Goal: Task Accomplishment & Management: Complete application form

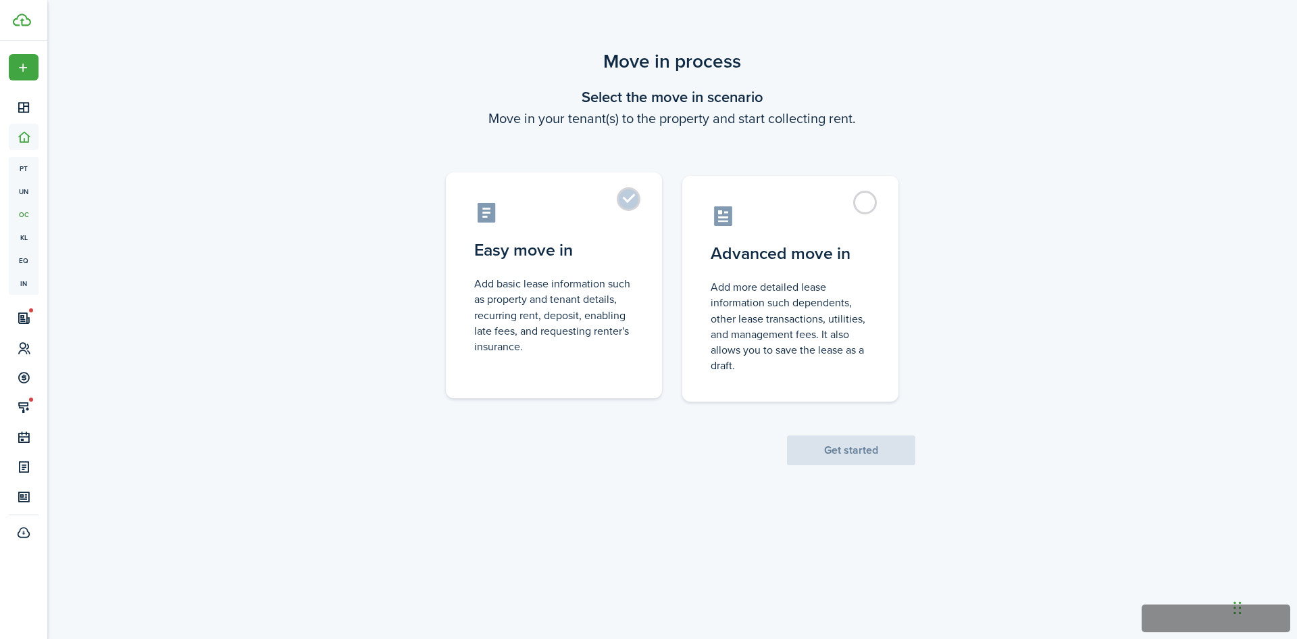
click at [632, 201] on label "Easy move in Add basic lease information such as property and tenant details, r…" at bounding box center [554, 285] width 216 height 226
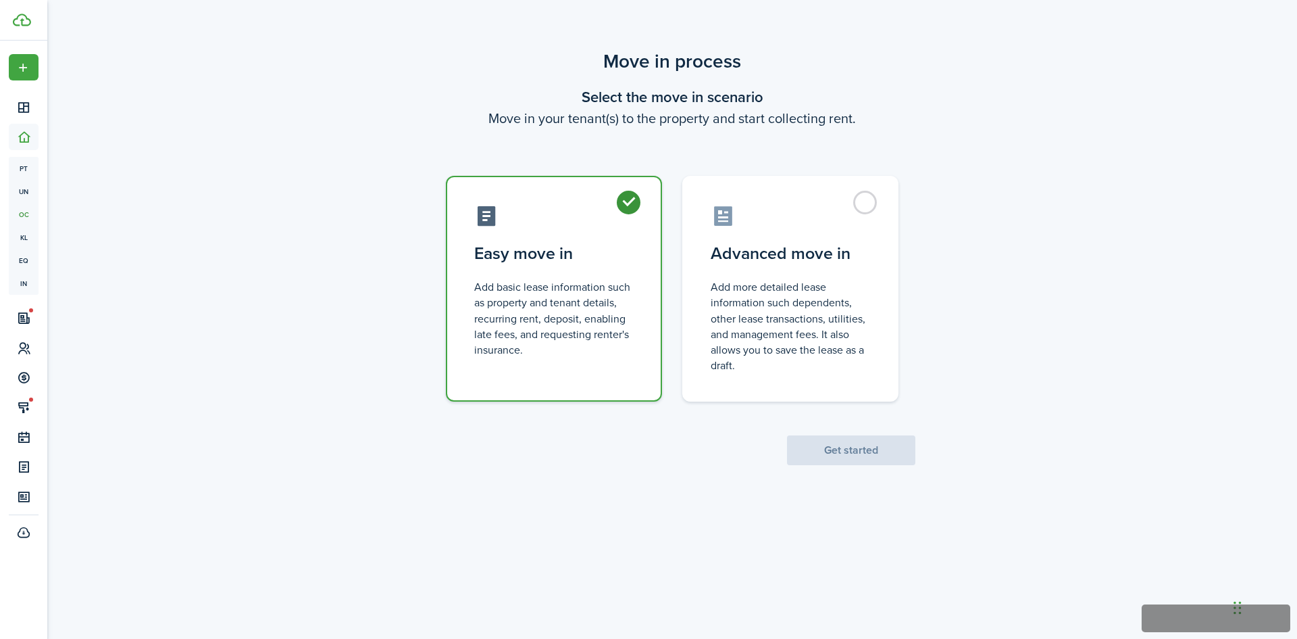
radio input "true"
click at [874, 455] on button "Get started" at bounding box center [851, 450] width 128 height 30
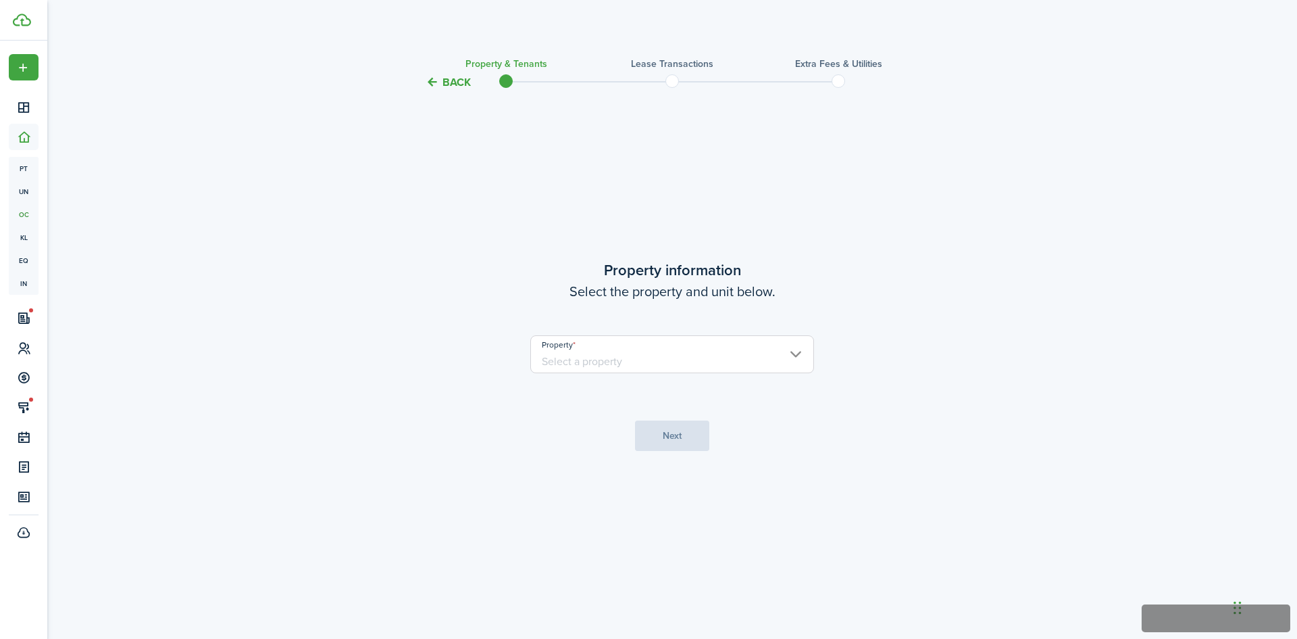
click at [712, 359] on input "Property" at bounding box center [672, 354] width 284 height 38
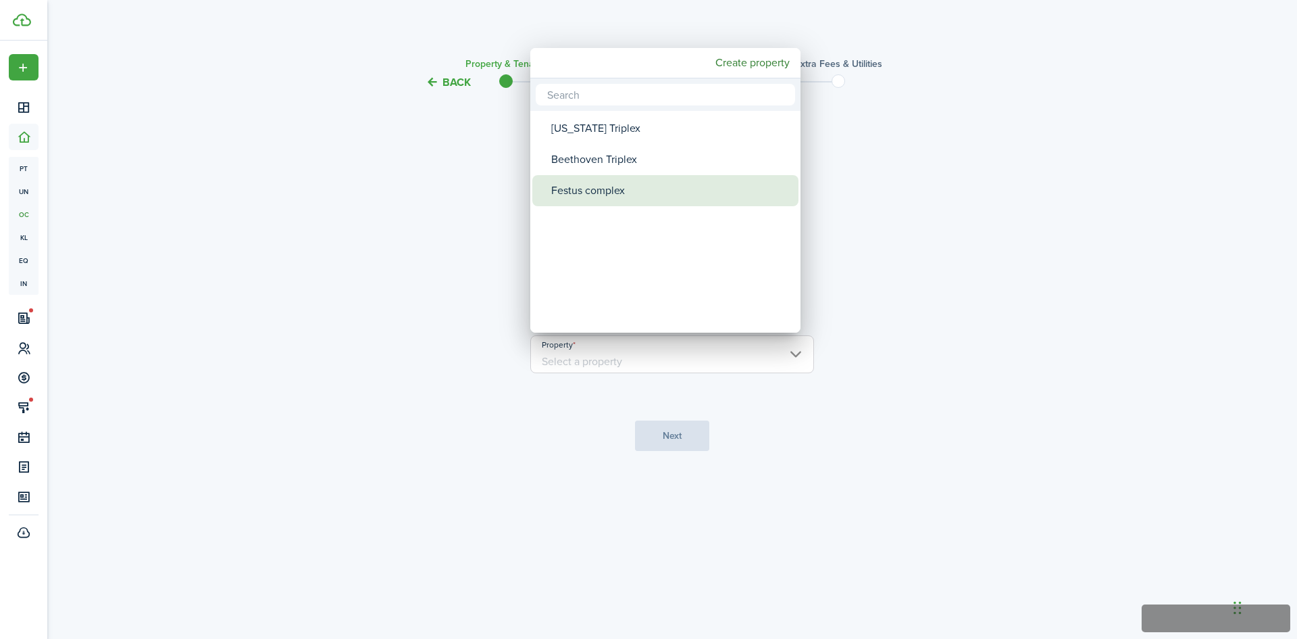
click at [600, 194] on div "Festus complex" at bounding box center [670, 190] width 239 height 31
type input "Festus complex"
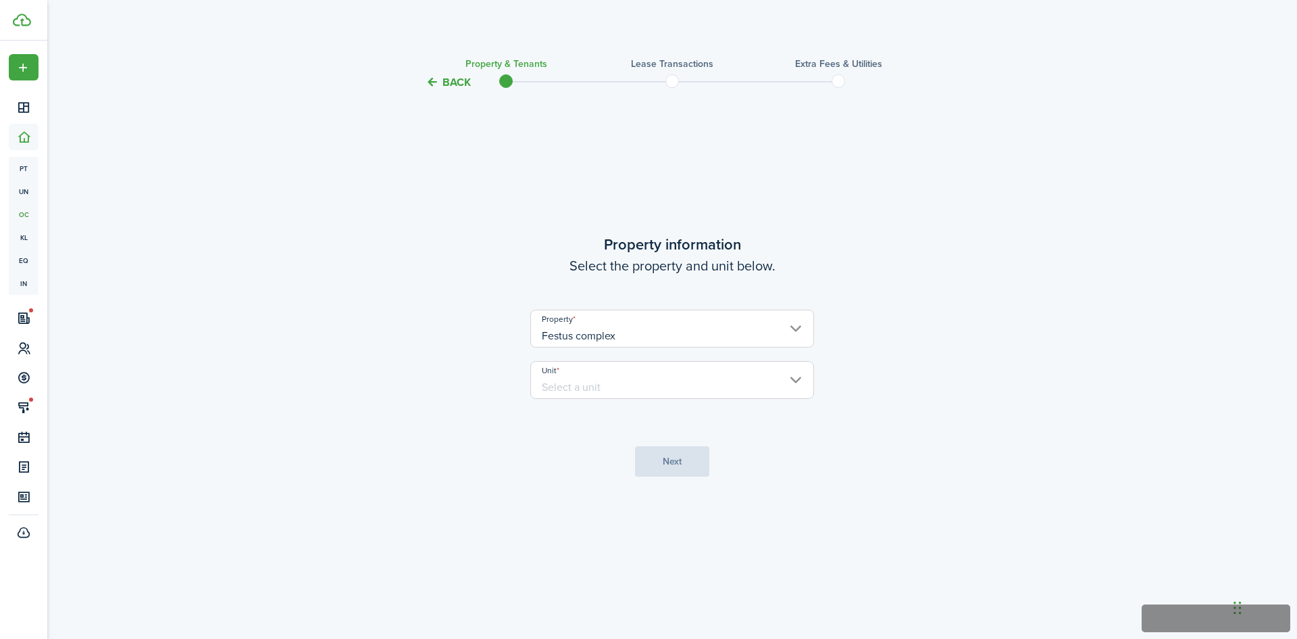
click at [601, 382] on input "Unit" at bounding box center [672, 380] width 284 height 38
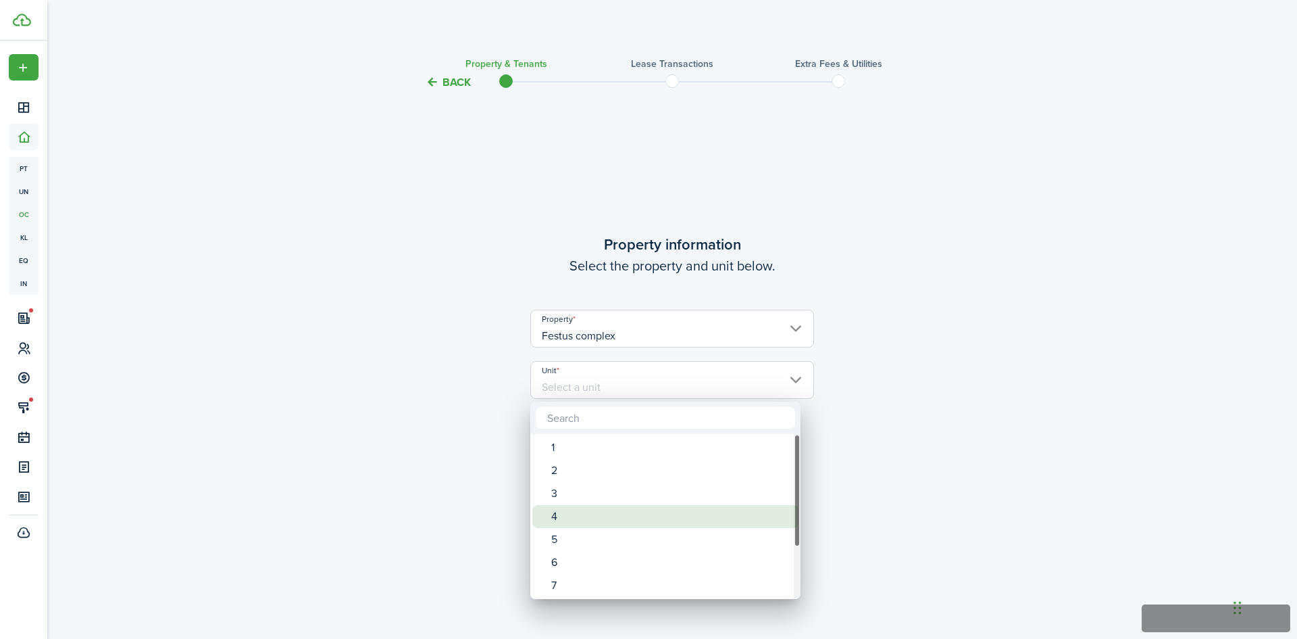
click at [551, 517] on div "4" at bounding box center [670, 516] width 239 height 23
type input "4"
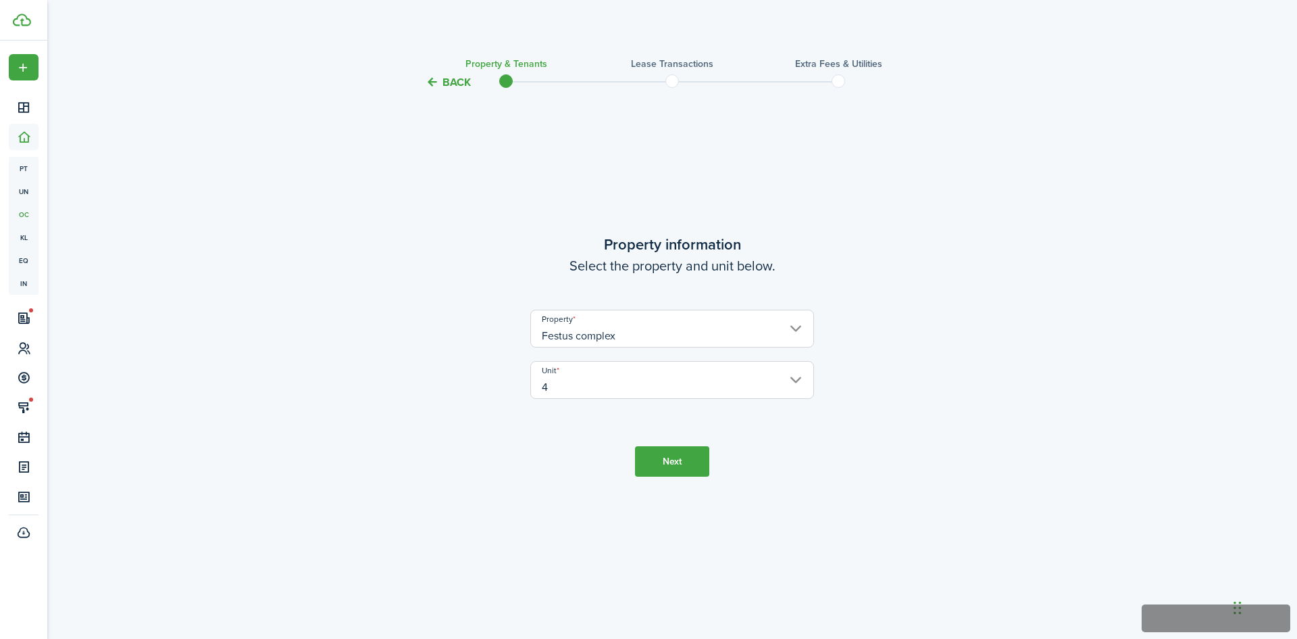
click at [686, 464] on button "Next" at bounding box center [672, 461] width 74 height 30
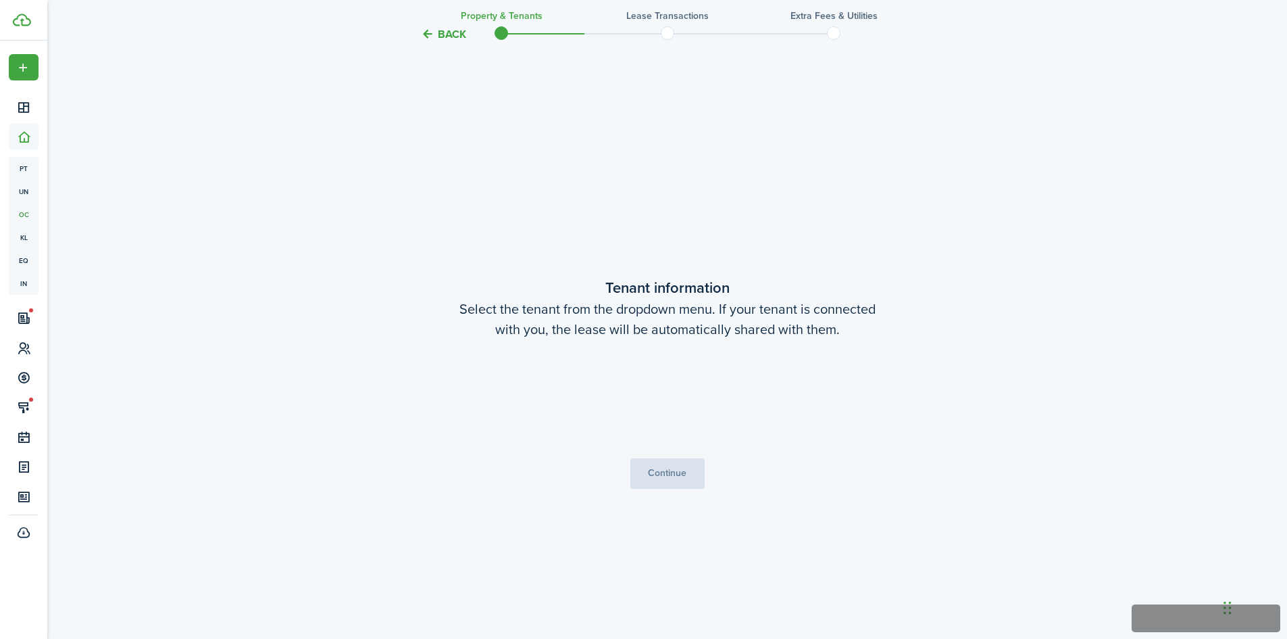
scroll to position [548, 0]
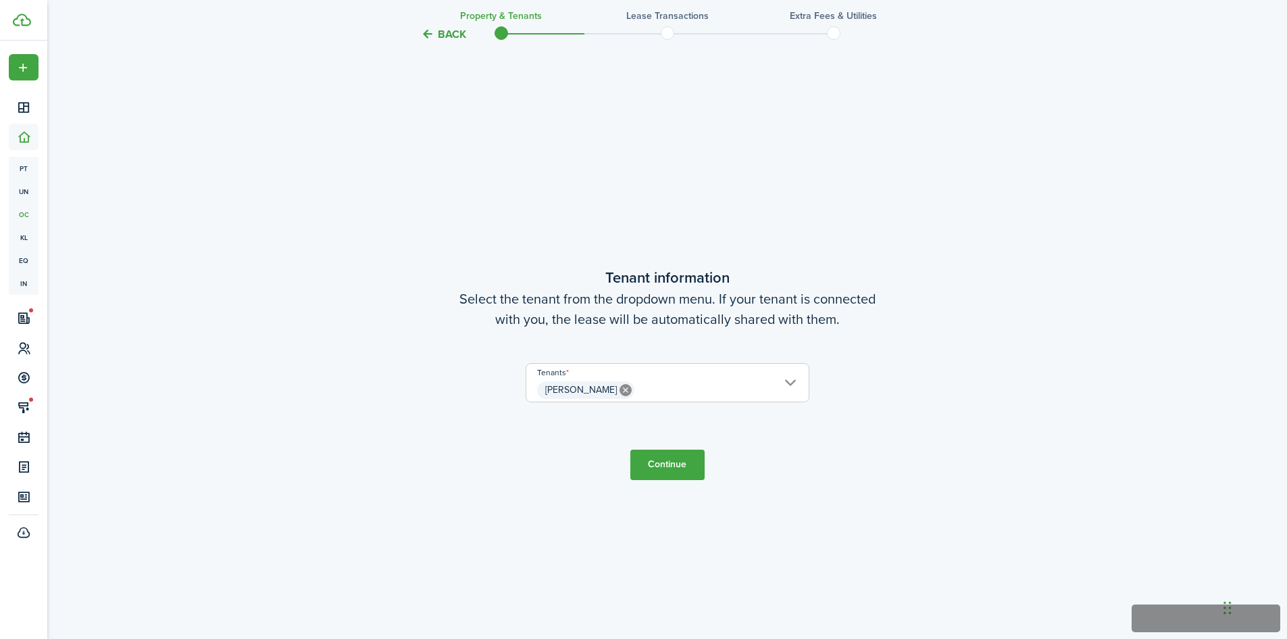
click at [676, 471] on button "Continue" at bounding box center [667, 464] width 74 height 30
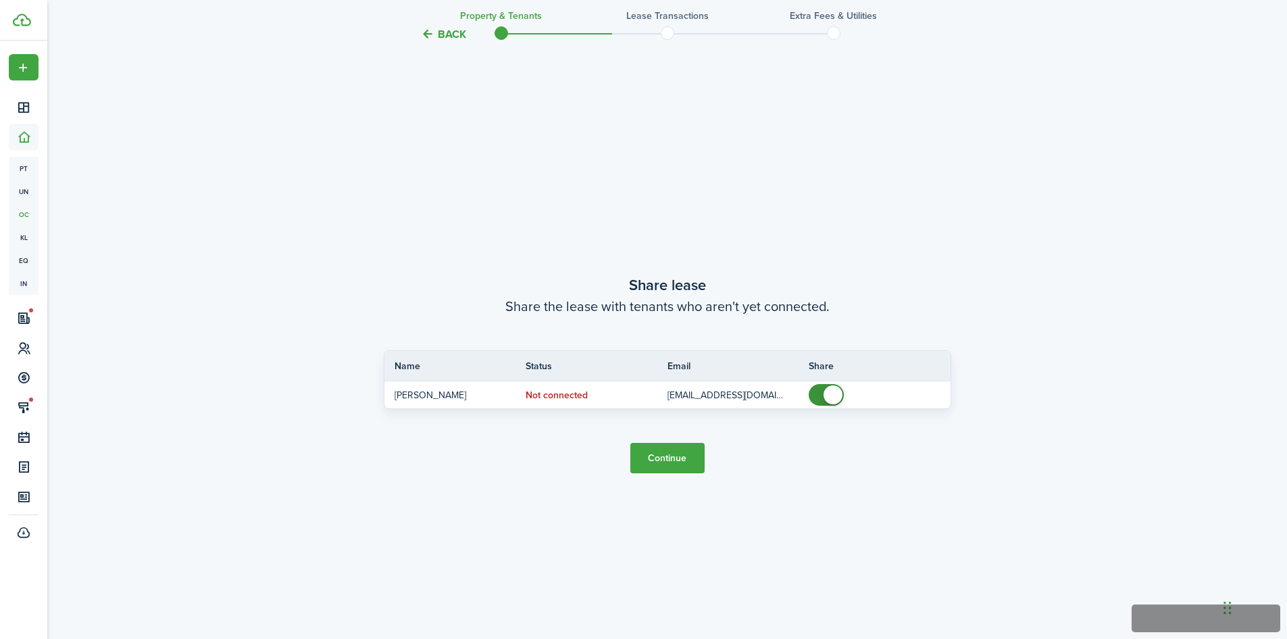
scroll to position [1187, 0]
click at [687, 459] on button "Continue" at bounding box center [667, 457] width 74 height 30
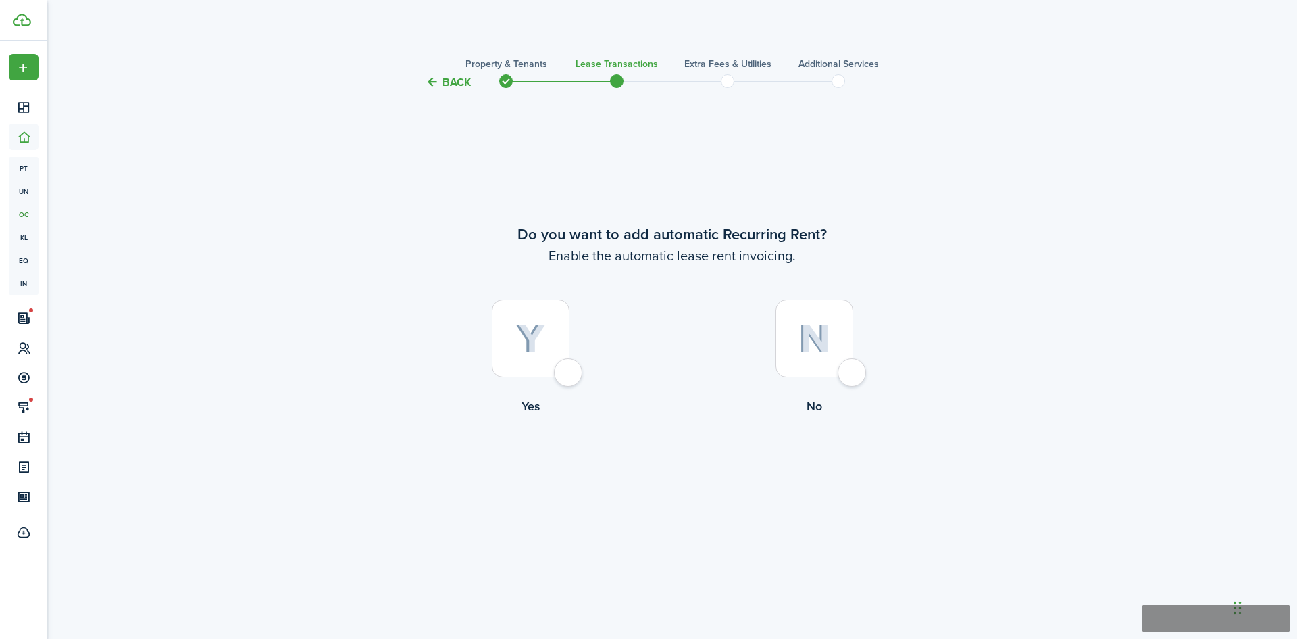
click at [568, 370] on div at bounding box center [531, 338] width 78 height 78
radio input "true"
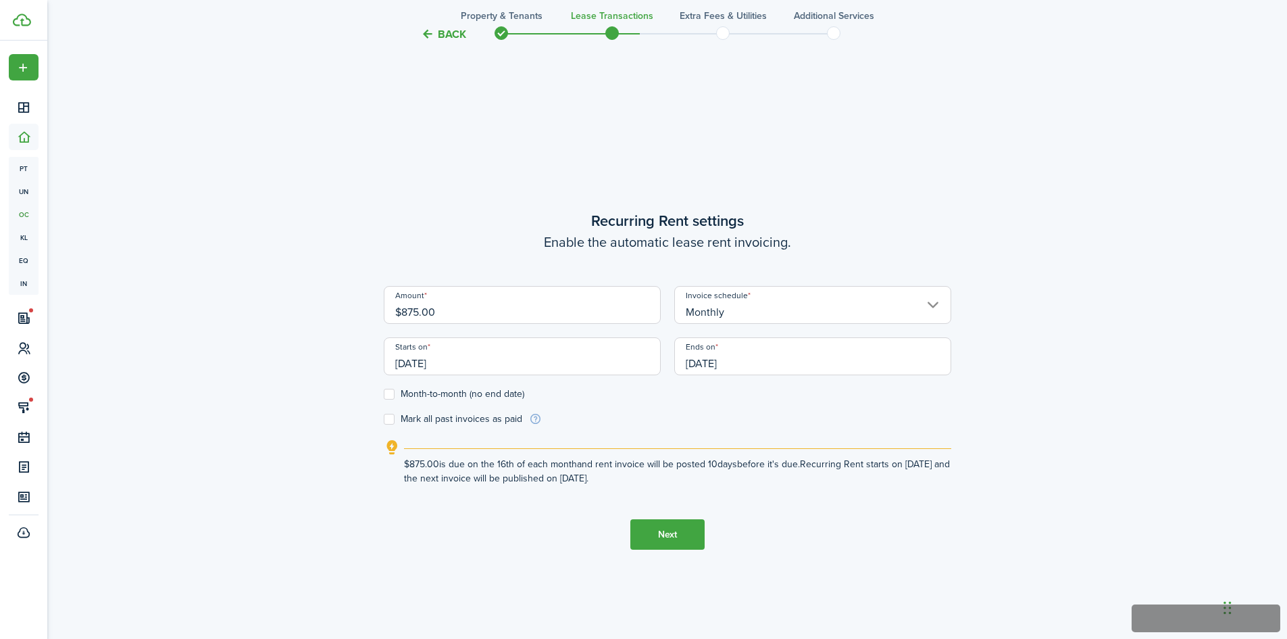
scroll to position [548, 0]
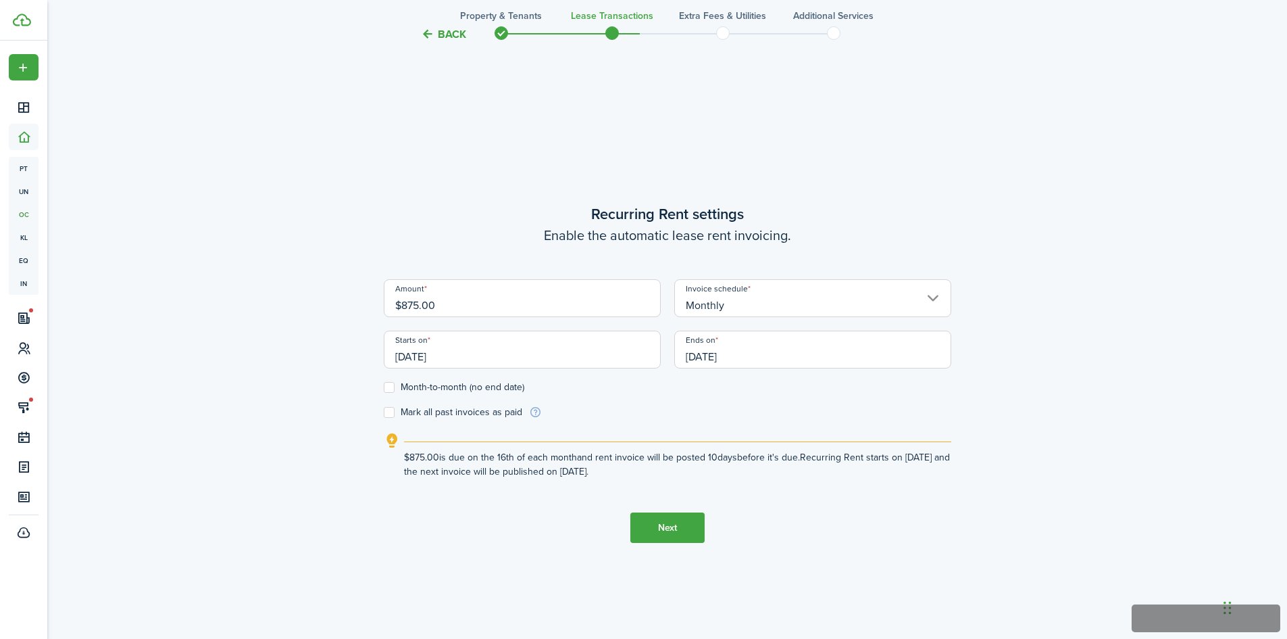
click at [446, 301] on input "$875.00" at bounding box center [522, 298] width 277 height 38
click at [467, 354] on input "[DATE]" at bounding box center [522, 349] width 277 height 38
type input "$940.00"
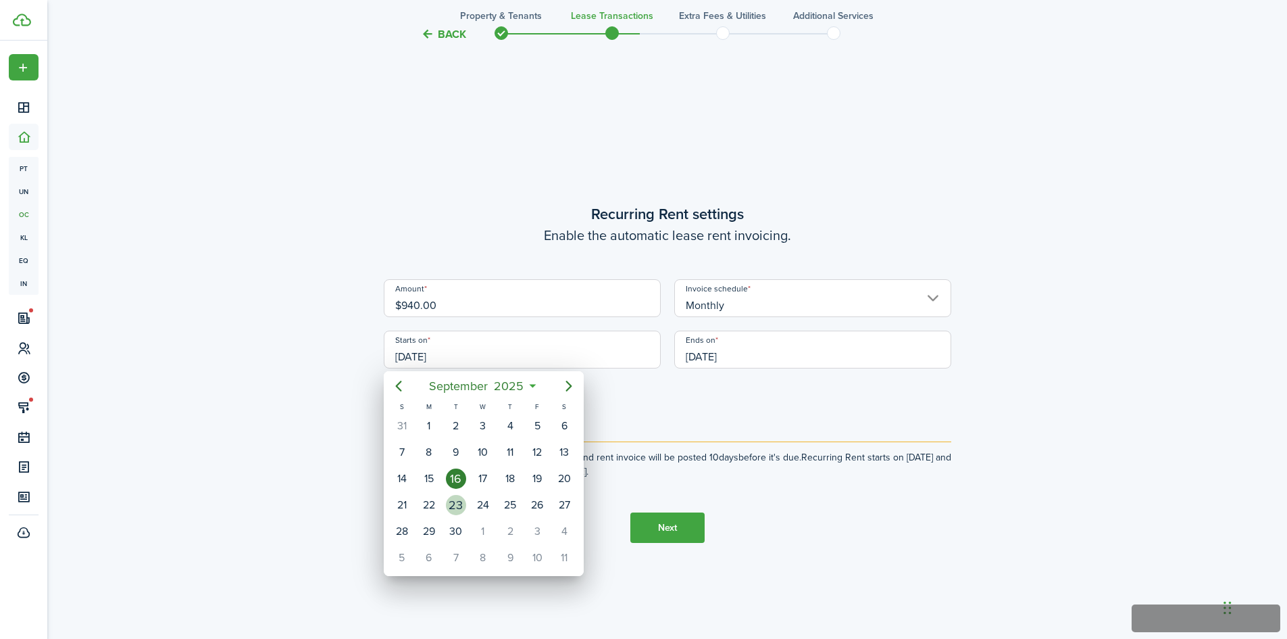
click at [449, 503] on div "23" at bounding box center [456, 505] width 20 height 20
type input "[DATE]"
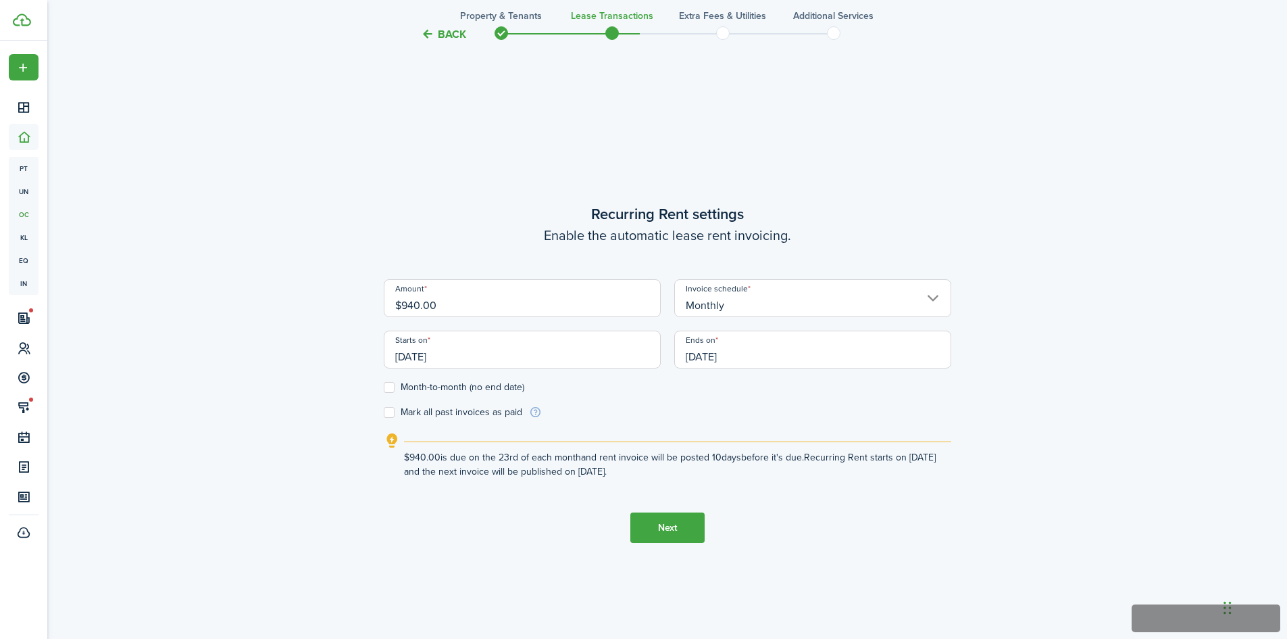
click at [382, 388] on div "Back Property & Tenants Lease Transactions Extra fees & Utilities Additional Se…" at bounding box center [668, 95] width 784 height 1193
click at [389, 387] on label "Month-to-month (no end date)" at bounding box center [454, 387] width 141 height 11
click at [384, 387] on input "Month-to-month (no end date)" at bounding box center [383, 387] width 1 height 1
checkbox input "true"
drag, startPoint x: 462, startPoint y: 356, endPoint x: 432, endPoint y: 357, distance: 29.7
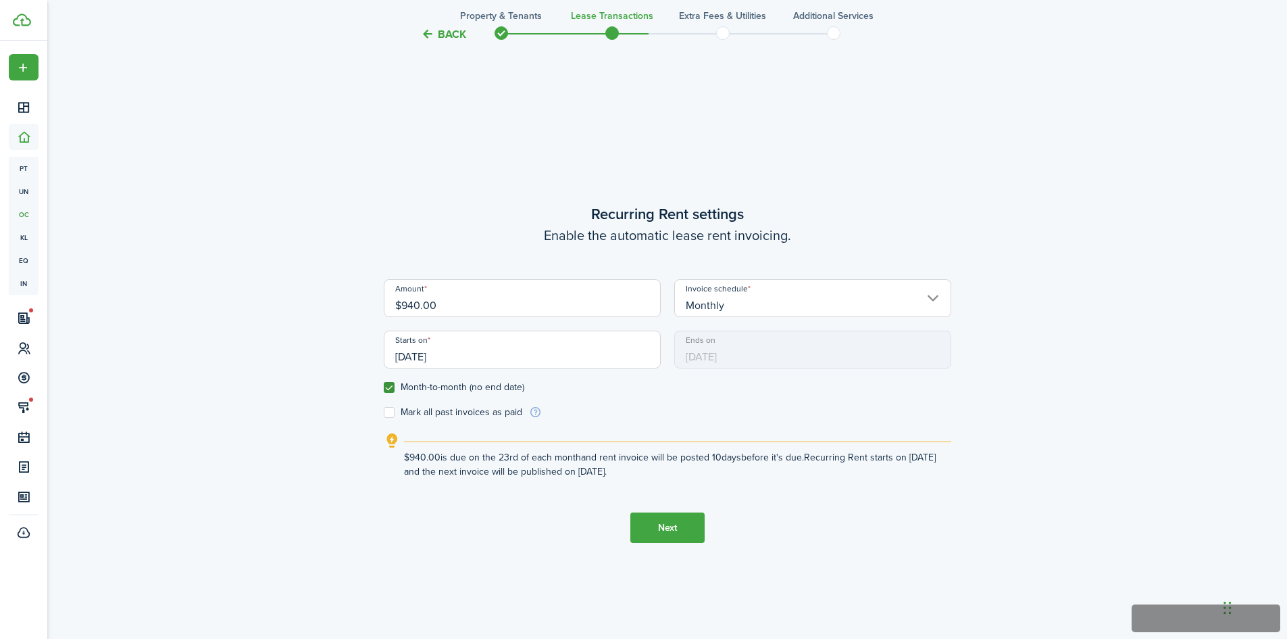
click at [432, 357] on input "[DATE]" at bounding box center [522, 349] width 277 height 38
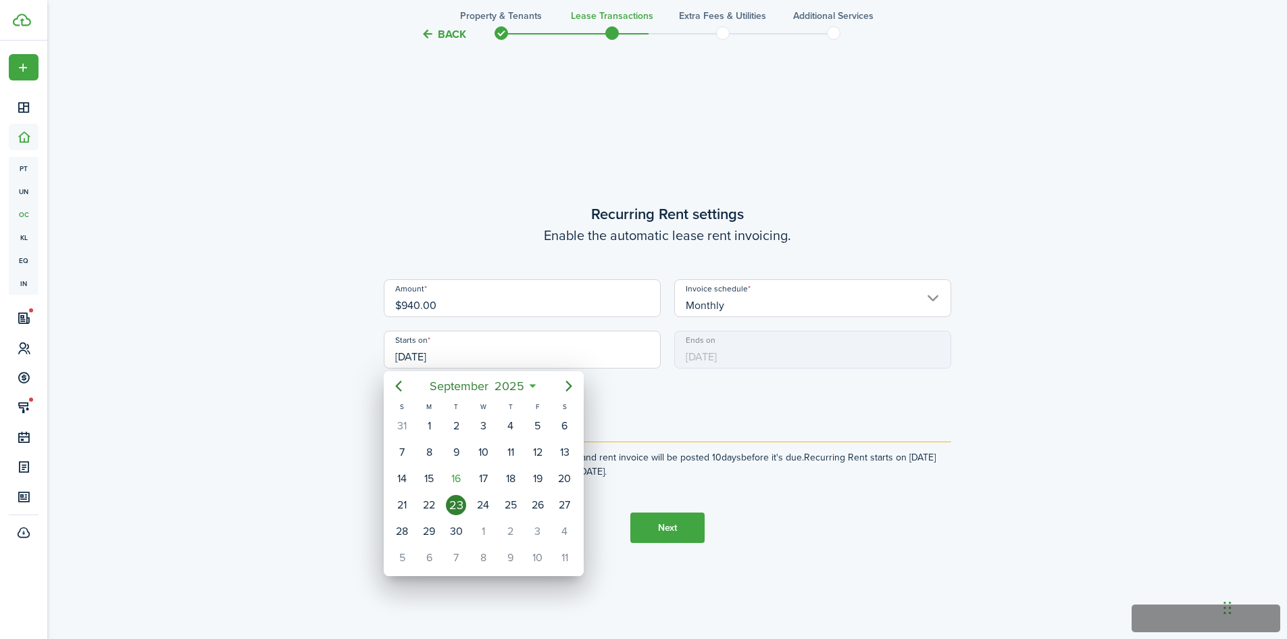
click at [432, 357] on div at bounding box center [644, 319] width 1504 height 855
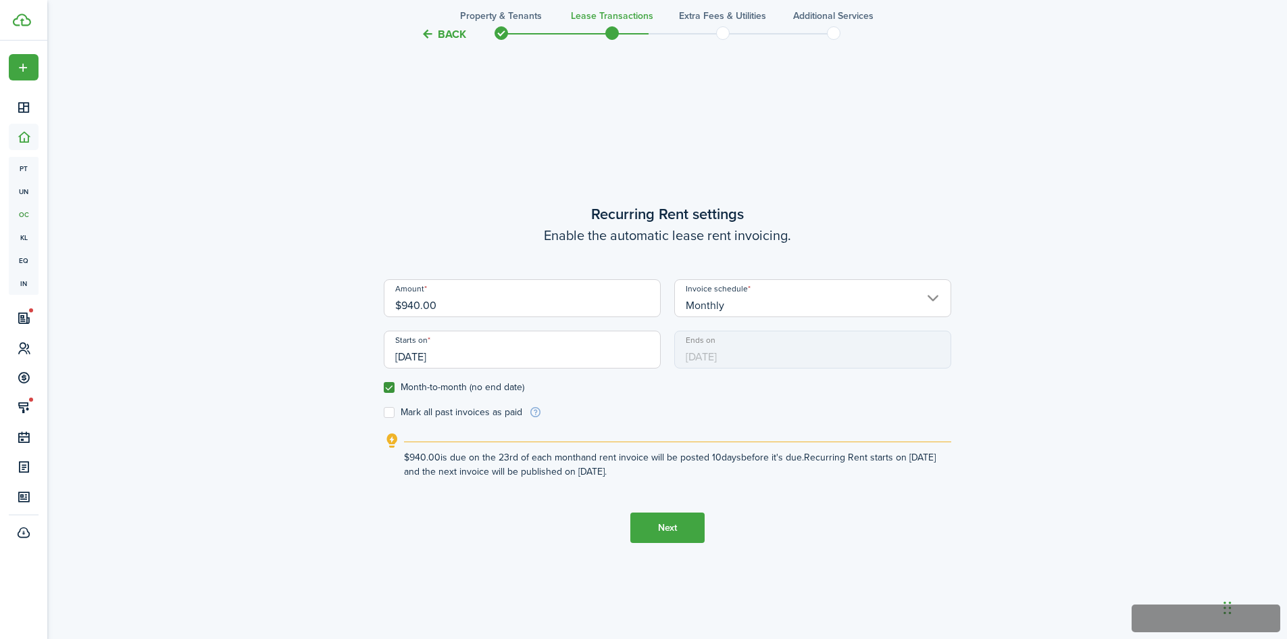
click at [466, 363] on input "[DATE]" at bounding box center [522, 349] width 277 height 38
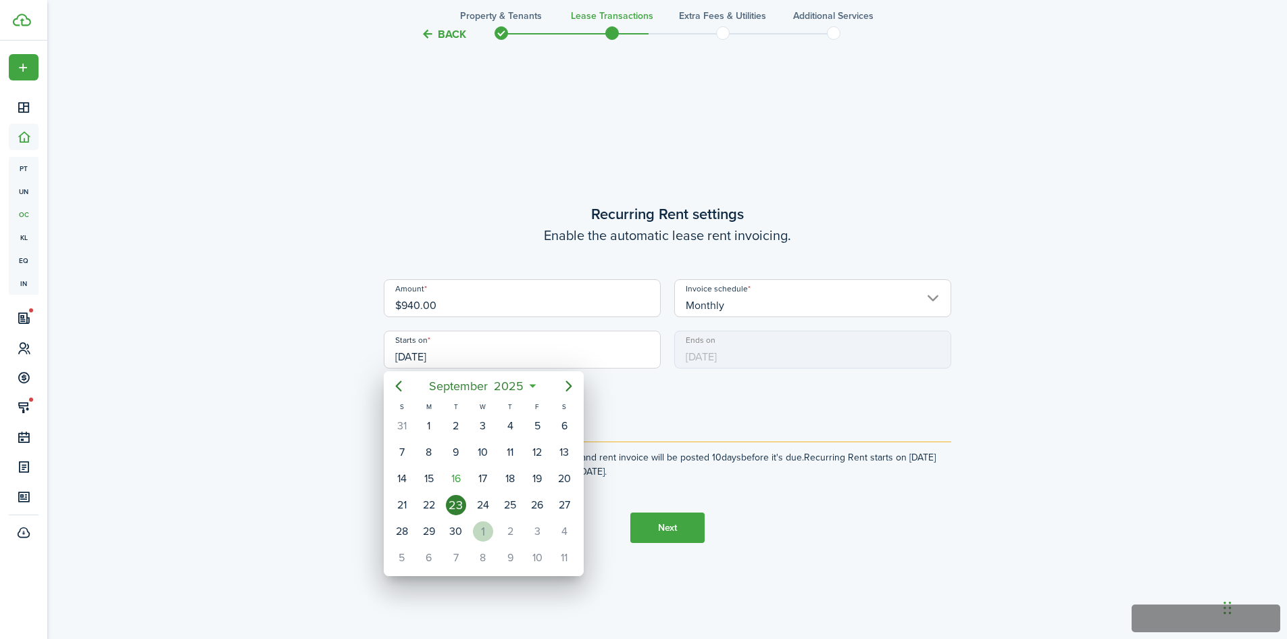
click at [489, 530] on div "1" at bounding box center [483, 531] width 20 height 20
type input "[DATE]"
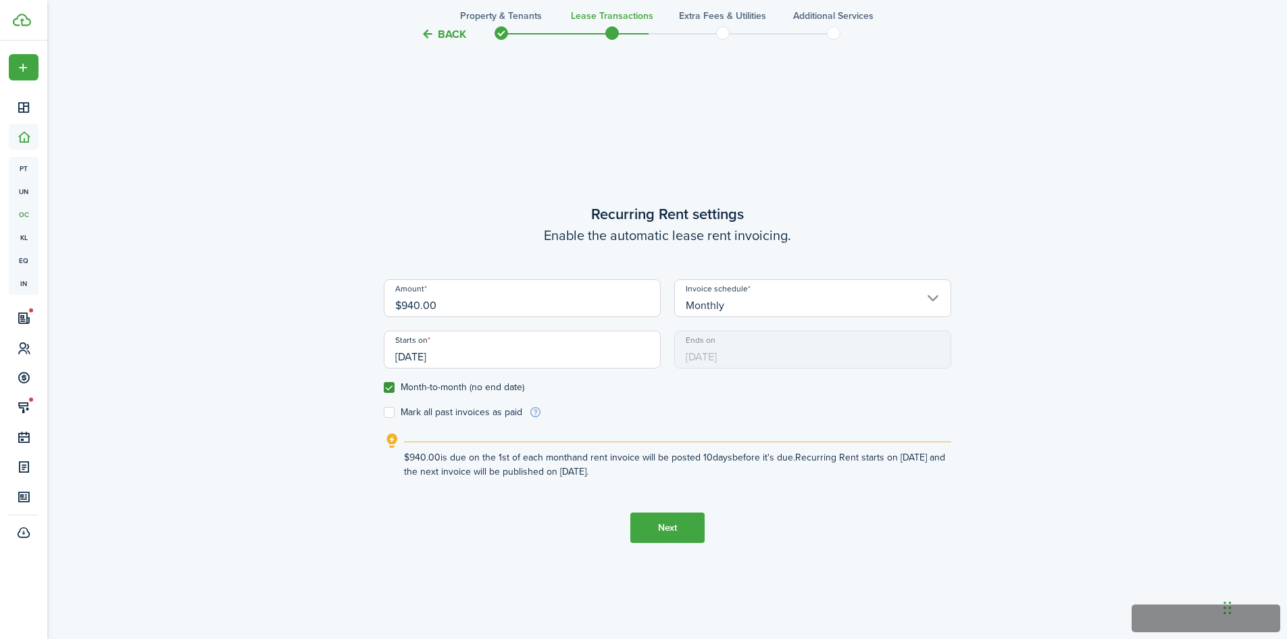
scroll to position [0, 0]
click at [695, 532] on button "Next" at bounding box center [667, 527] width 74 height 30
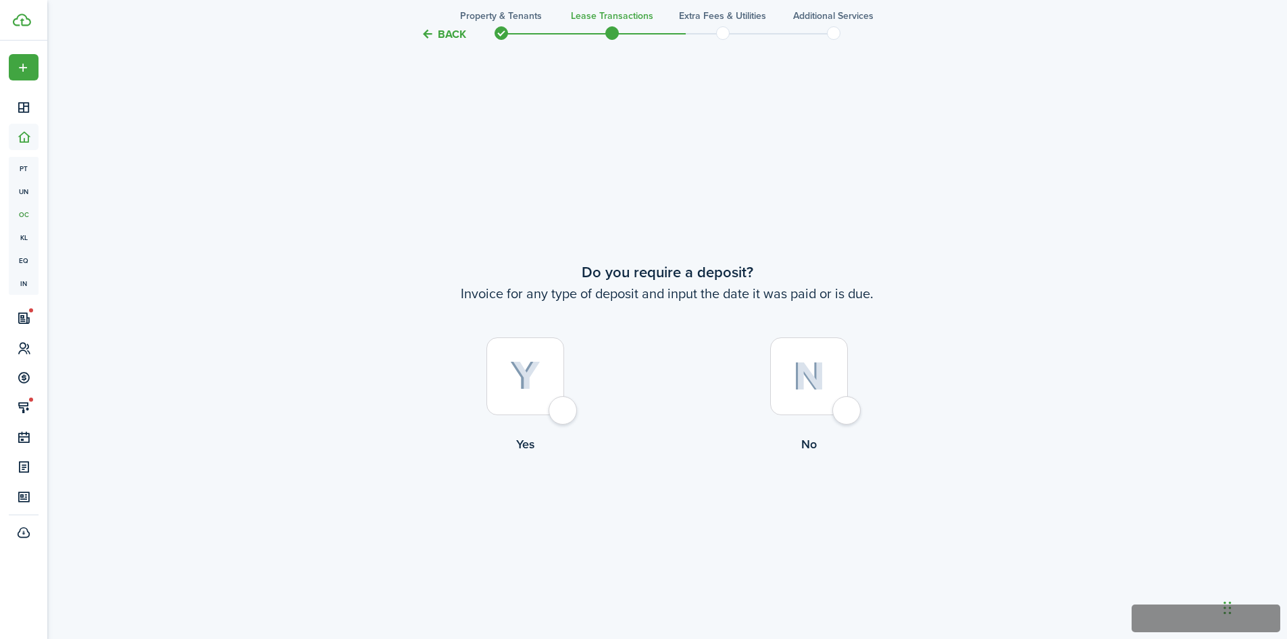
scroll to position [1187, 0]
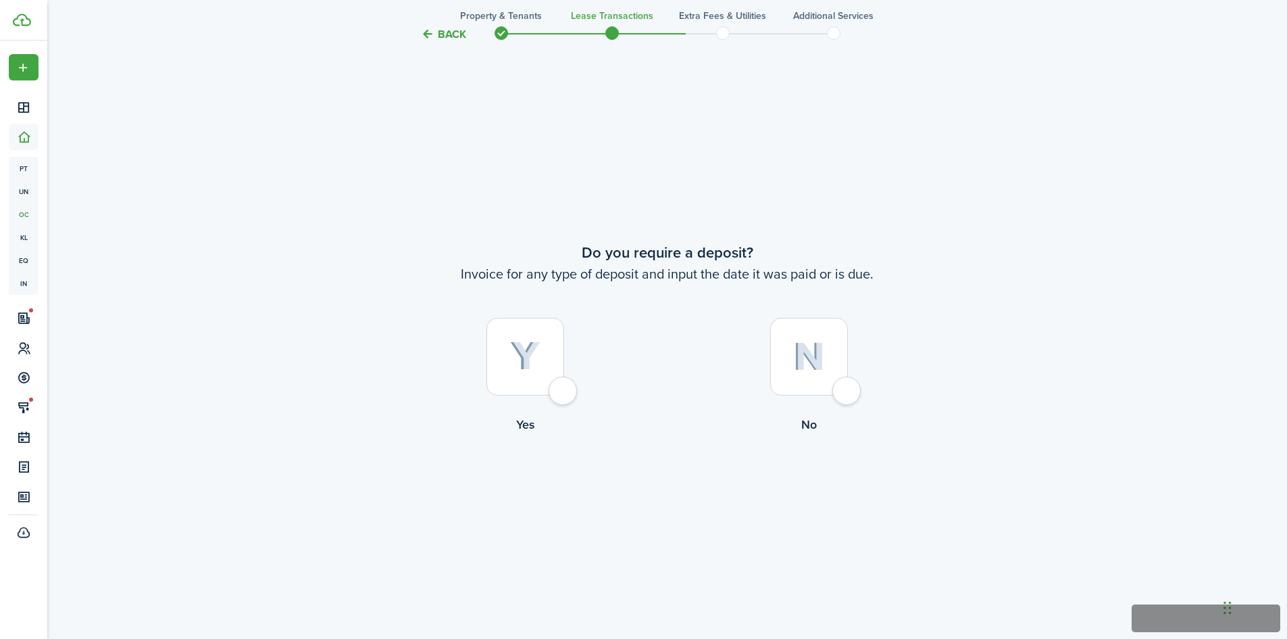
click at [557, 390] on div at bounding box center [526, 357] width 78 height 78
radio input "true"
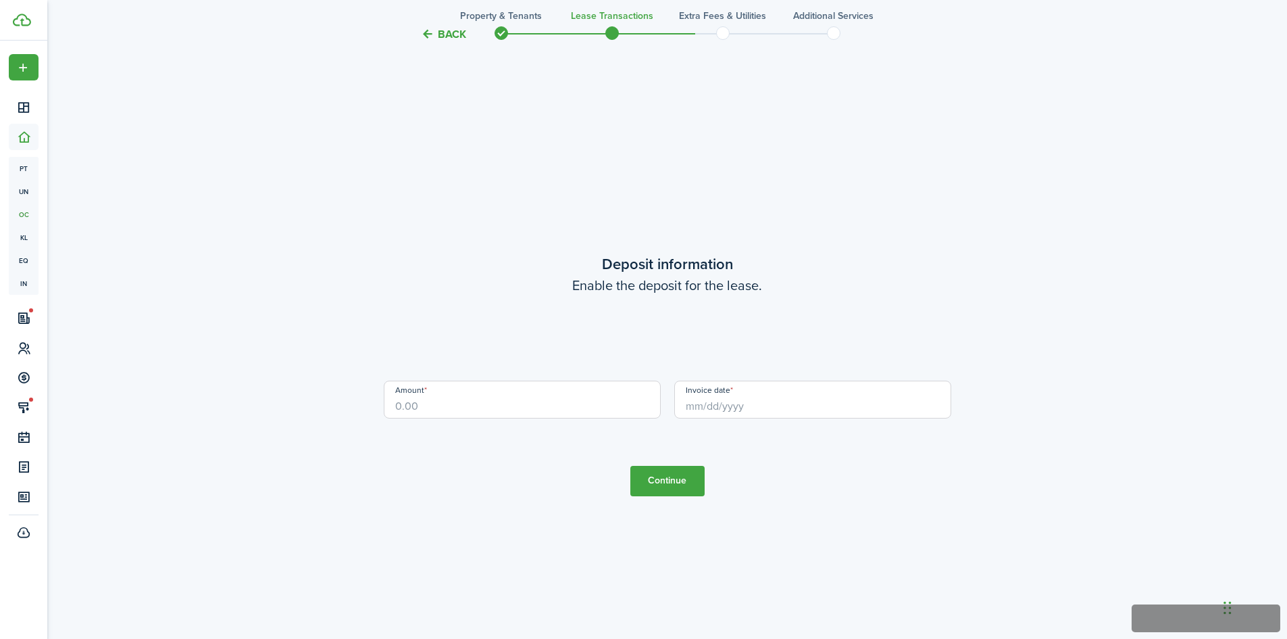
scroll to position [1825, 0]
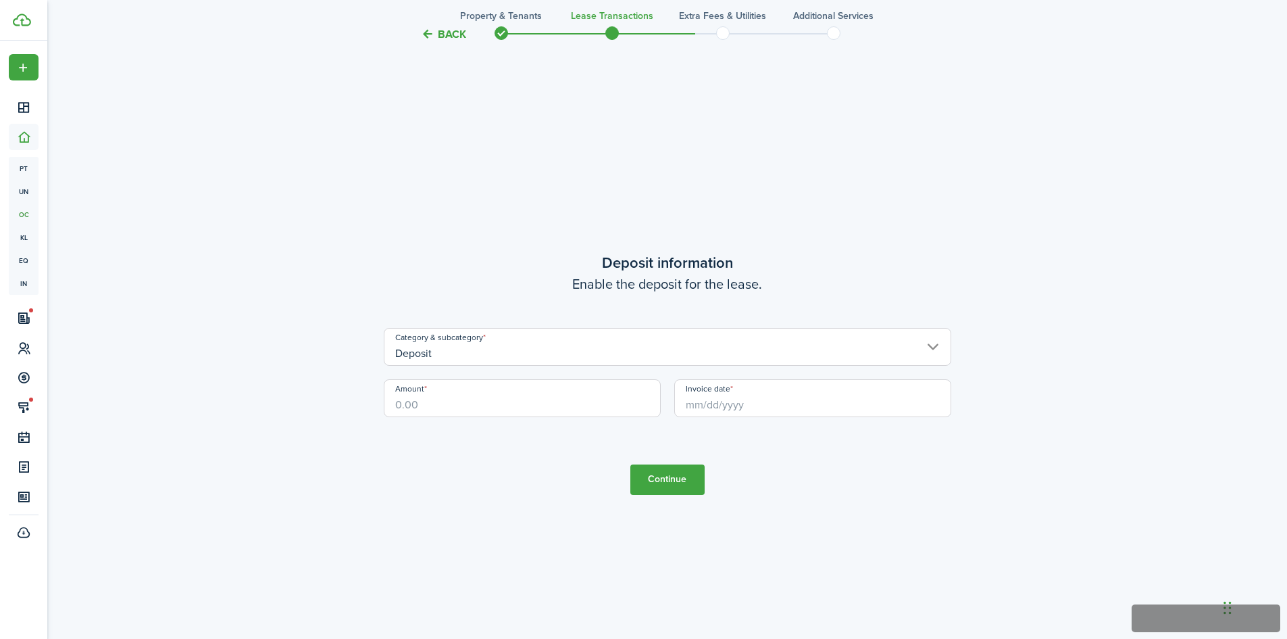
click at [562, 410] on input "Amount" at bounding box center [522, 398] width 277 height 38
click at [739, 407] on input "Invoice date" at bounding box center [812, 398] width 277 height 38
type input "$925.00"
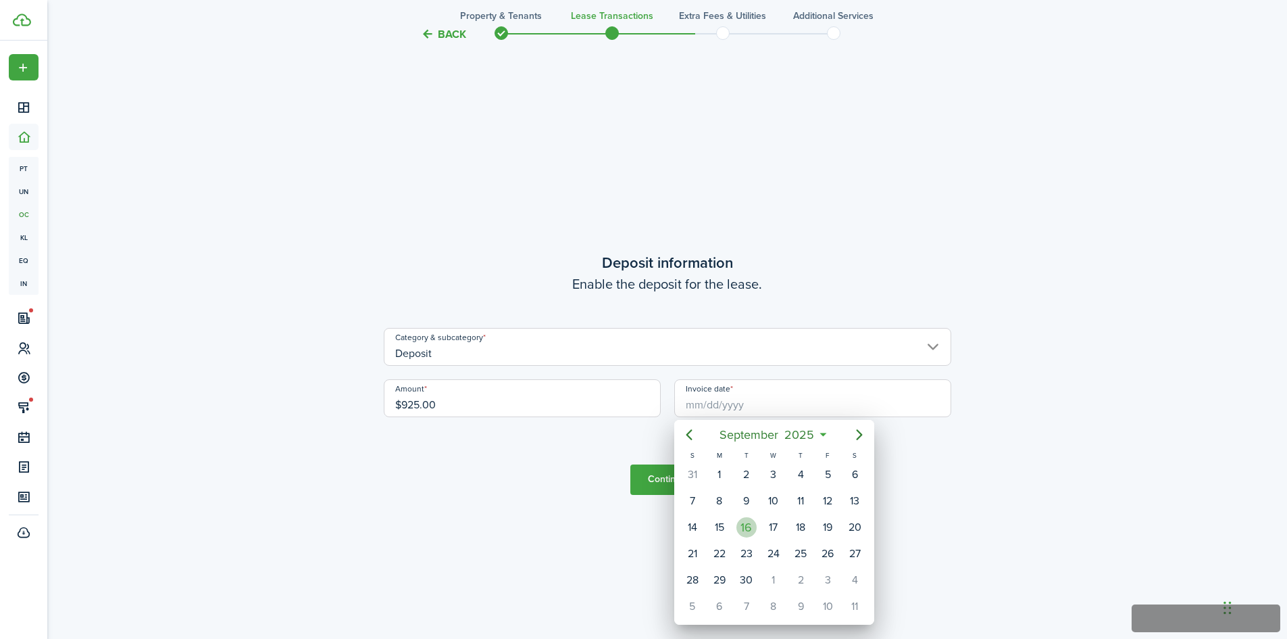
click at [752, 515] on div "16" at bounding box center [746, 527] width 27 height 26
type input "[DATE]"
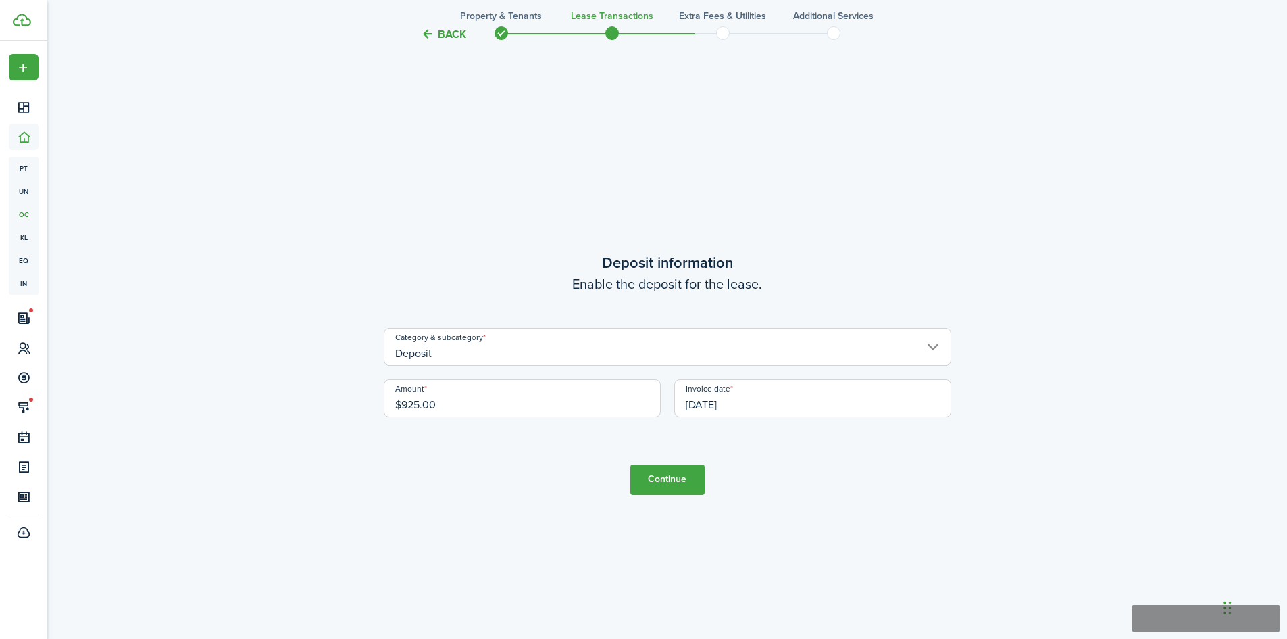
click at [682, 487] on button "Continue" at bounding box center [667, 479] width 74 height 30
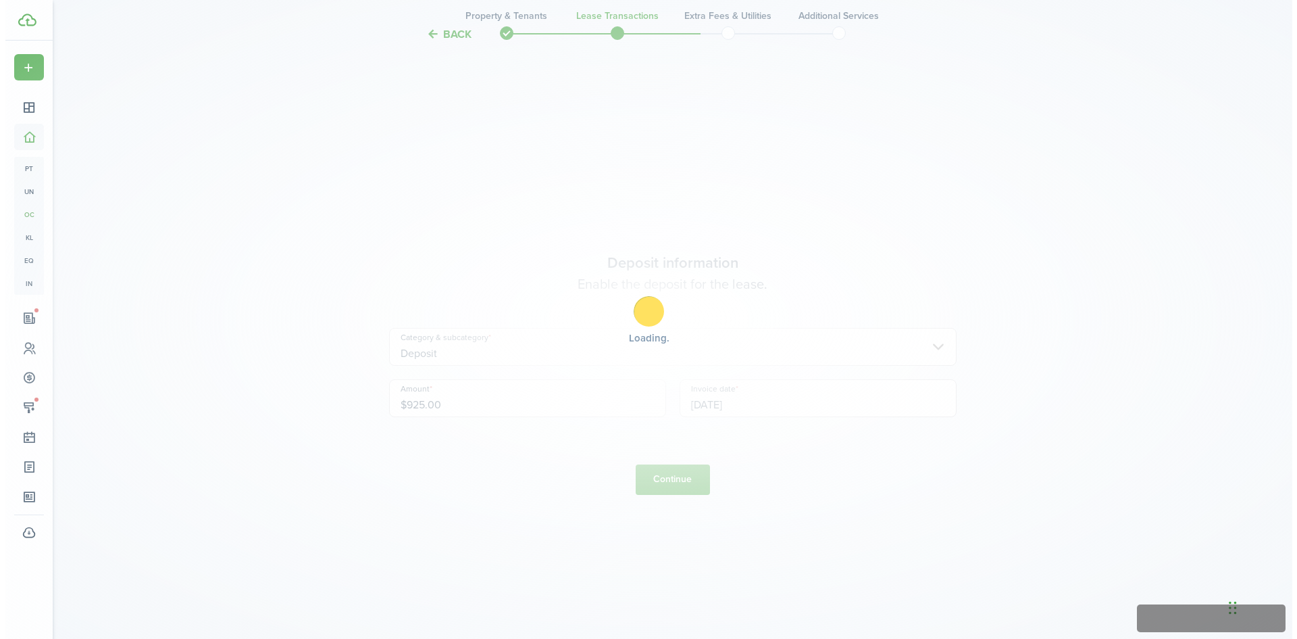
scroll to position [0, 0]
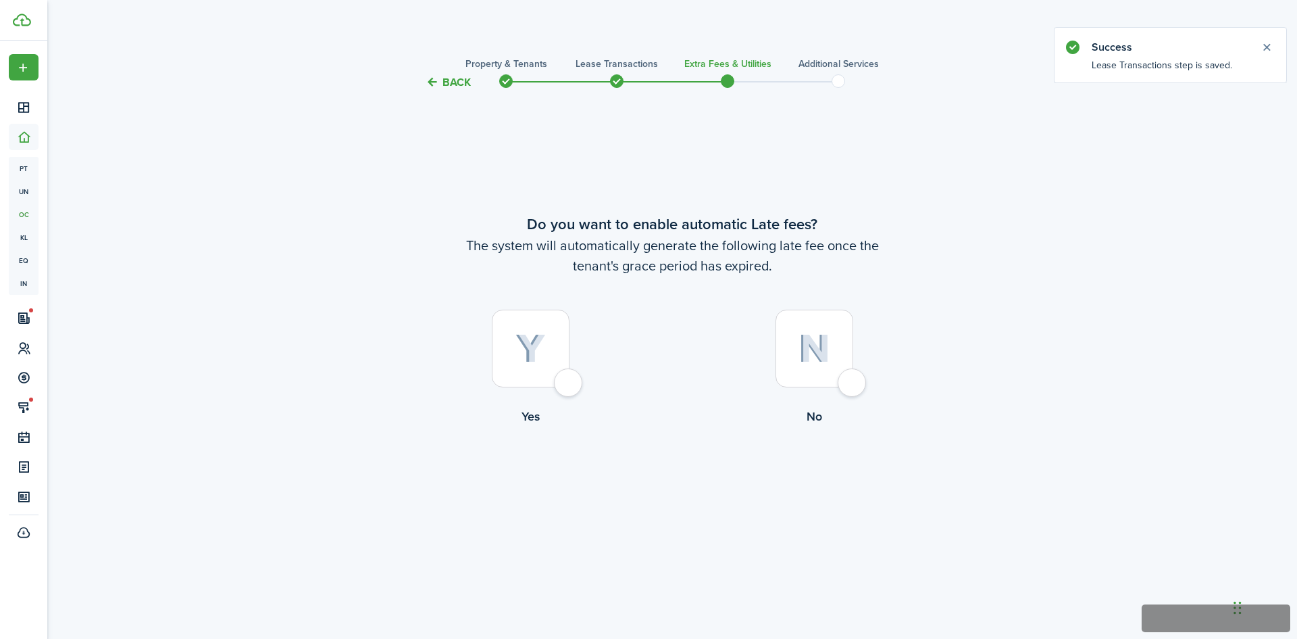
click at [570, 387] on div at bounding box center [531, 348] width 78 height 78
radio input "true"
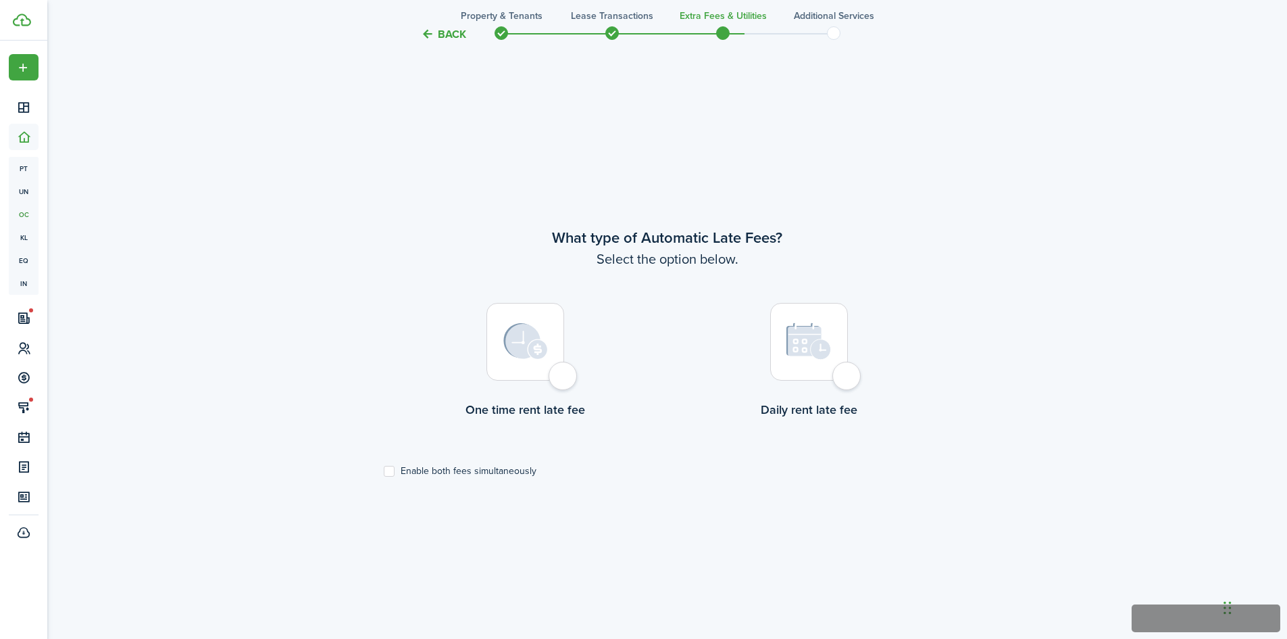
scroll to position [548, 0]
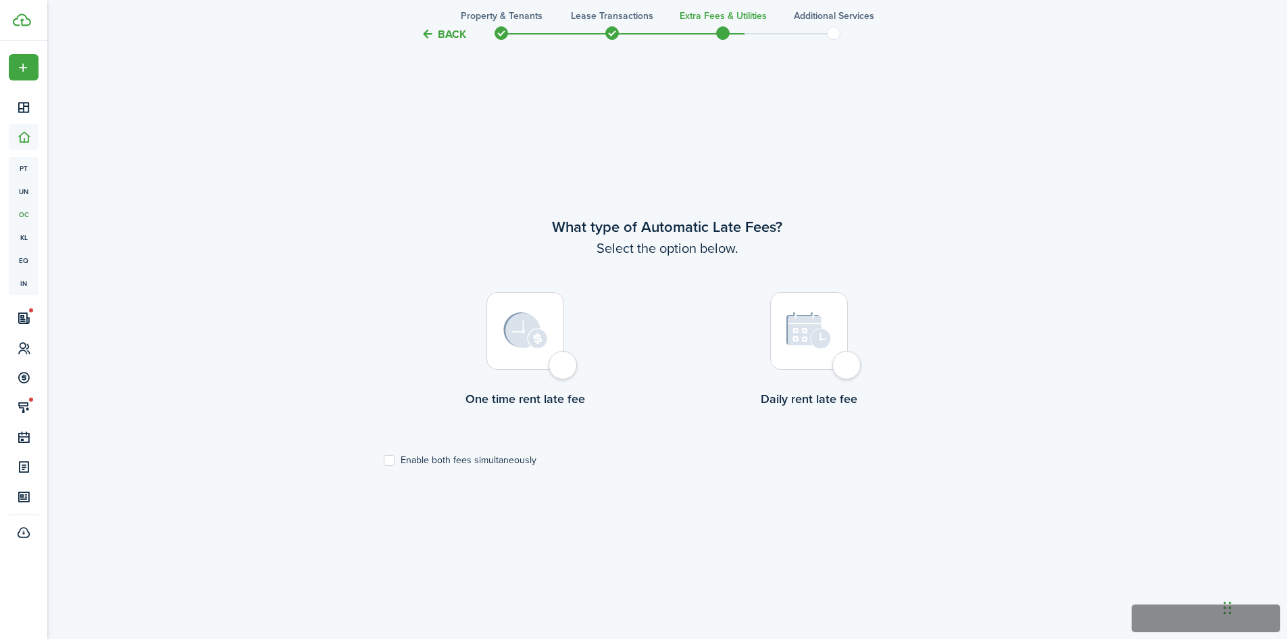
click at [563, 370] on div at bounding box center [526, 331] width 78 height 78
radio input "true"
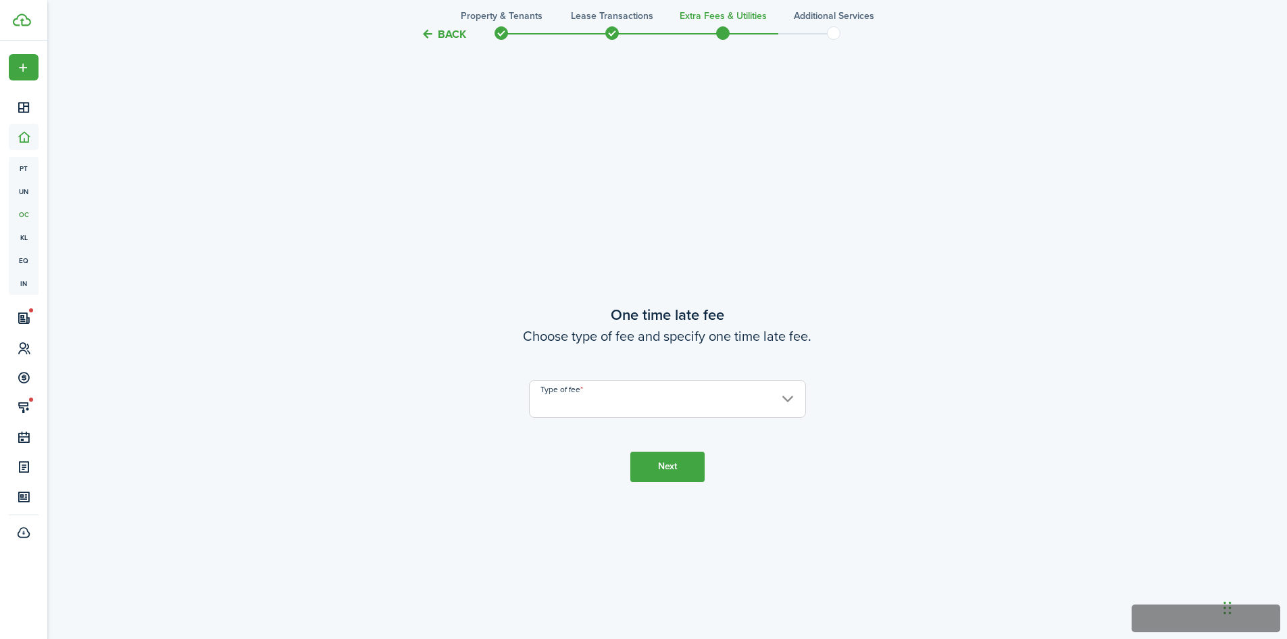
scroll to position [1187, 0]
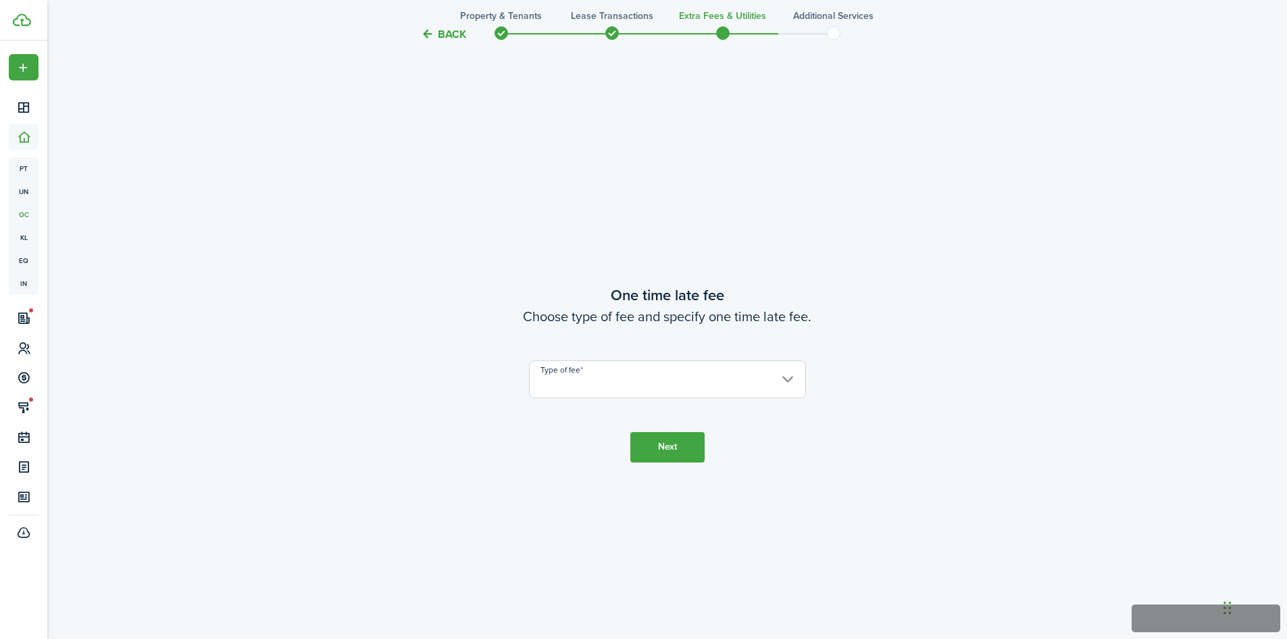
click at [568, 388] on input "Type of fee" at bounding box center [667, 379] width 277 height 38
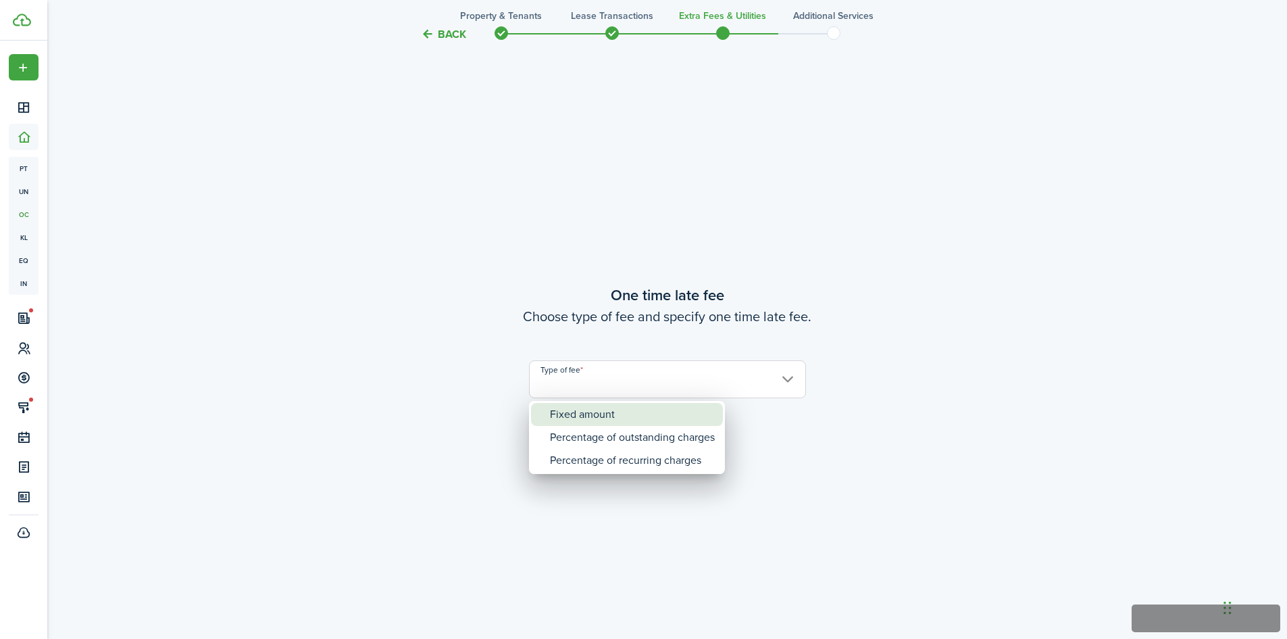
click at [563, 414] on div "Fixed amount" at bounding box center [632, 414] width 165 height 23
type input "Fixed amount"
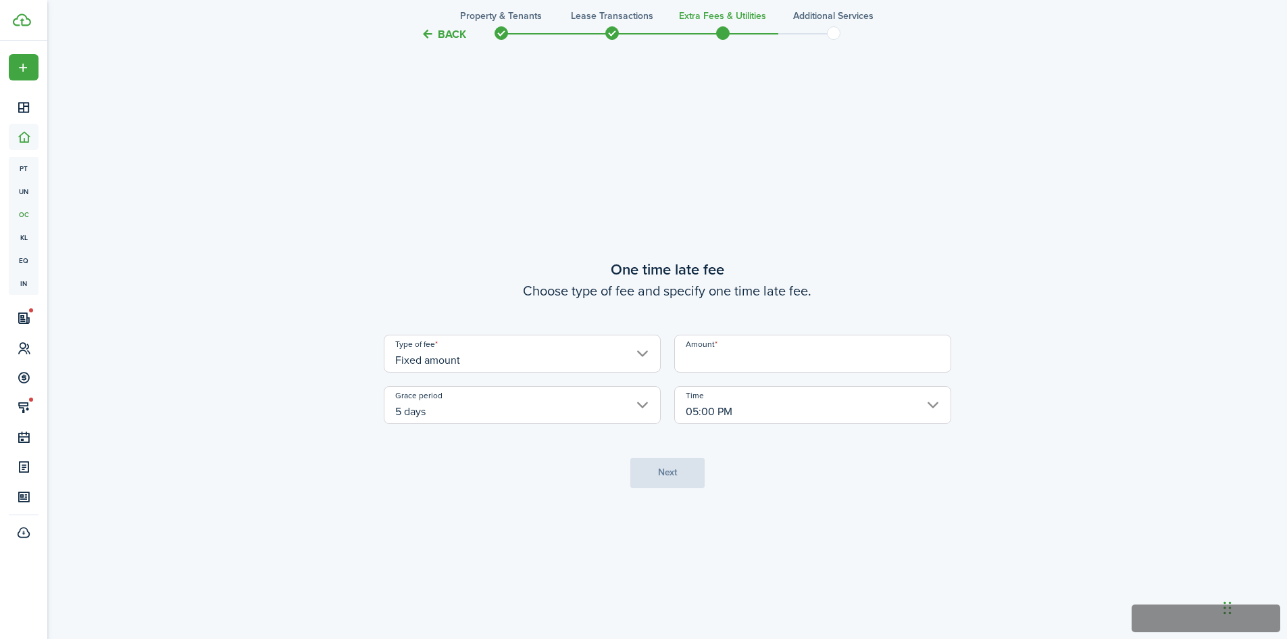
click at [822, 357] on input "Amount" at bounding box center [812, 353] width 277 height 38
click at [725, 395] on input "05:00 PM" at bounding box center [812, 405] width 277 height 38
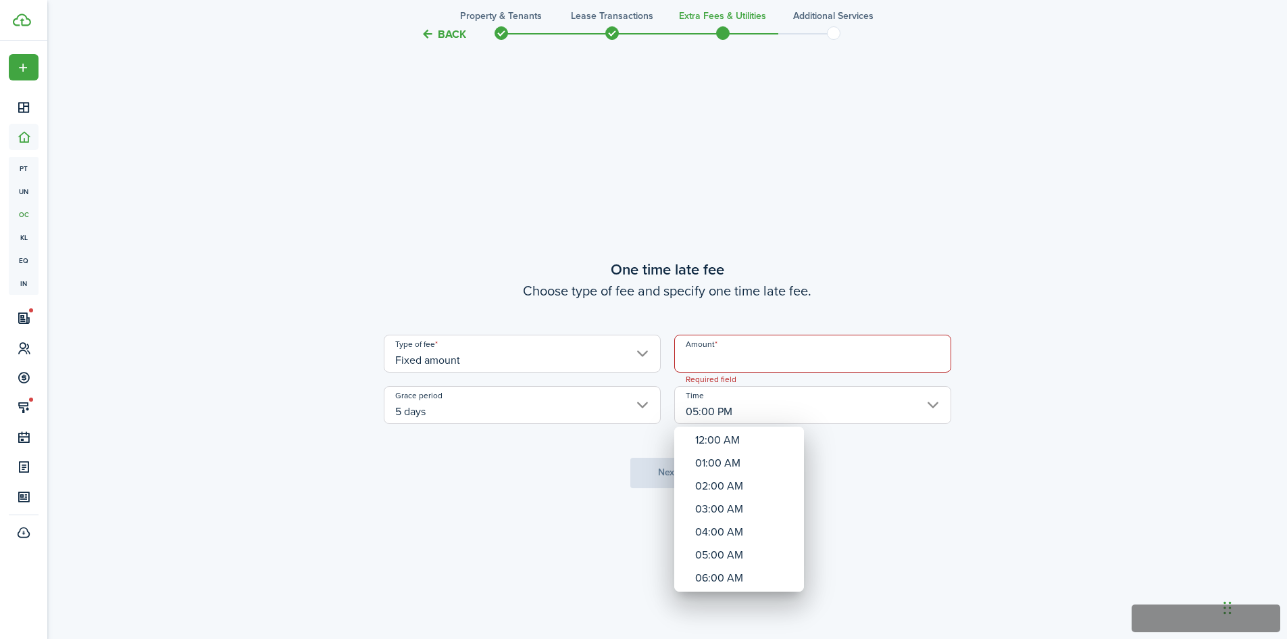
click at [769, 320] on div at bounding box center [644, 319] width 1504 height 855
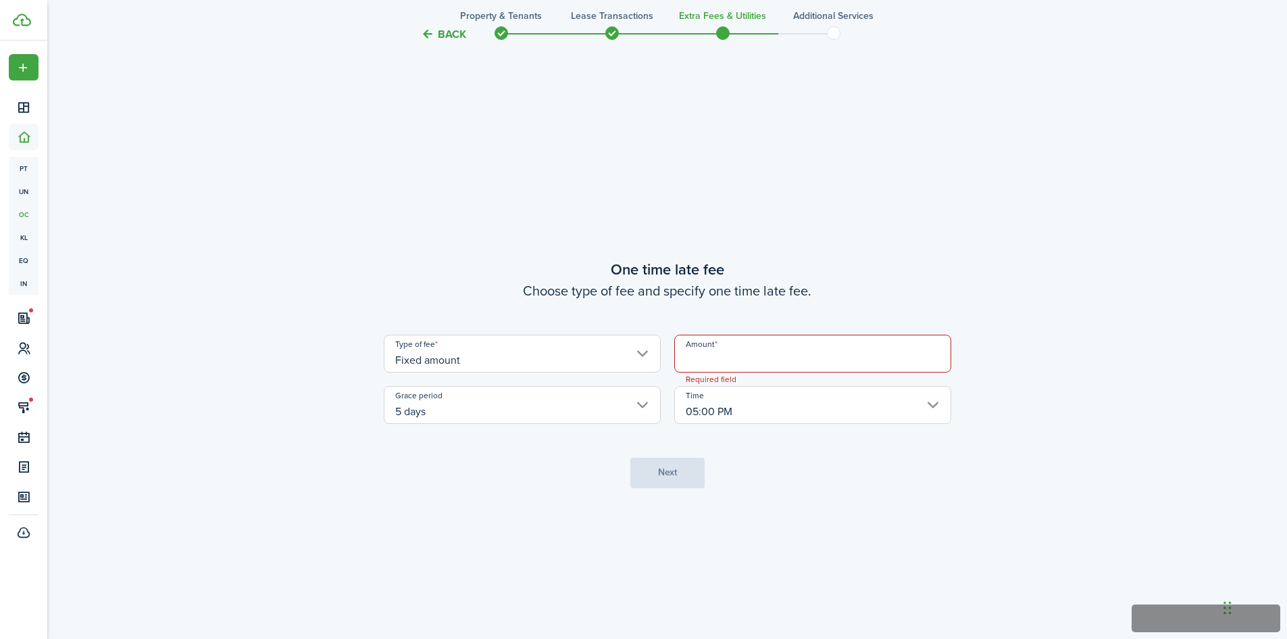
click at [768, 359] on input "Amount" at bounding box center [812, 353] width 277 height 38
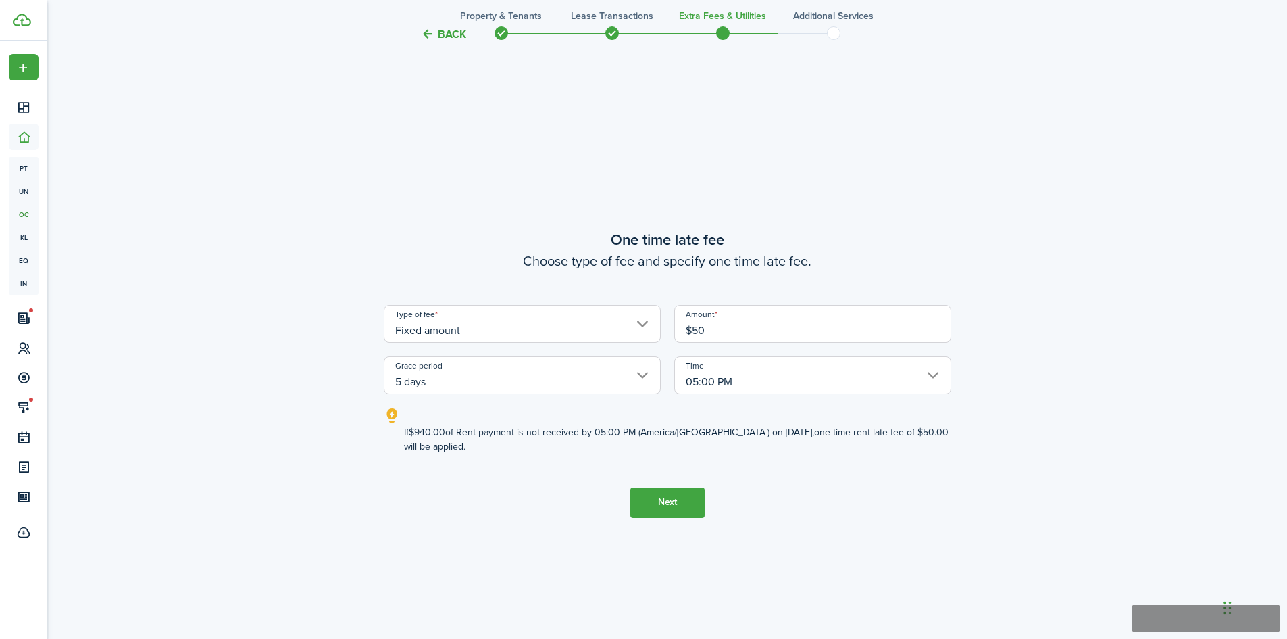
type input "$50.00"
click at [642, 504] on button "Next" at bounding box center [667, 502] width 74 height 30
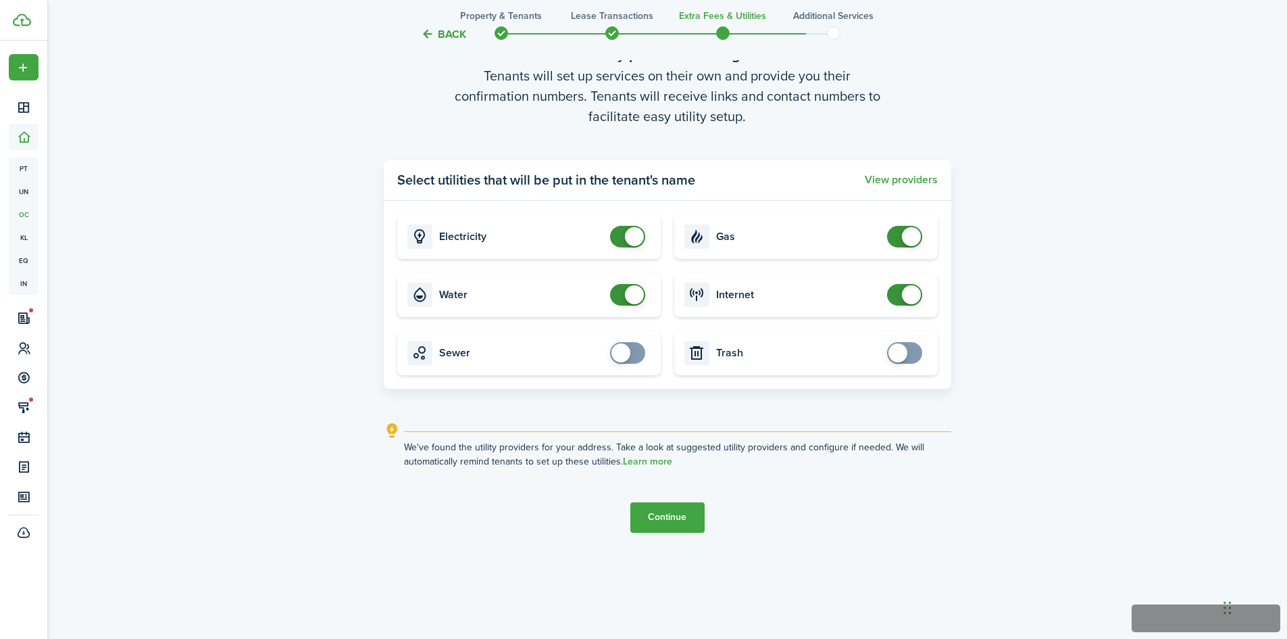
scroll to position [1916, 0]
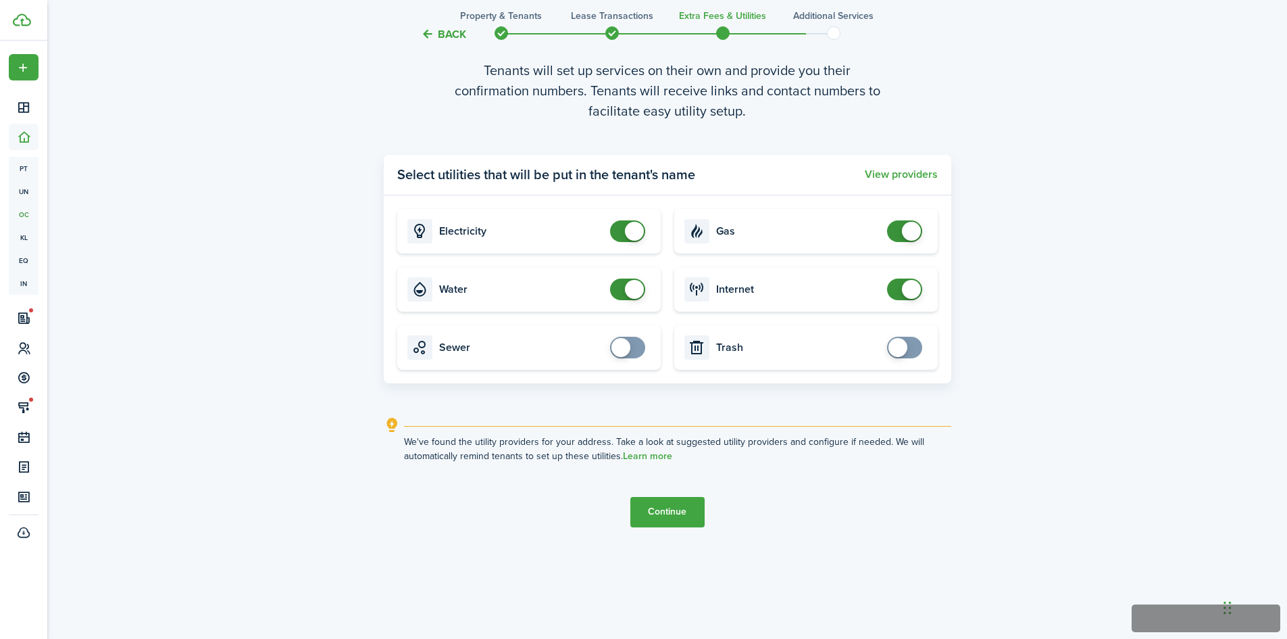
click at [676, 517] on button "Continue" at bounding box center [667, 512] width 74 height 30
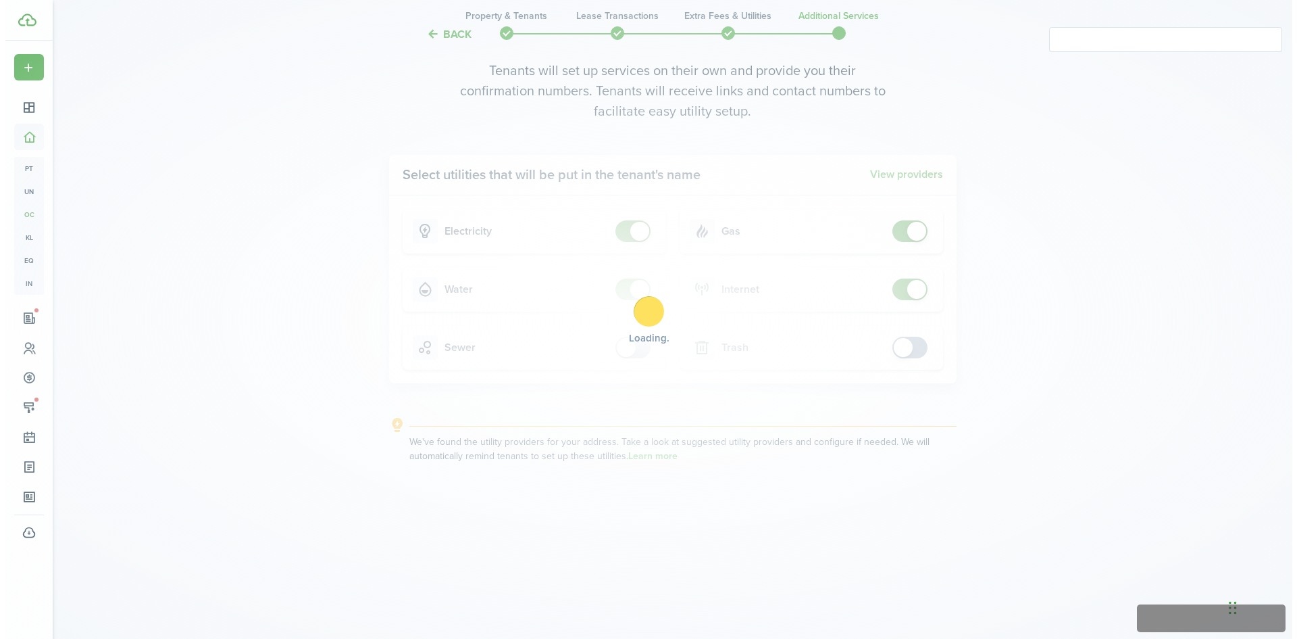
scroll to position [0, 0]
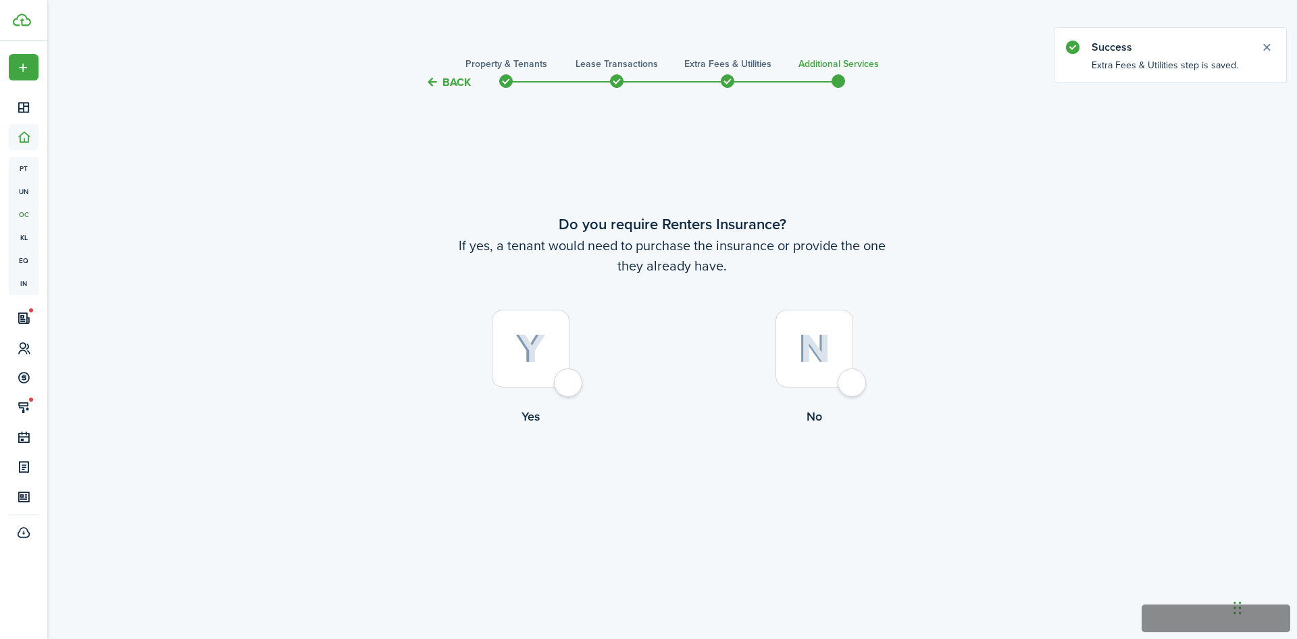
click at [570, 387] on div at bounding box center [531, 348] width 78 height 78
radio input "true"
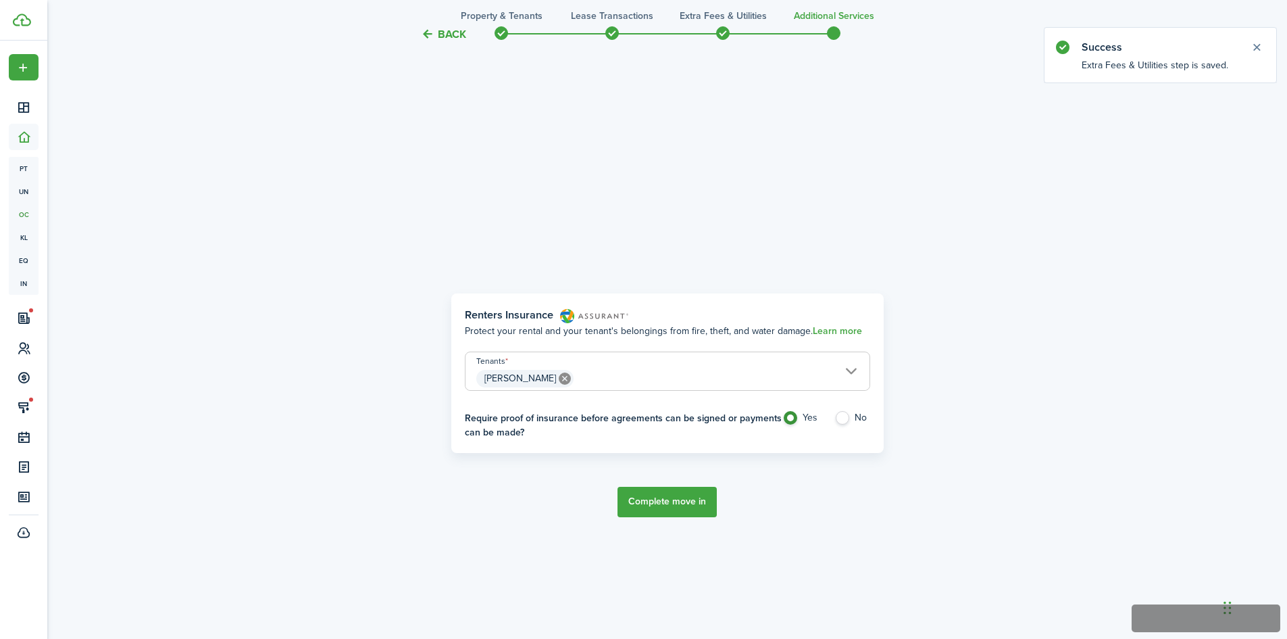
scroll to position [548, 0]
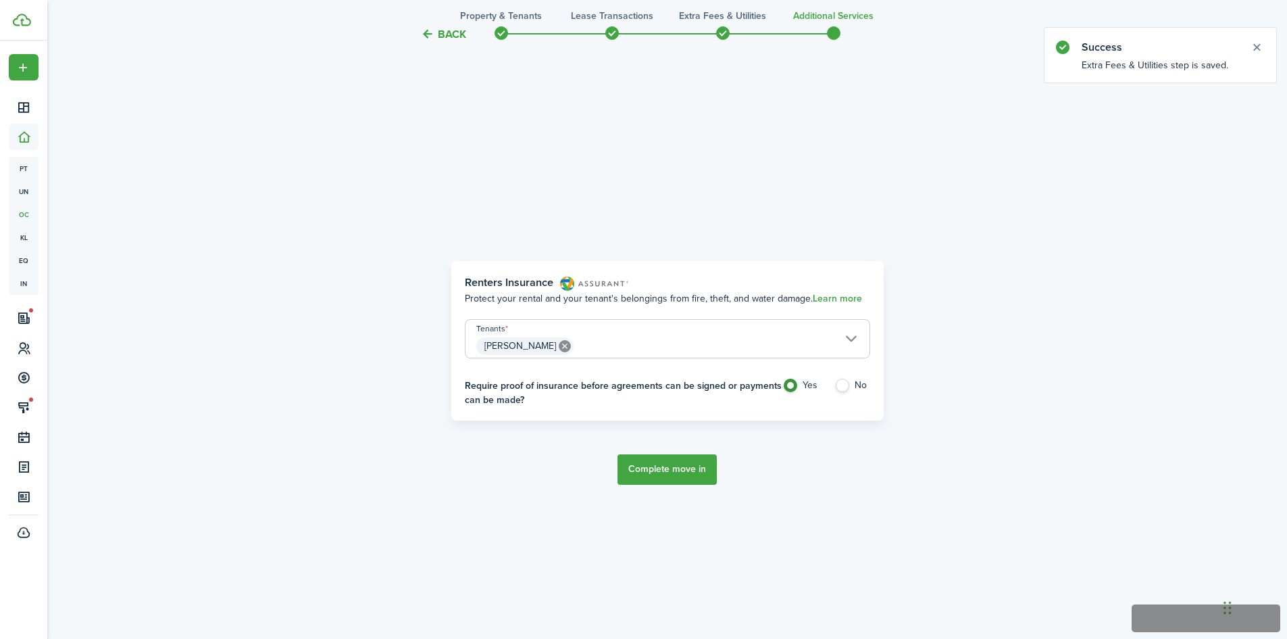
click at [654, 465] on button "Complete move in" at bounding box center [667, 469] width 99 height 30
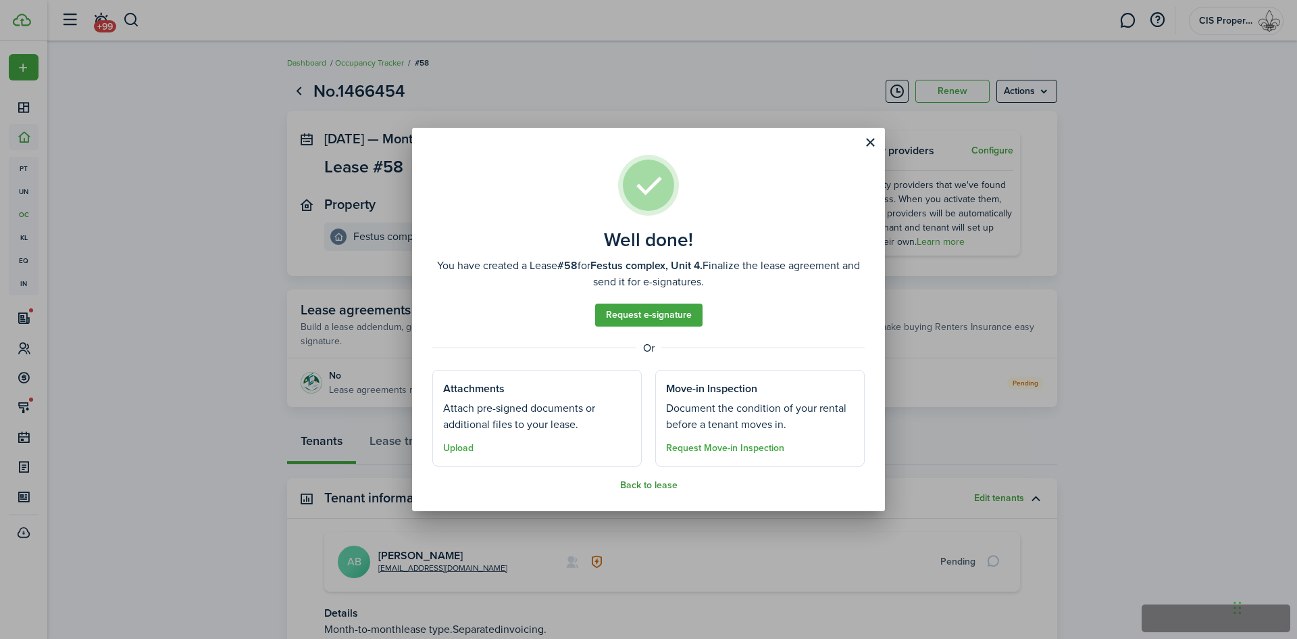
click at [650, 487] on button "Back to lease" at bounding box center [648, 485] width 57 height 11
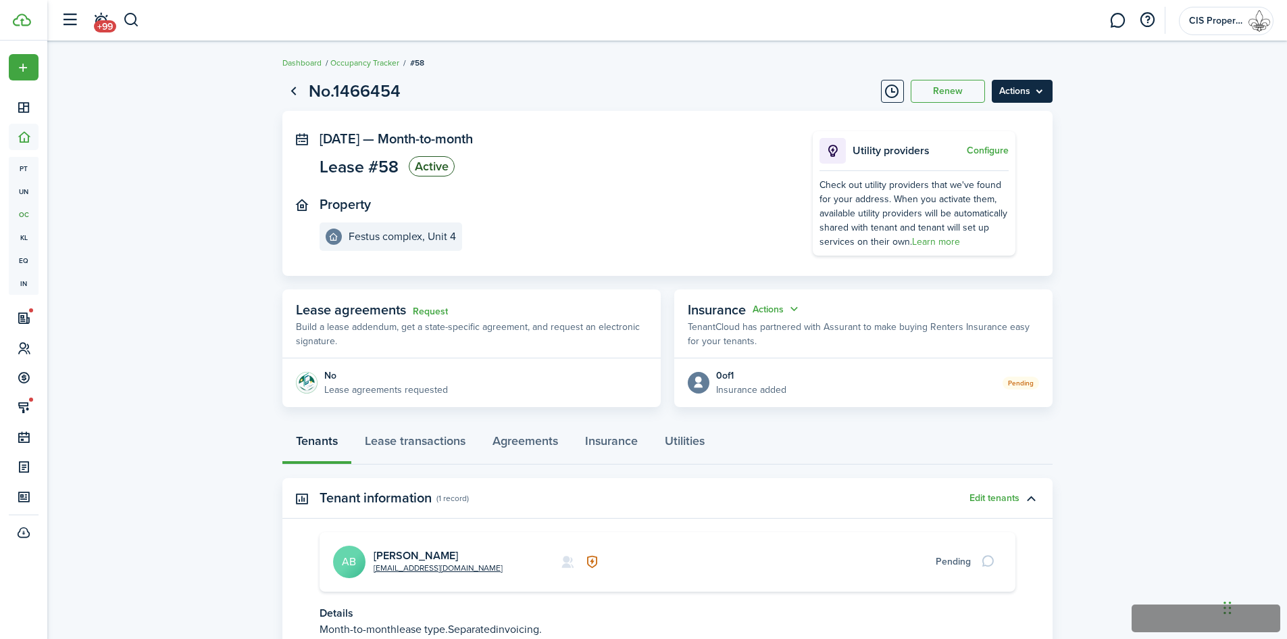
click at [1034, 94] on menu-btn "Actions" at bounding box center [1022, 91] width 61 height 23
click at [1134, 151] on lease-view "No.1466454 Renew Actions [DATE] — Month-to-month Lease #58 Active Property Fest…" at bounding box center [667, 395] width 1240 height 647
click at [397, 554] on link "[PERSON_NAME]" at bounding box center [416, 555] width 84 height 16
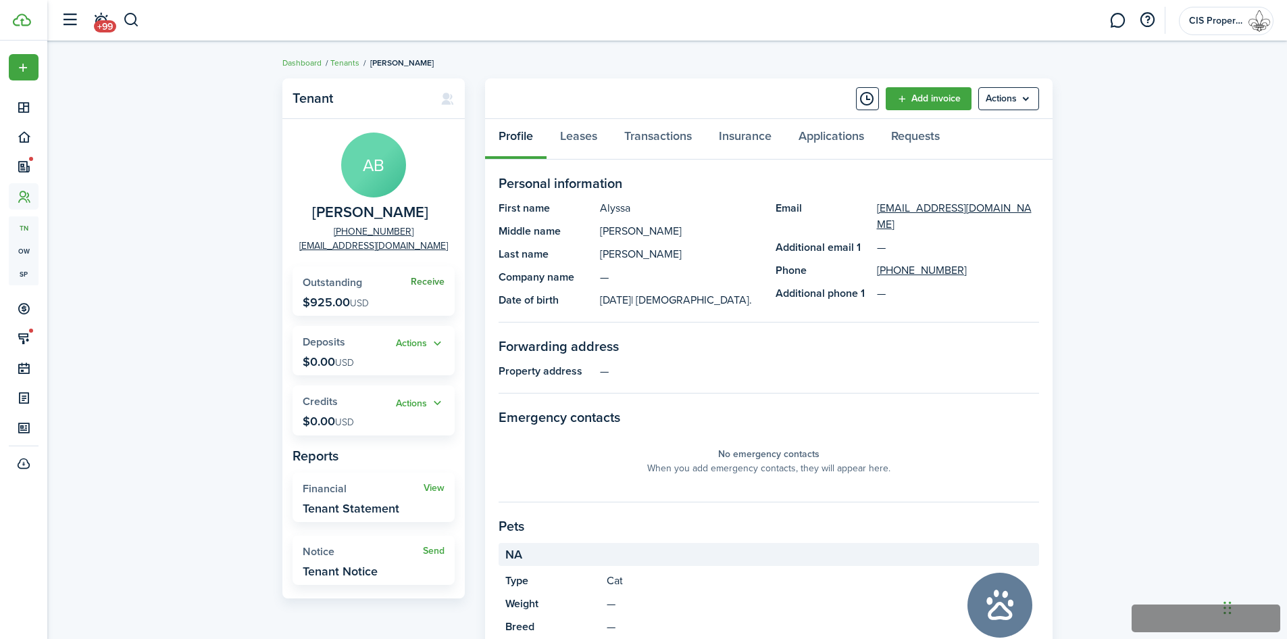
click at [435, 276] on link "Receive" at bounding box center [428, 281] width 34 height 11
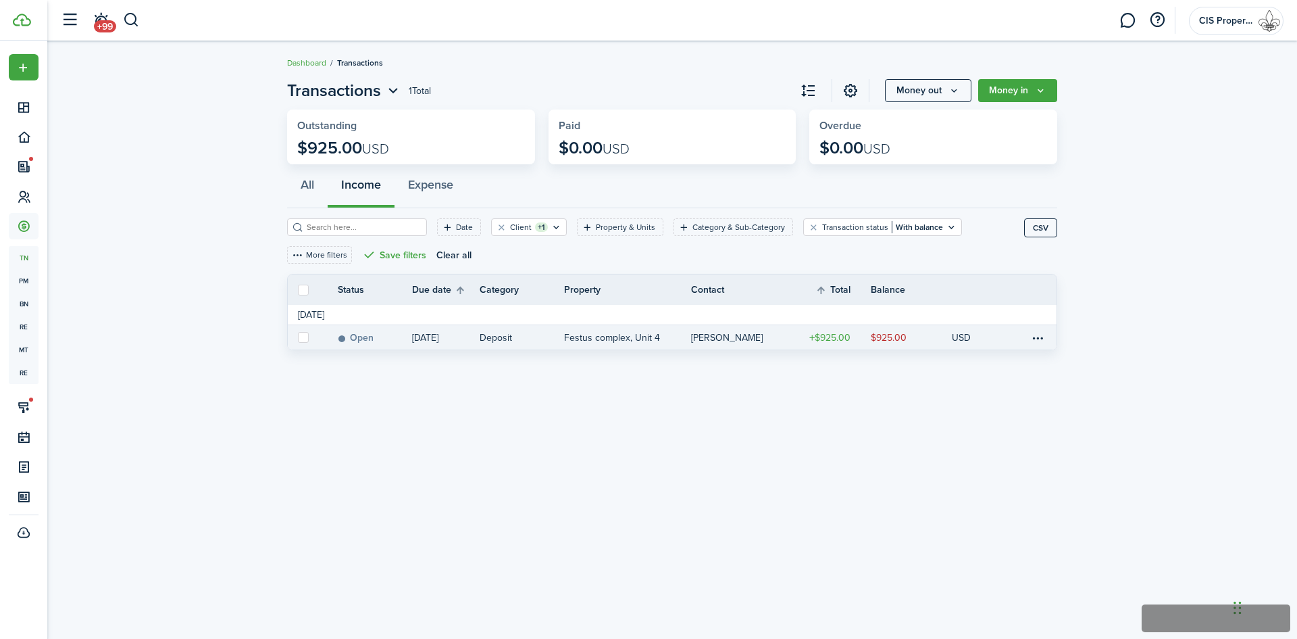
click at [307, 337] on label at bounding box center [303, 337] width 11 height 11
click at [298, 337] on input "checkbox" at bounding box center [297, 337] width 1 height 1
checkbox input "true"
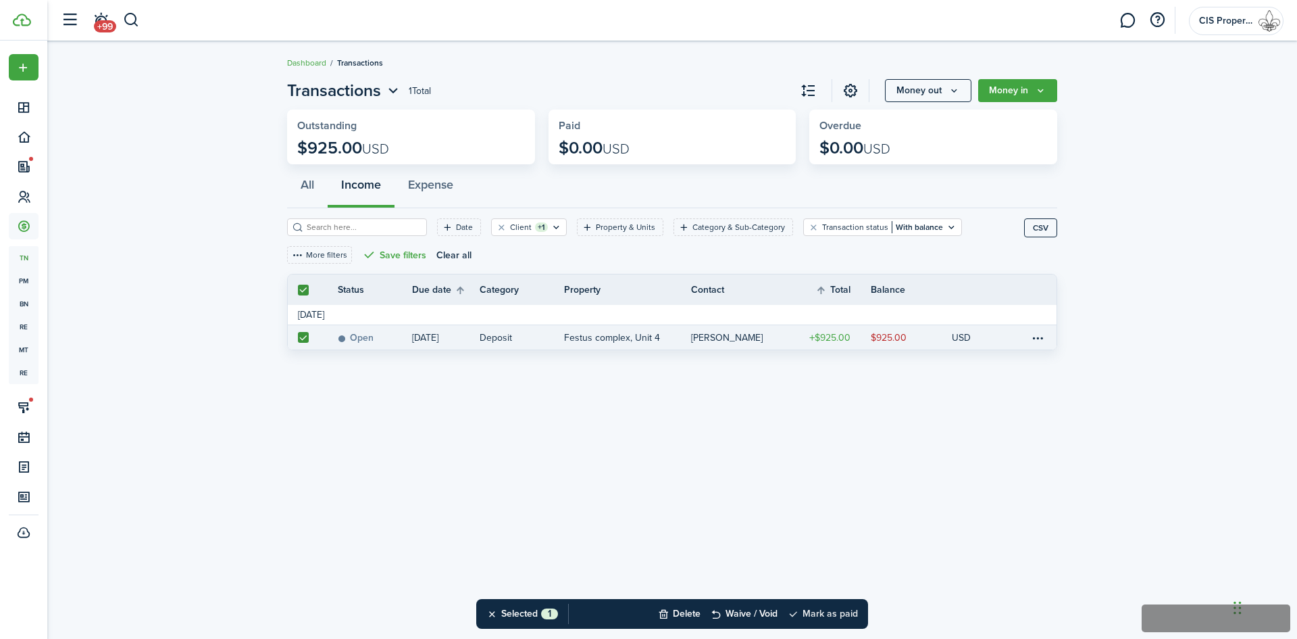
click at [825, 610] on button "Mark as paid" at bounding box center [823, 614] width 70 height 30
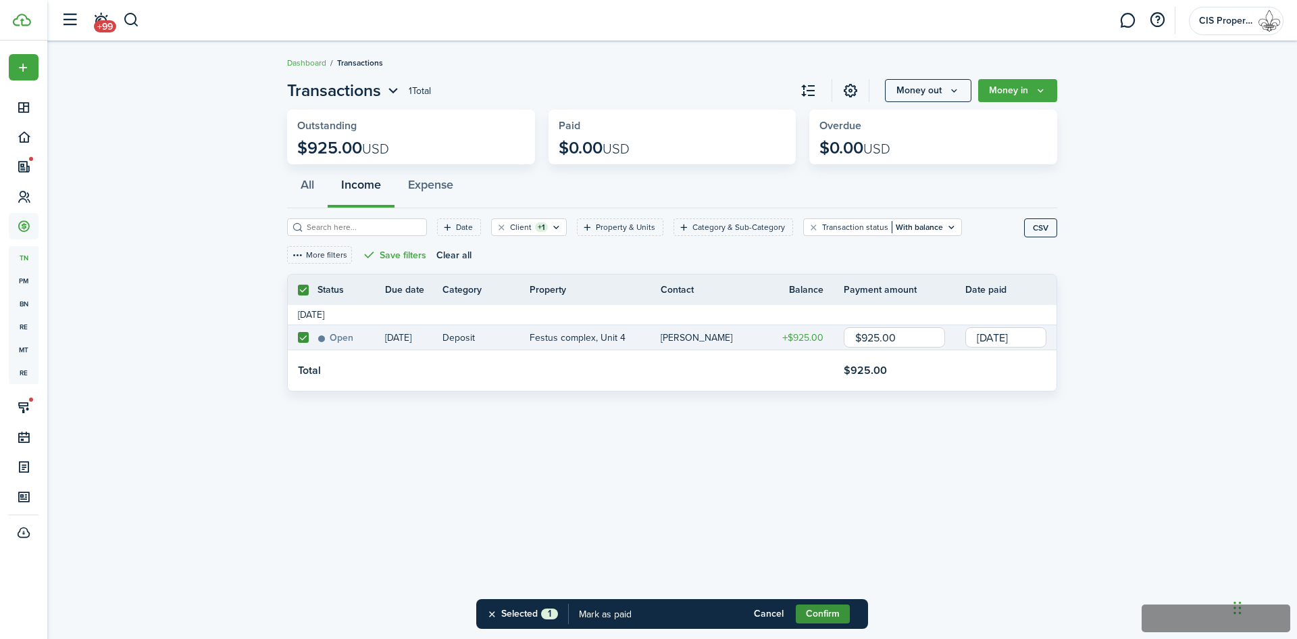
click at [824, 612] on button "Confirm" at bounding box center [823, 613] width 54 height 19
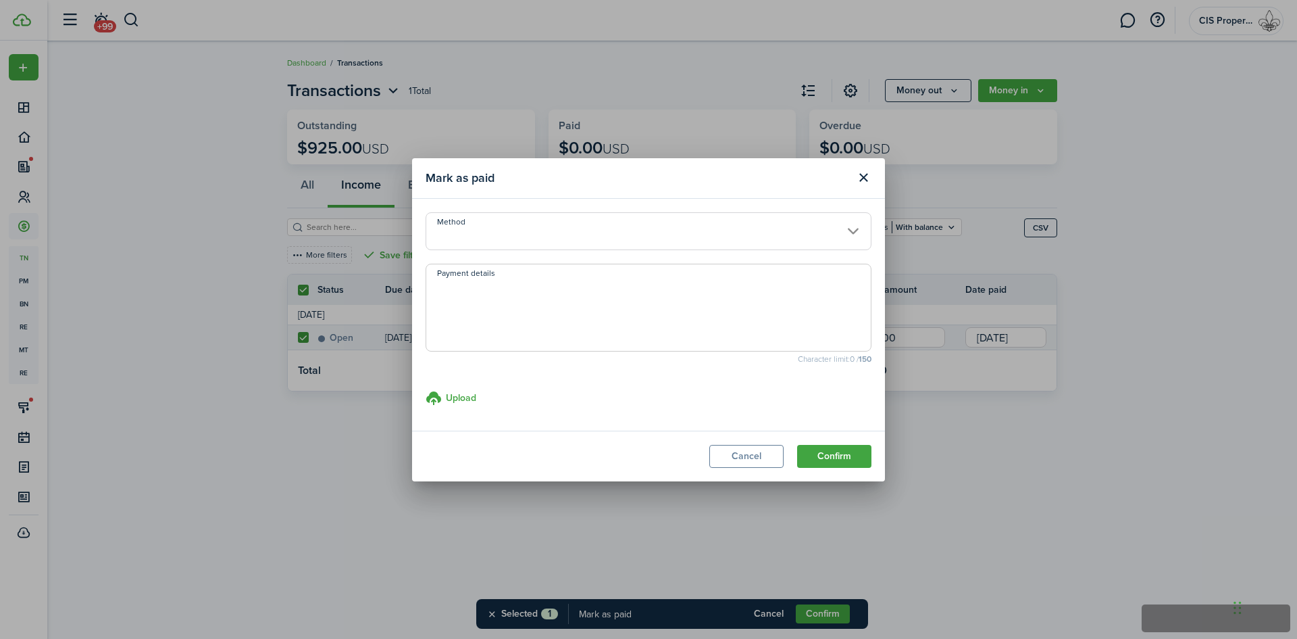
click at [539, 226] on input "Method" at bounding box center [649, 231] width 446 height 38
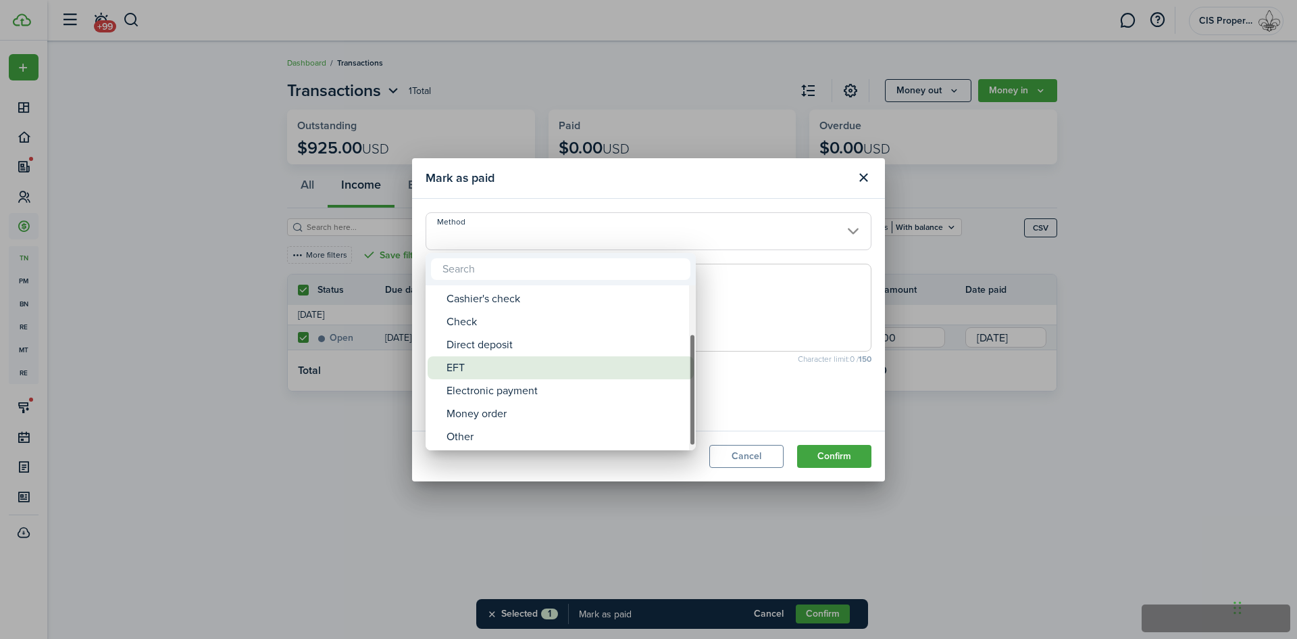
click at [466, 362] on div "EFT" at bounding box center [566, 367] width 239 height 23
type input "EFT"
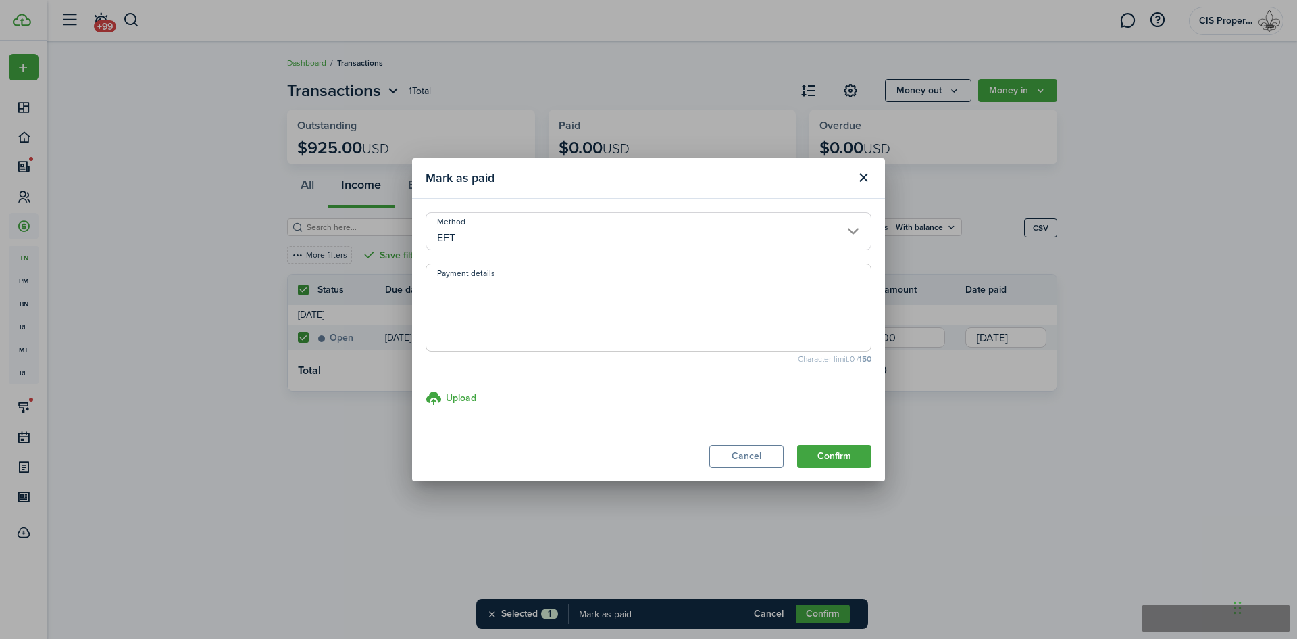
click at [476, 297] on textarea "Payment details" at bounding box center [648, 311] width 445 height 65
type textarea "venmo"
click at [822, 454] on button "Confirm" at bounding box center [834, 456] width 74 height 23
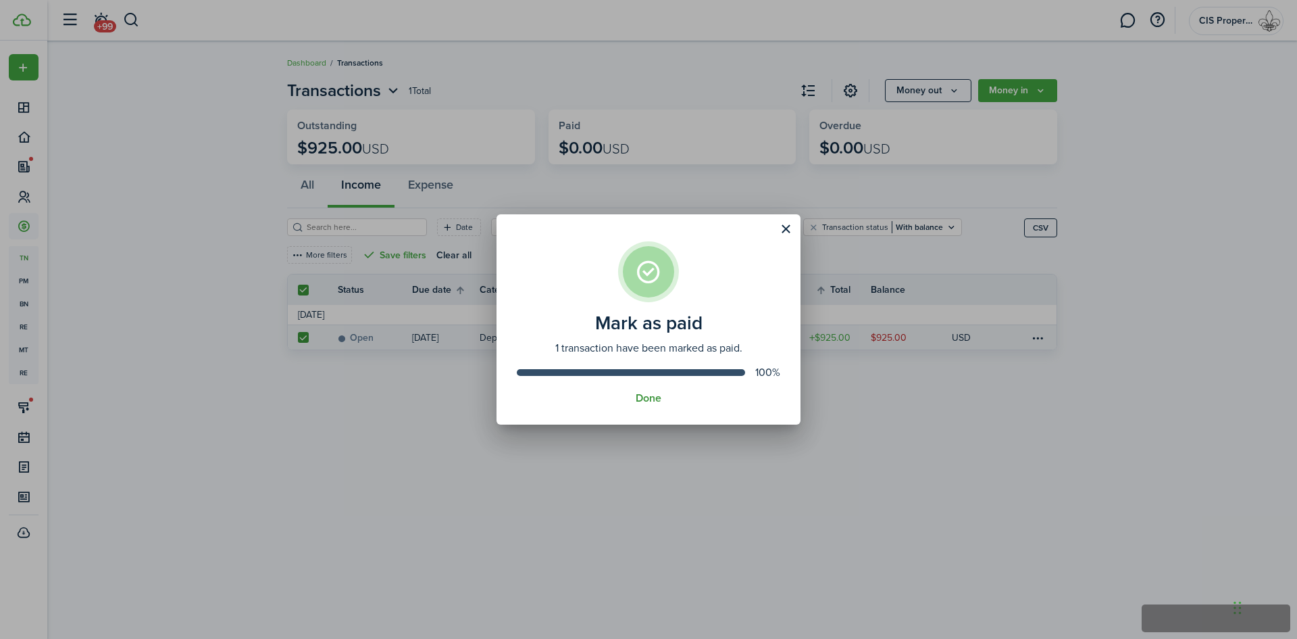
click at [652, 402] on button "Done" at bounding box center [649, 398] width 26 height 12
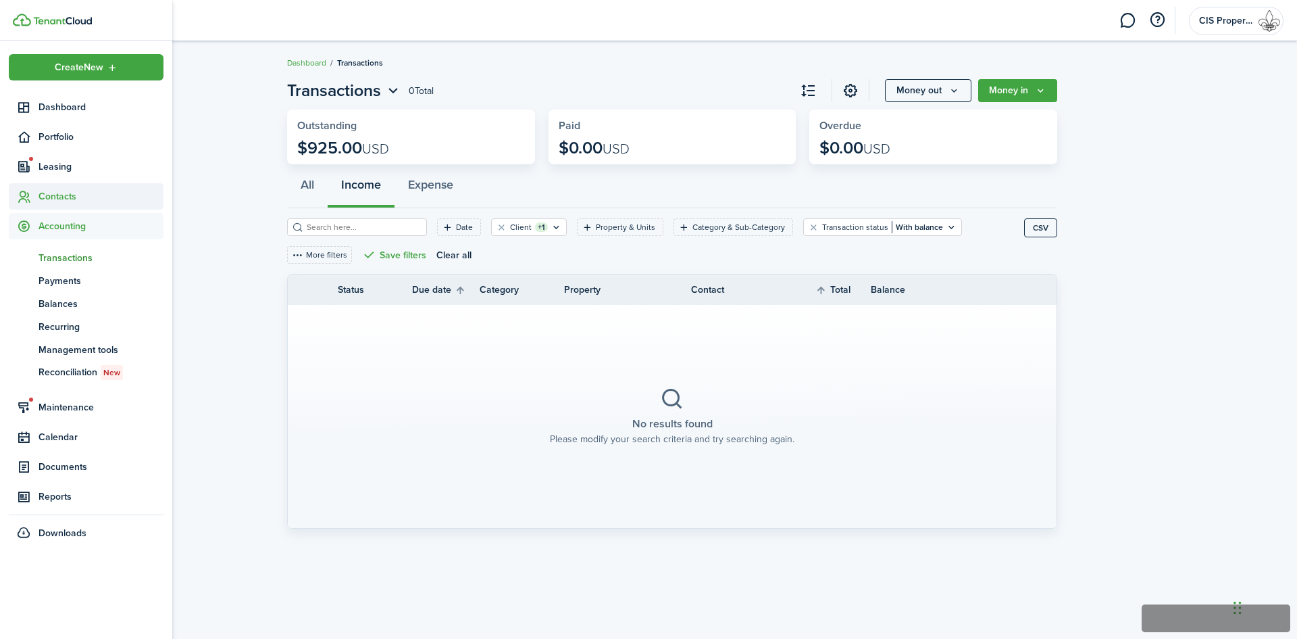
click at [43, 191] on span "Contacts" at bounding box center [101, 196] width 125 height 14
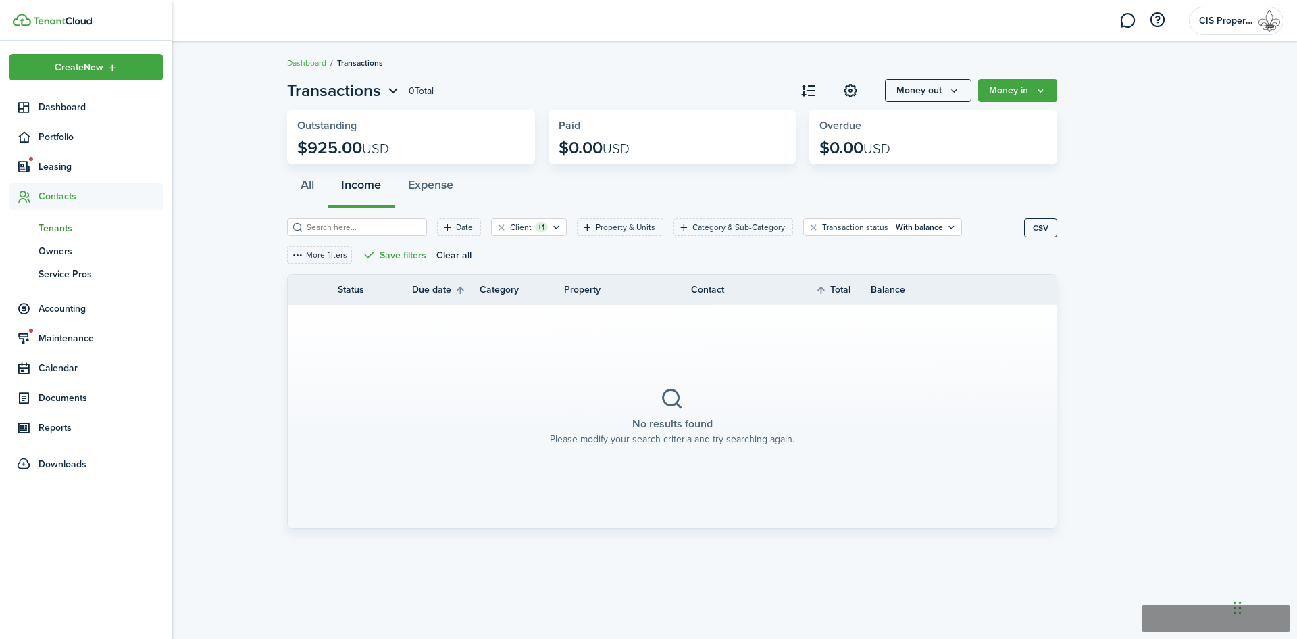
click at [57, 228] on span "Tenants" at bounding box center [101, 228] width 125 height 14
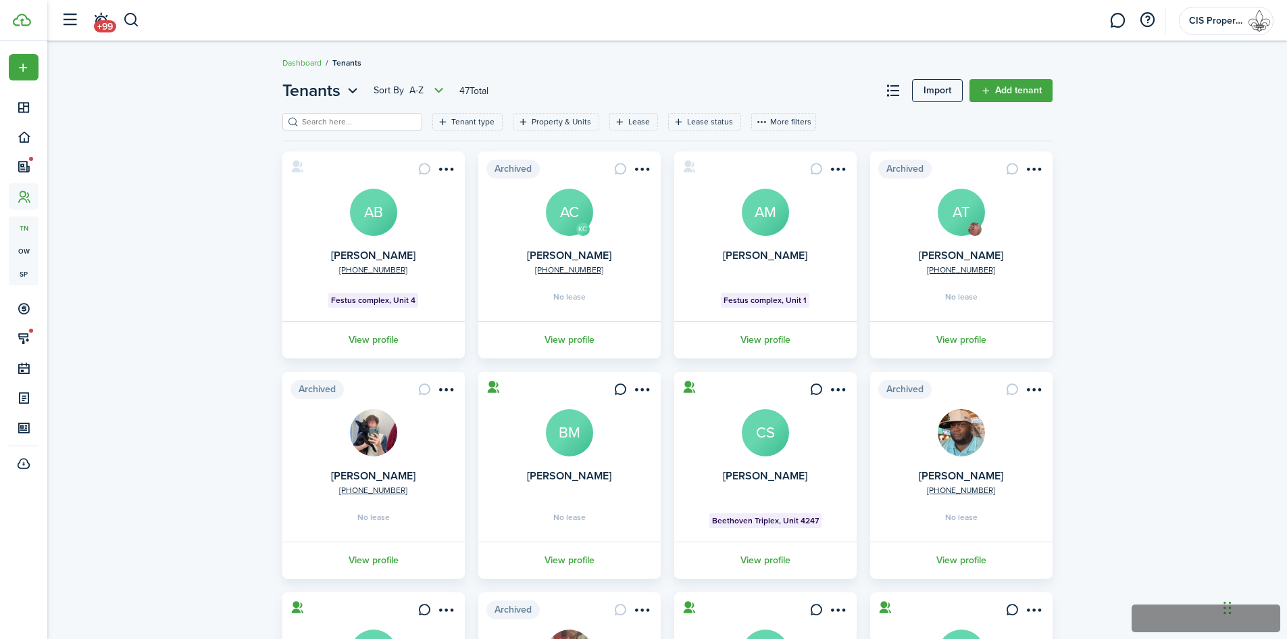
click at [398, 218] on card "[PHONE_NUMBER] [PERSON_NAME] AB Festus complex, Unit 4 View profile" at bounding box center [373, 254] width 182 height 207
click at [381, 218] on avatar-text "AB" at bounding box center [373, 212] width 47 height 47
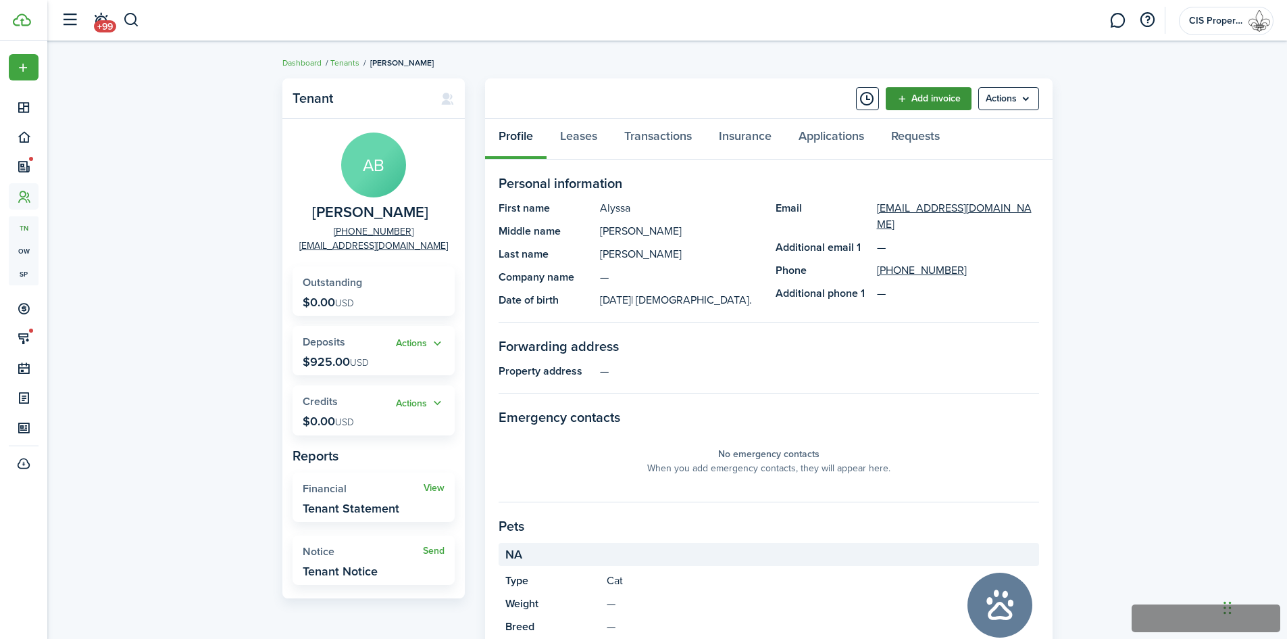
click at [932, 97] on link "Add invoice" at bounding box center [929, 98] width 86 height 23
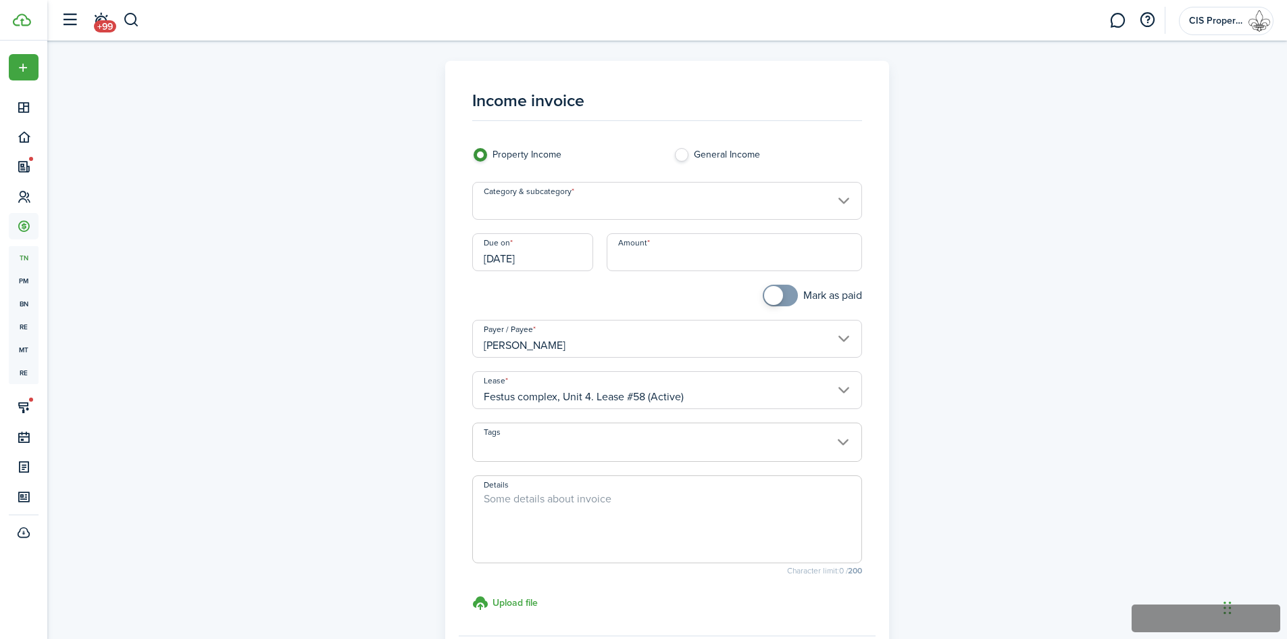
click at [548, 213] on input "Category & subcategory" at bounding box center [667, 201] width 390 height 38
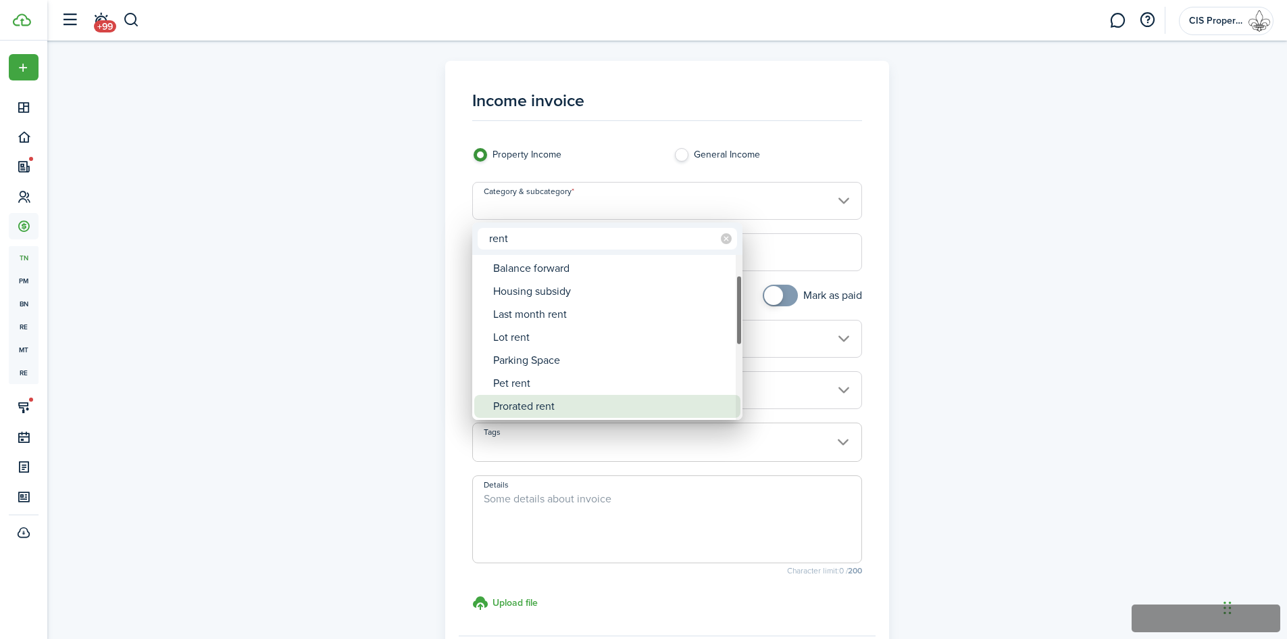
type input "rent"
click at [538, 407] on div "Prorated rent" at bounding box center [612, 406] width 239 height 23
type input "Rent / Prorated rent"
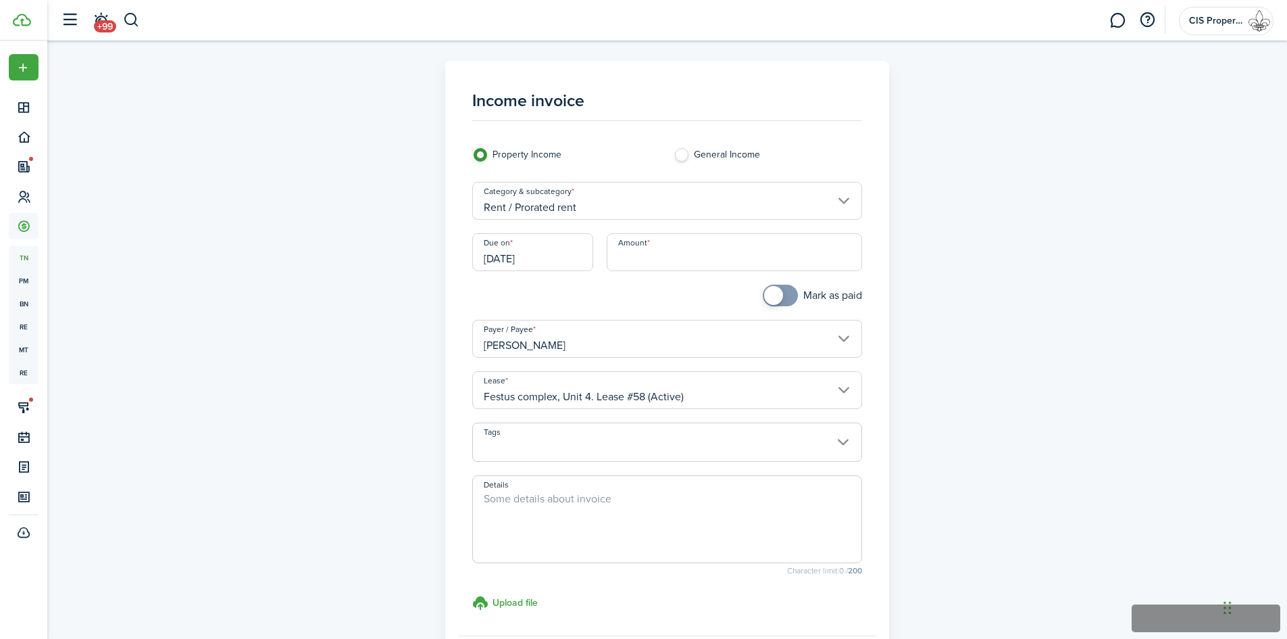
click at [564, 265] on input "[DATE]" at bounding box center [532, 252] width 121 height 38
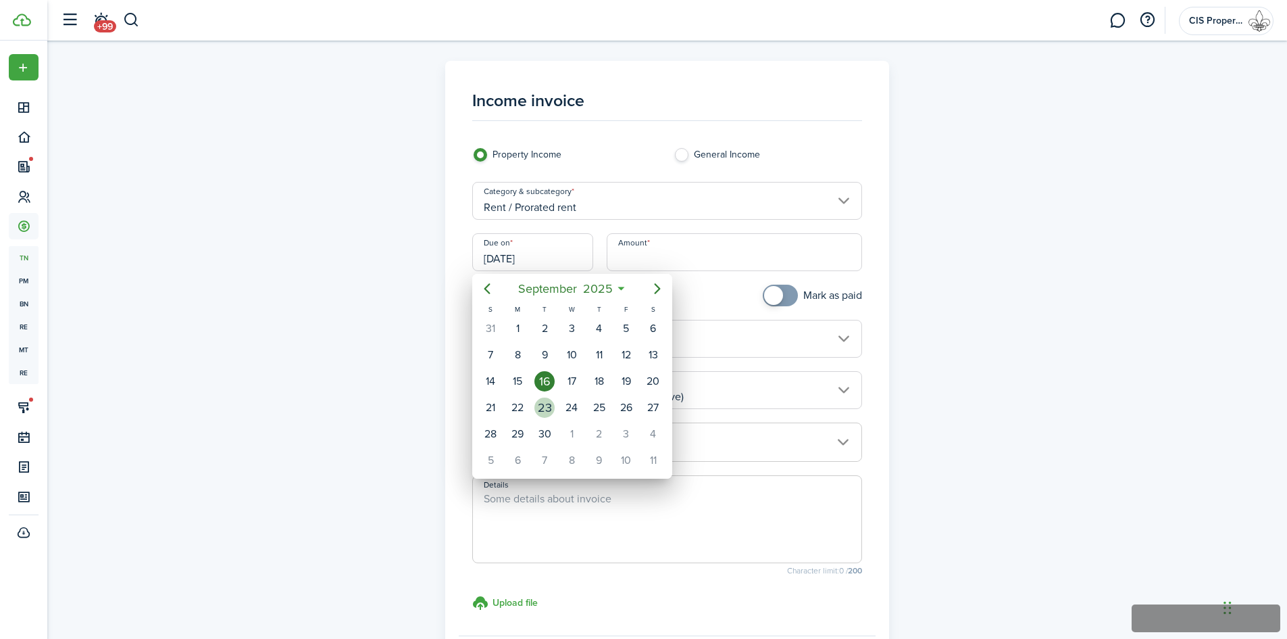
click at [546, 412] on div "23" at bounding box center [545, 407] width 20 height 20
type input "[DATE]"
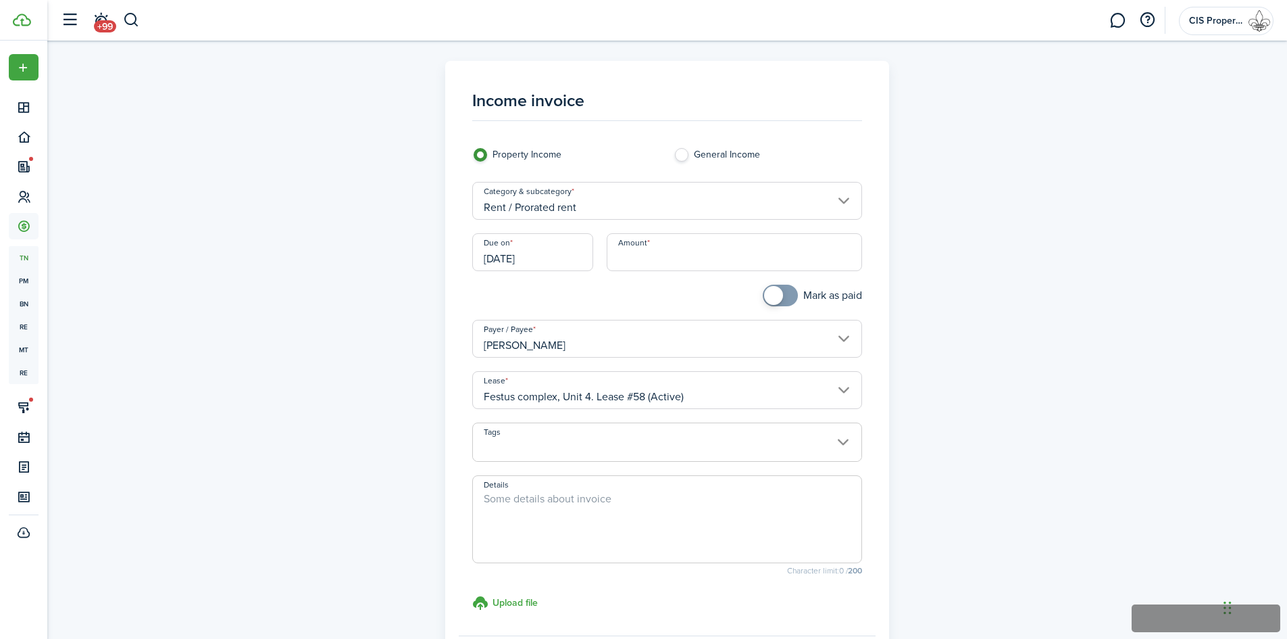
click at [635, 261] on input "Amount" at bounding box center [734, 252] width 255 height 38
type input "$220.00"
click at [912, 274] on div "Income invoice Property Income General Income Category & subcategory Rent / Pro…" at bounding box center [668, 383] width 784 height 645
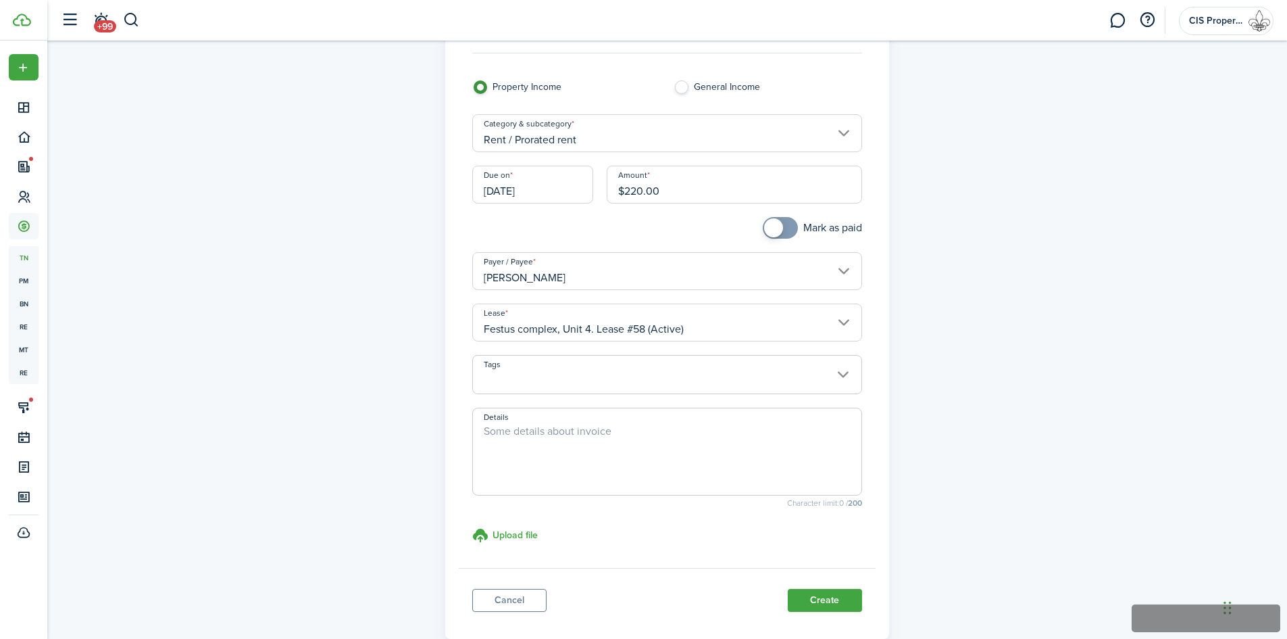
click at [543, 438] on textarea "Details" at bounding box center [667, 455] width 389 height 65
type textarea "Rent for [DATE]-[DATE]"
click at [805, 599] on button "Create" at bounding box center [825, 600] width 74 height 23
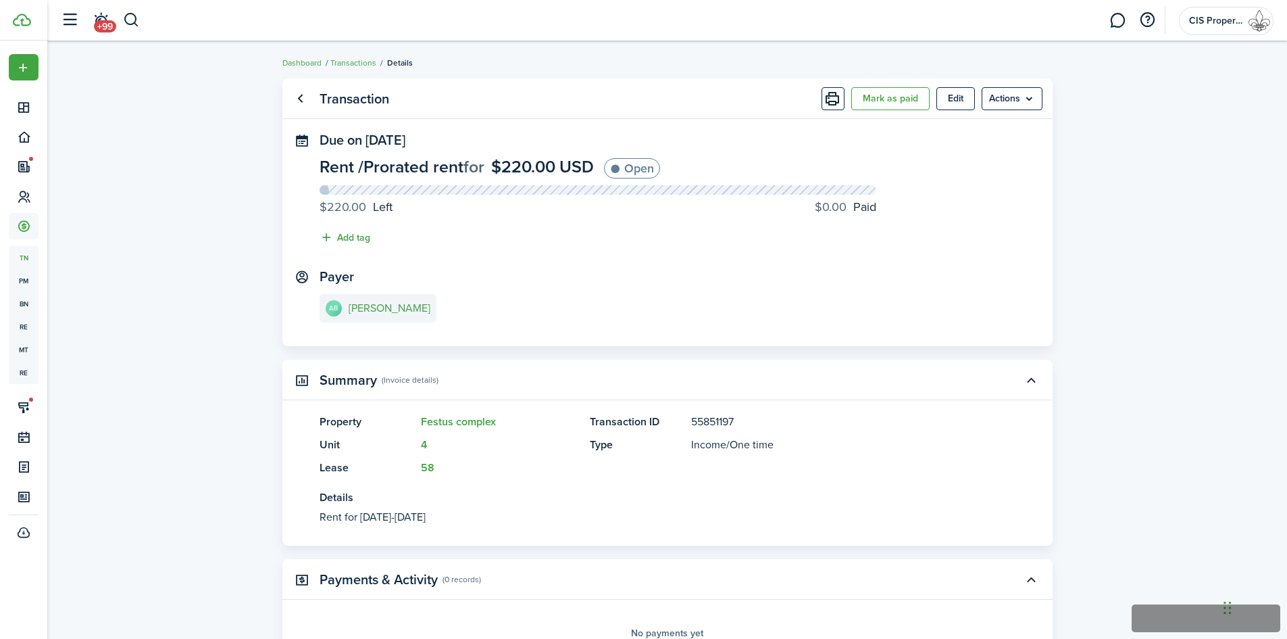
click at [374, 310] on e-details-info-title "[PERSON_NAME]" at bounding box center [390, 308] width 82 height 12
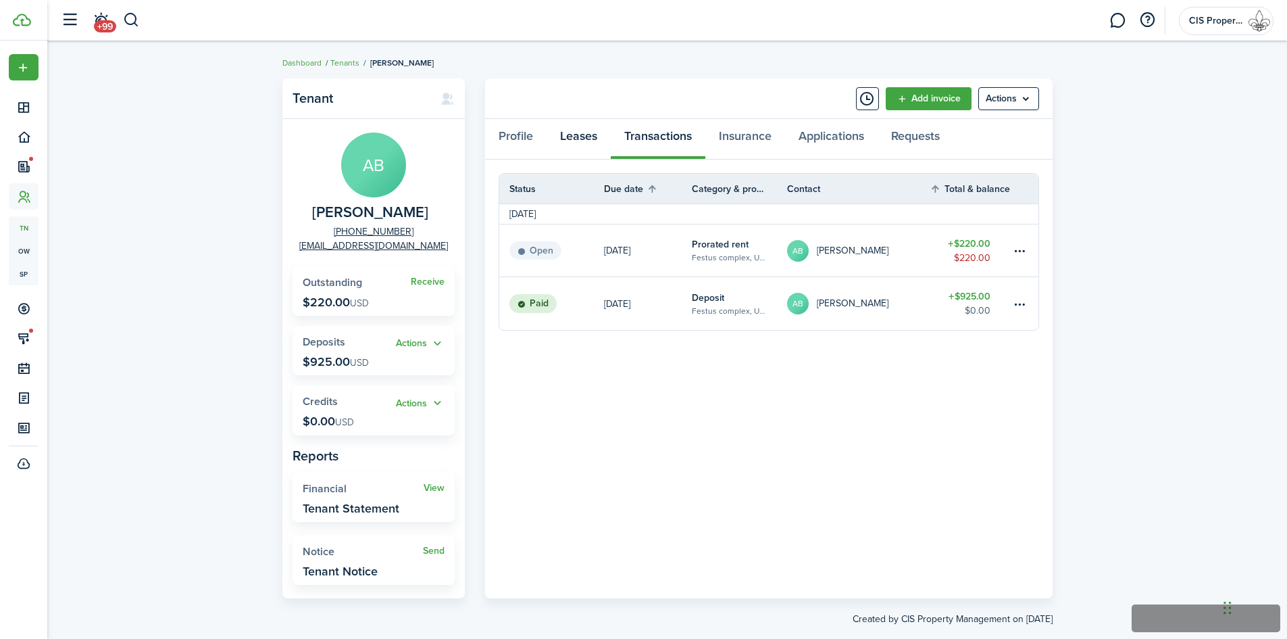
click at [582, 135] on link "Leases" at bounding box center [579, 139] width 64 height 41
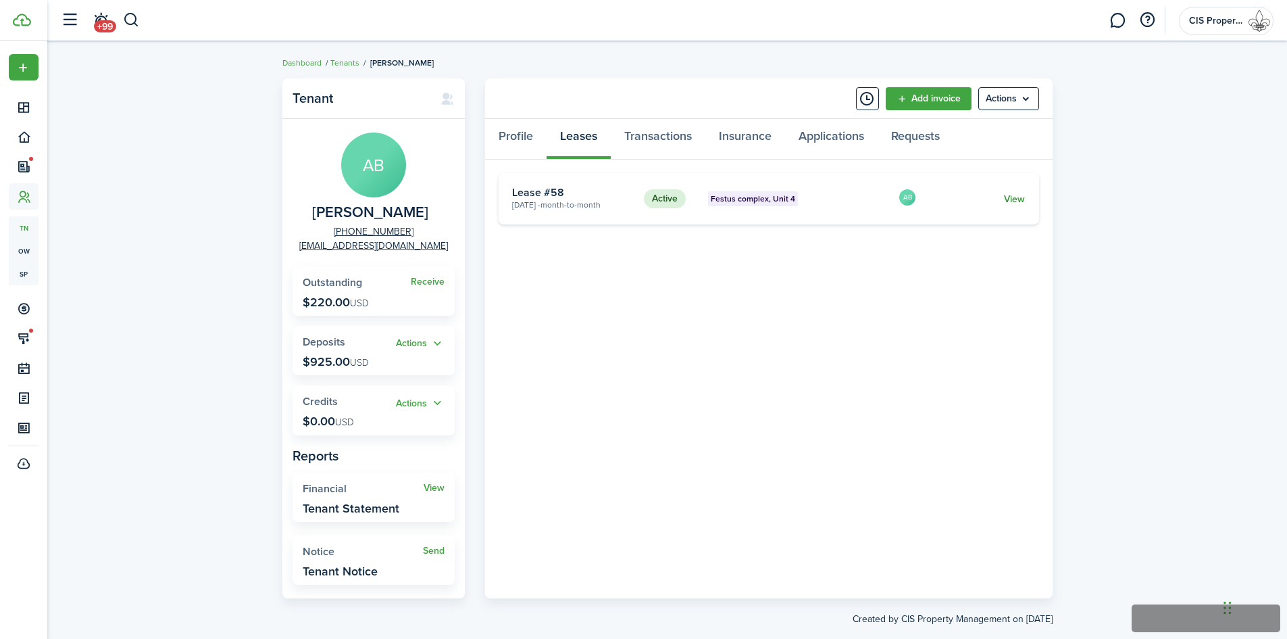
click at [1012, 197] on link "View" at bounding box center [1014, 199] width 21 height 14
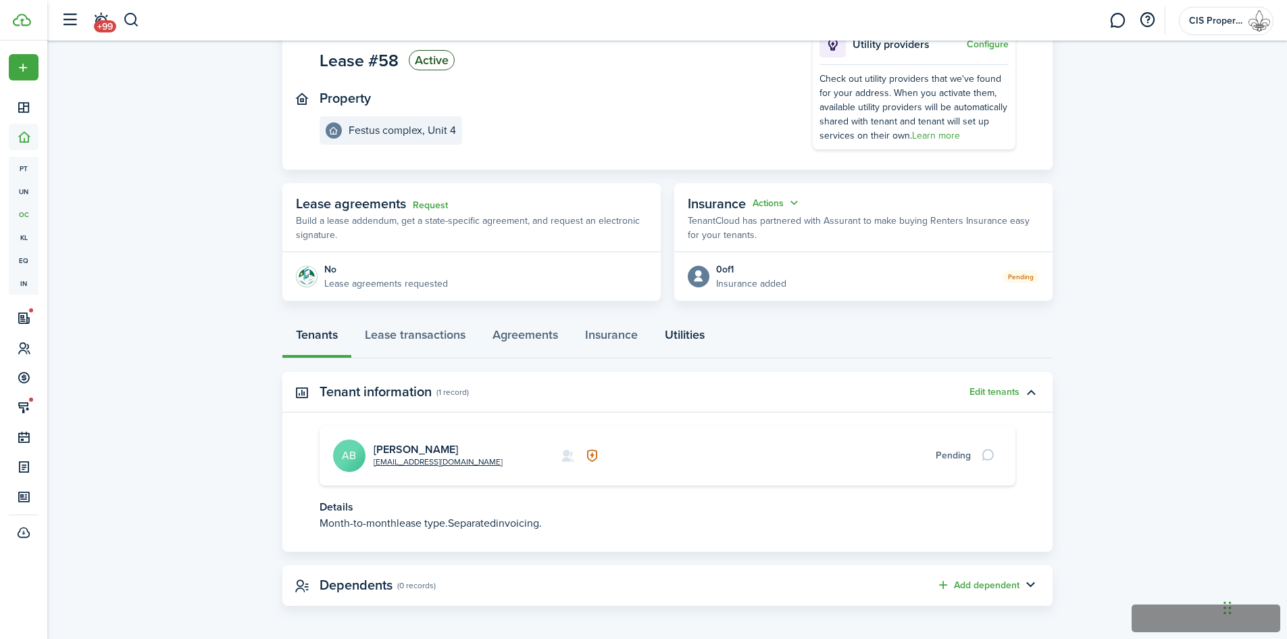
scroll to position [110, 0]
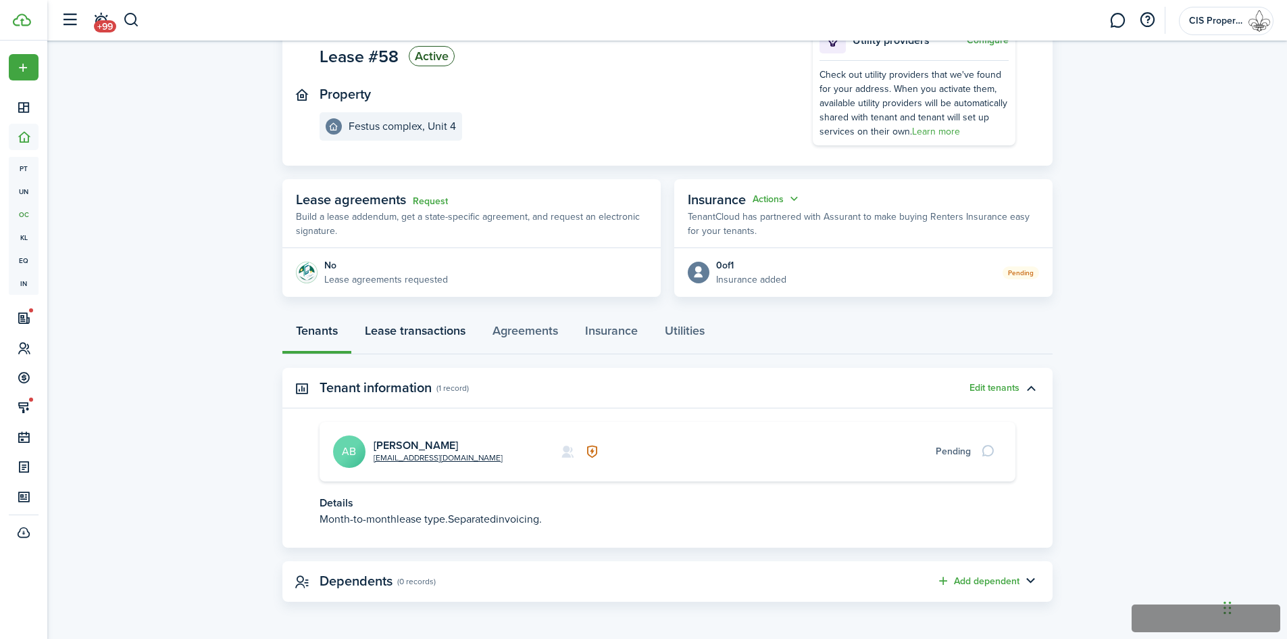
click at [435, 331] on link "Lease transactions" at bounding box center [415, 334] width 128 height 41
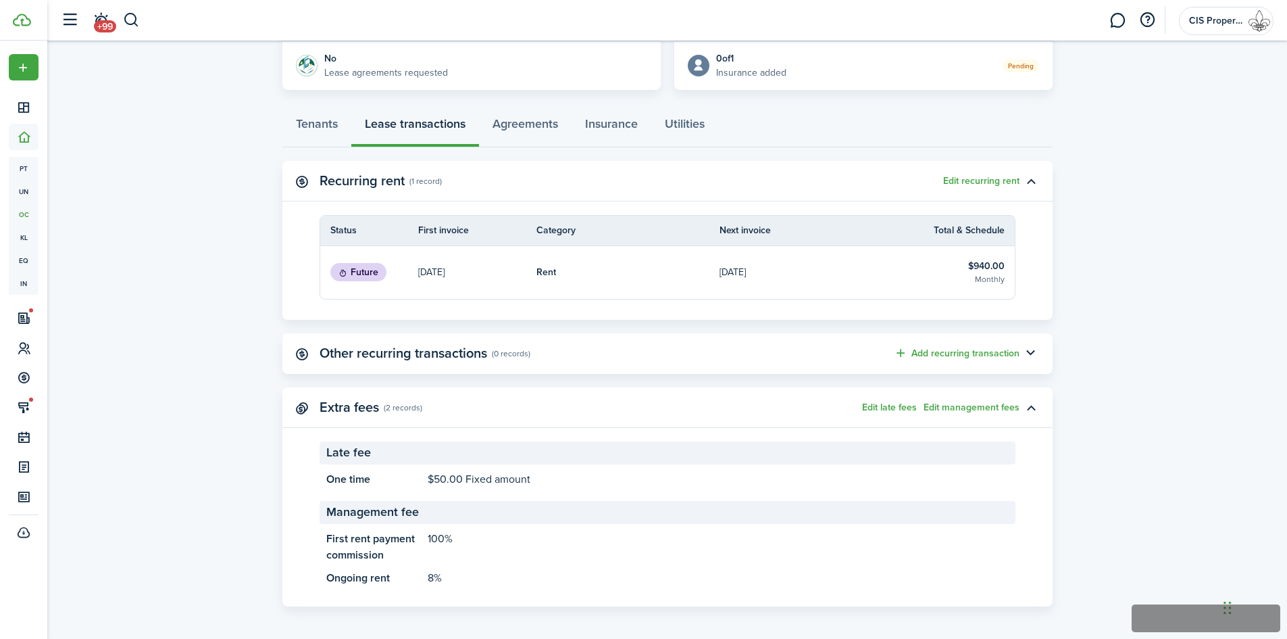
scroll to position [322, 0]
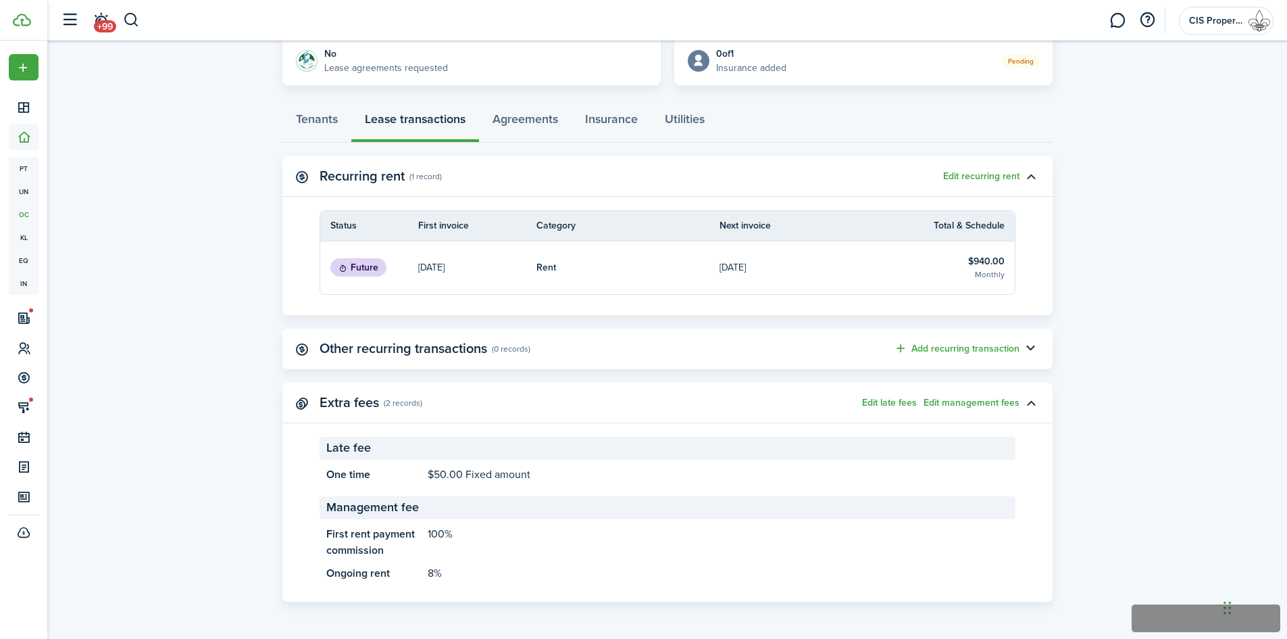
click at [630, 264] on link "Rent" at bounding box center [629, 267] width 184 height 53
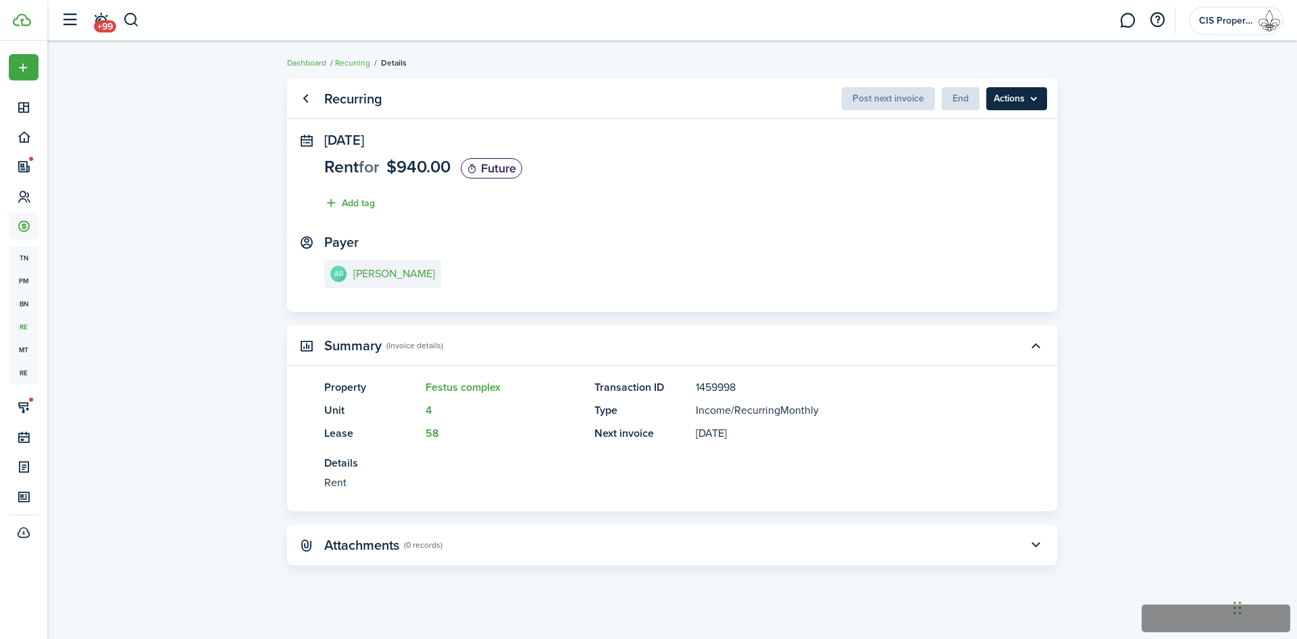
click at [1045, 95] on menu-btn "Actions" at bounding box center [1017, 98] width 61 height 23
click at [762, 208] on panel-main-section "[DATE] Rent for $940.00 Future Add tag" at bounding box center [672, 174] width 696 height 85
click at [1035, 97] on menu-btn "Actions" at bounding box center [1017, 98] width 61 height 23
click at [953, 128] on link "Clone" at bounding box center [988, 128] width 118 height 23
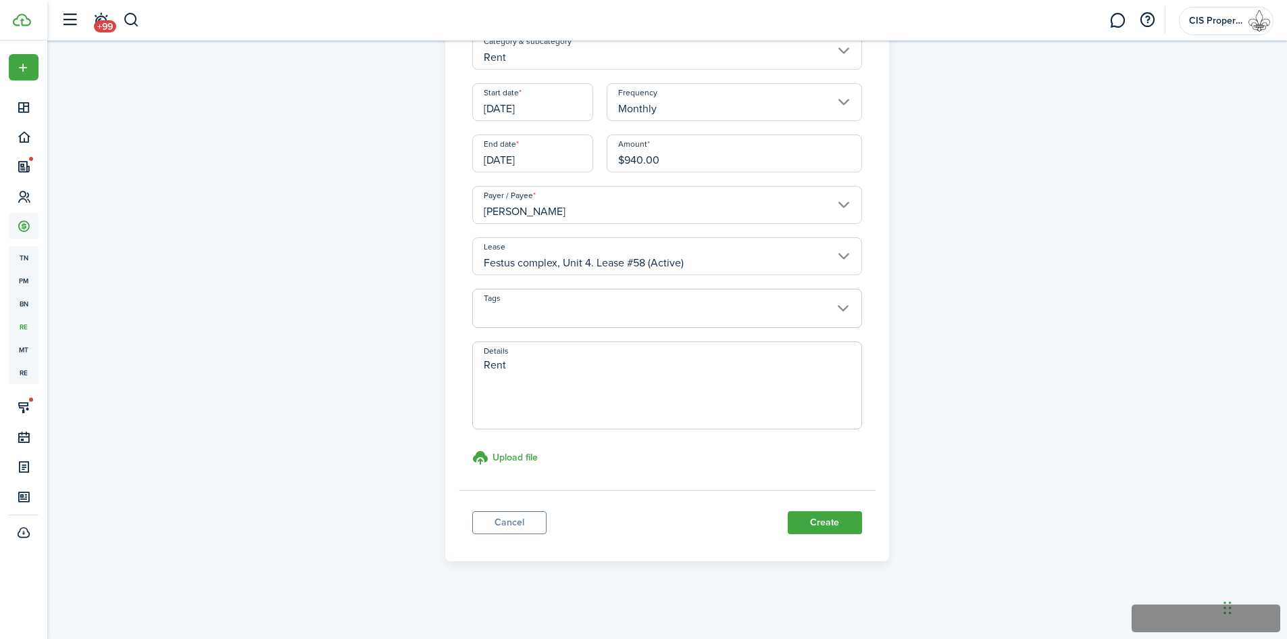
scroll to position [82, 0]
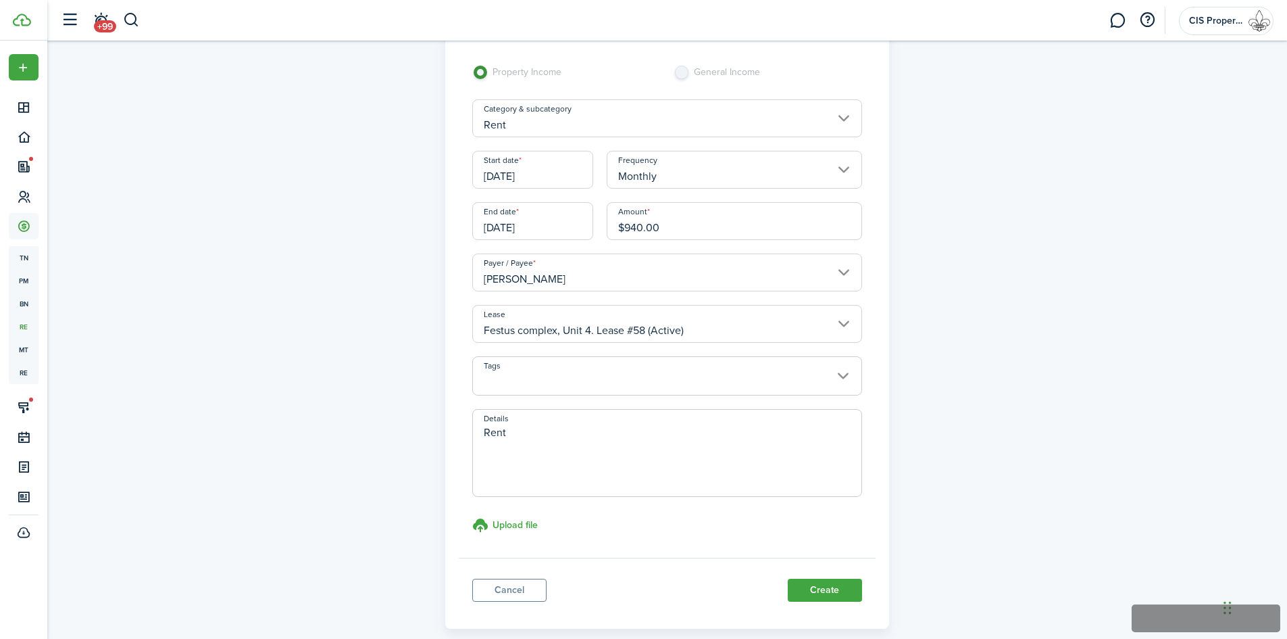
click at [541, 226] on input "[DATE]" at bounding box center [532, 221] width 121 height 38
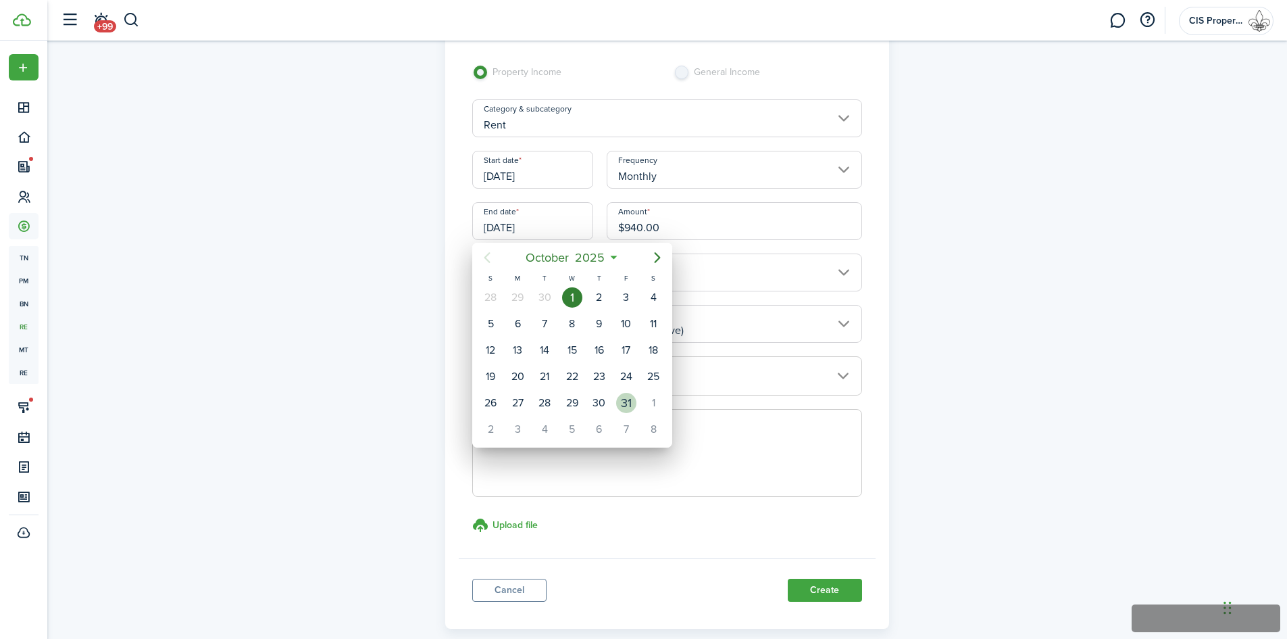
click at [630, 410] on div "31" at bounding box center [626, 403] width 20 height 20
type input "[DATE]"
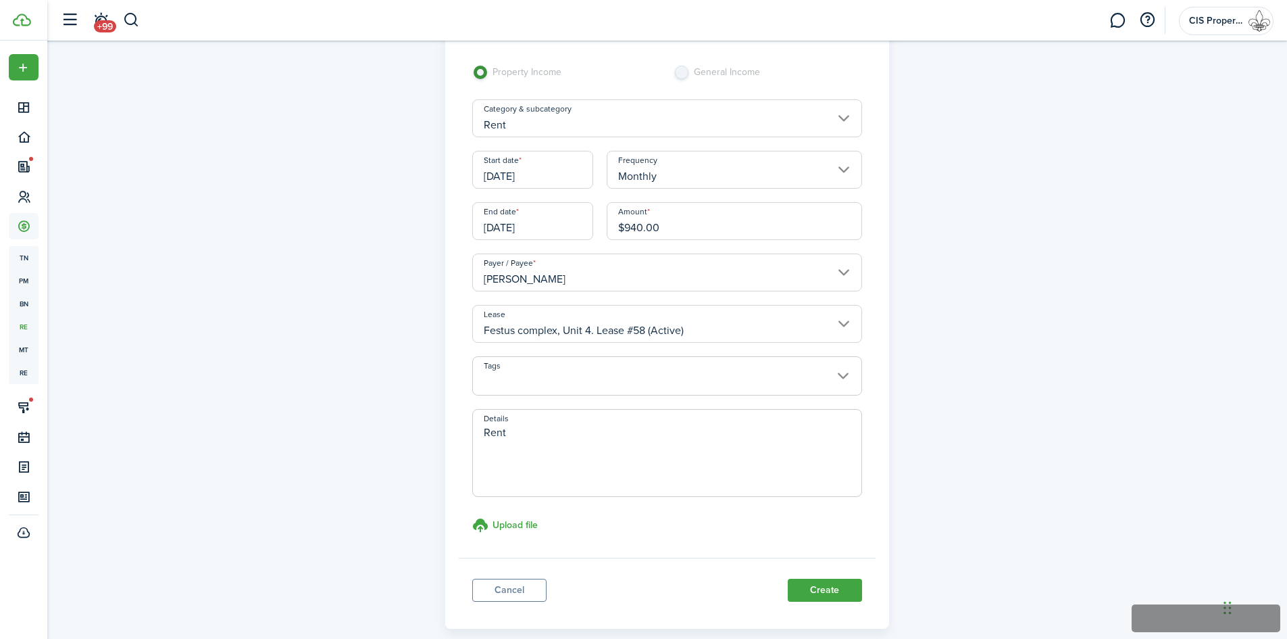
click at [917, 357] on div "Recurring clone Property Income General Income Category & subcategory Rent Star…" at bounding box center [668, 303] width 784 height 650
click at [513, 439] on textarea "Rent" at bounding box center [667, 456] width 389 height 65
type textarea "1st Month's Rent"
click at [816, 597] on button "Create" at bounding box center [825, 589] width 74 height 23
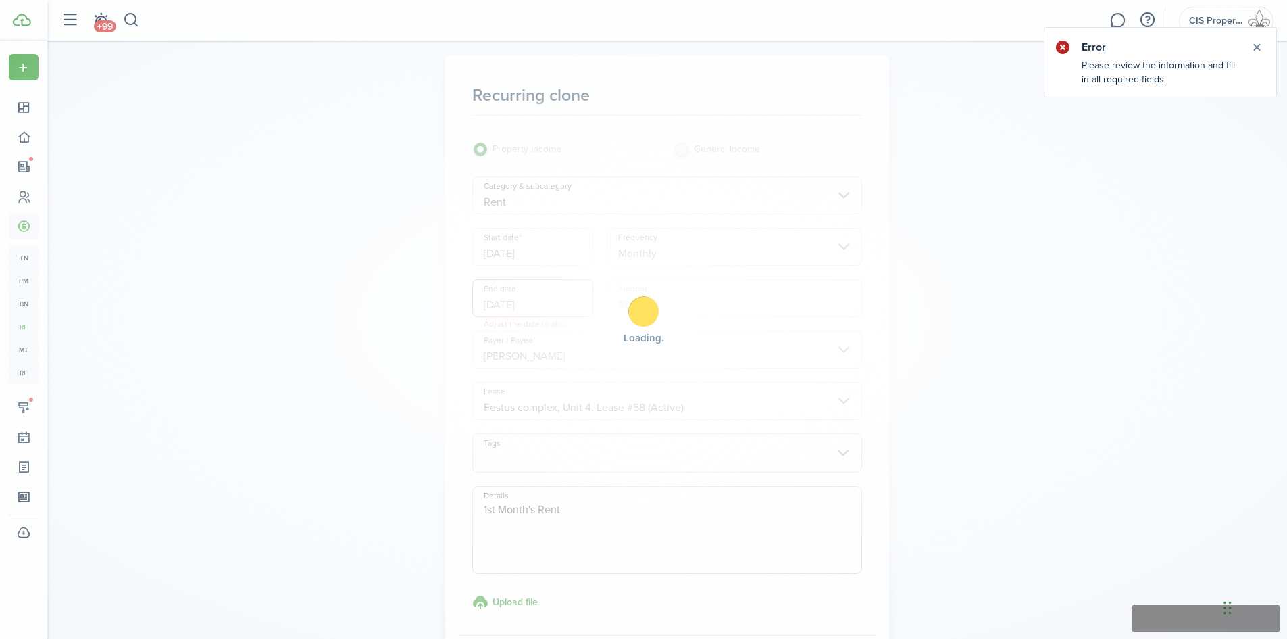
scroll to position [0, 0]
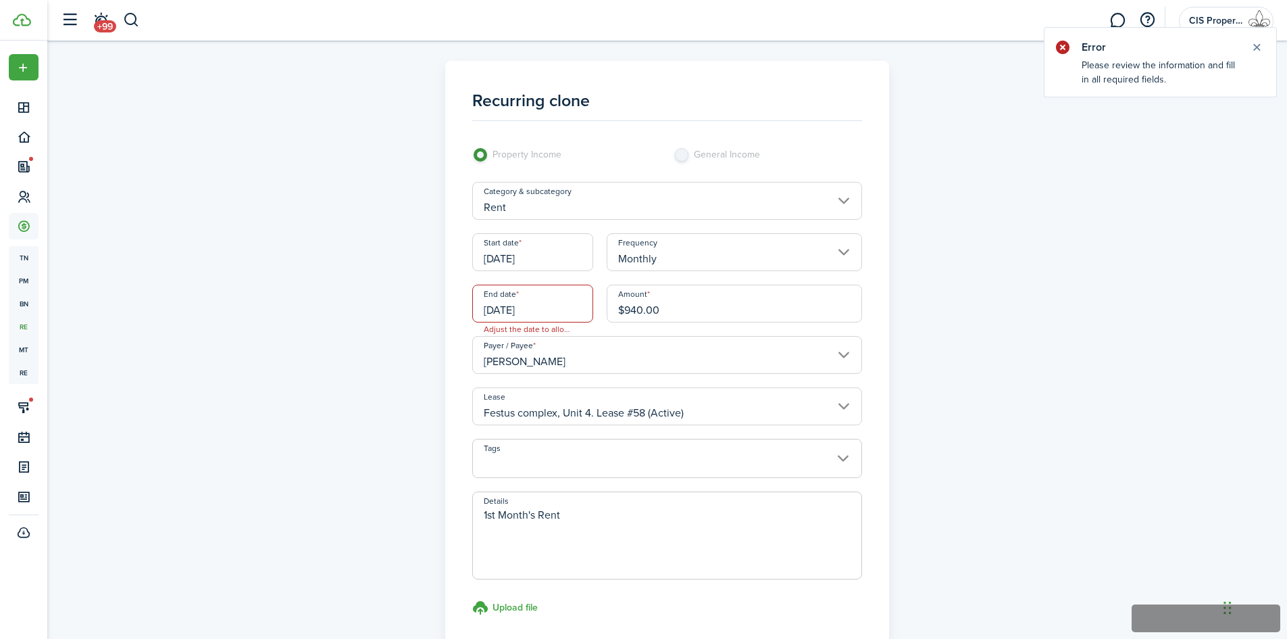
click at [551, 328] on span "Adjust the date to allow minimum two invoices to be posted." at bounding box center [527, 329] width 109 height 14
click at [538, 309] on input "[DATE]" at bounding box center [532, 303] width 121 height 38
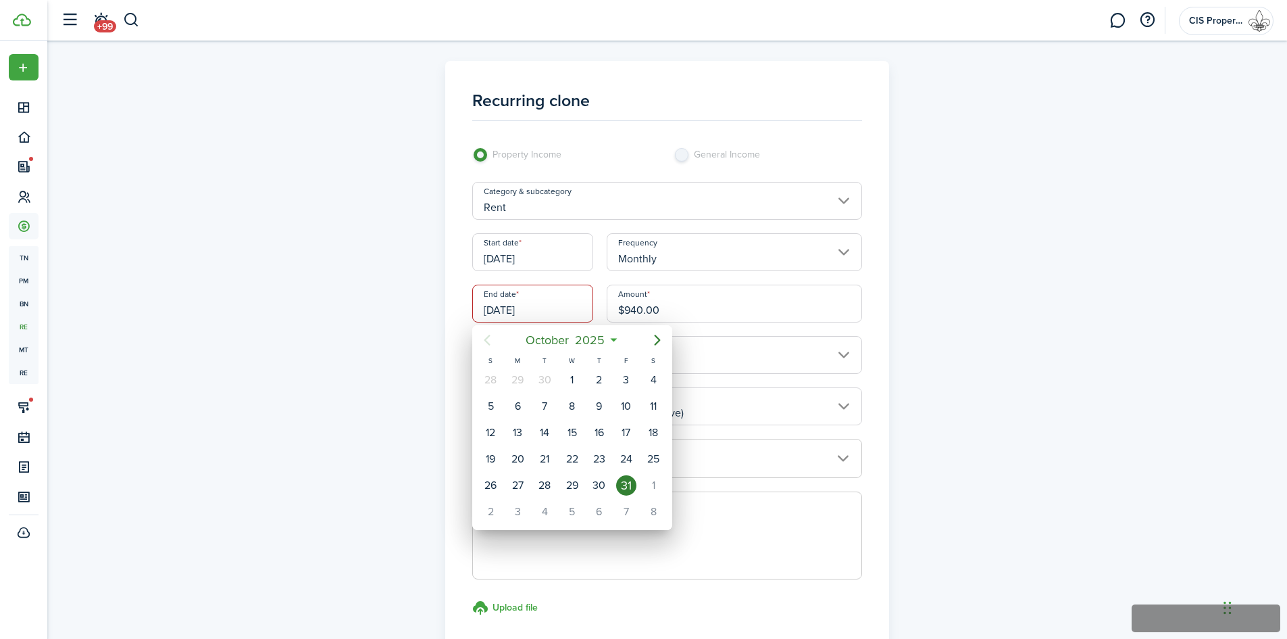
click at [1103, 356] on div at bounding box center [644, 319] width 1504 height 855
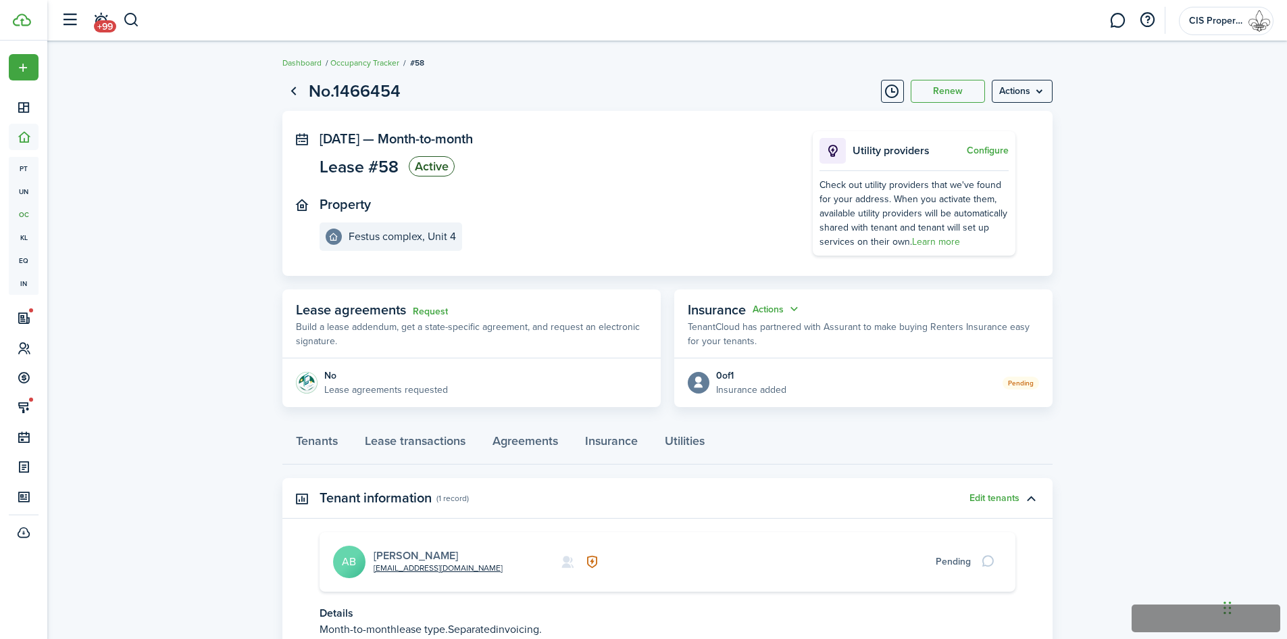
click at [401, 555] on link "[PERSON_NAME]" at bounding box center [416, 555] width 84 height 16
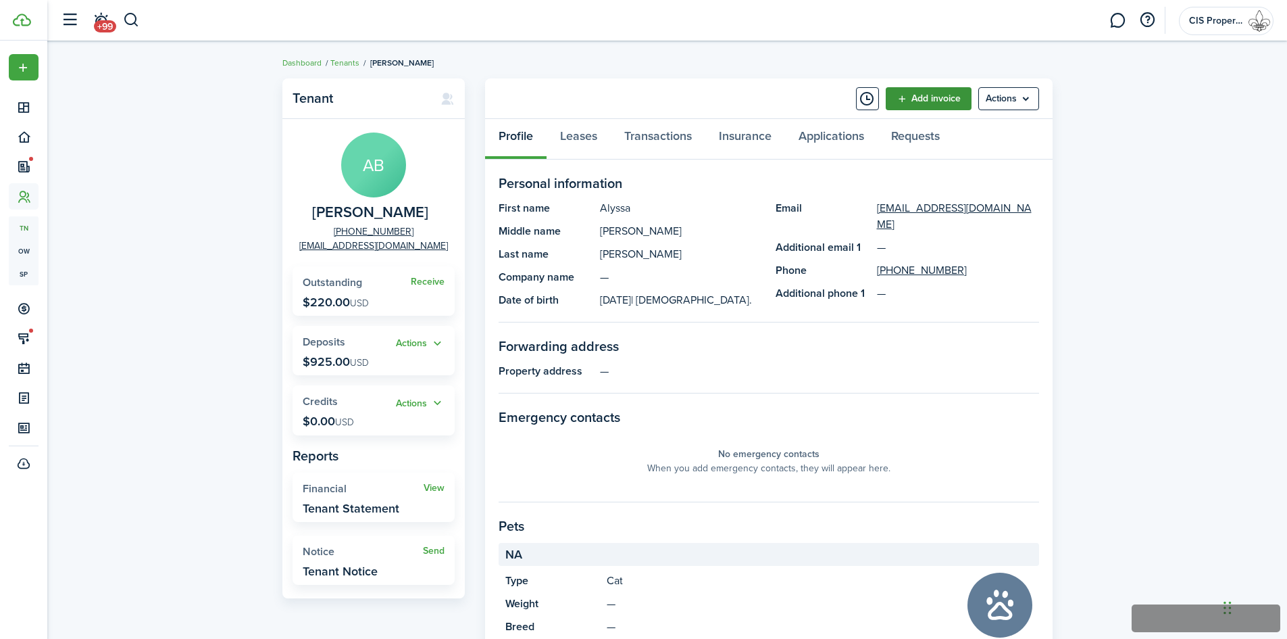
click at [911, 99] on link "Add invoice" at bounding box center [929, 98] width 86 height 23
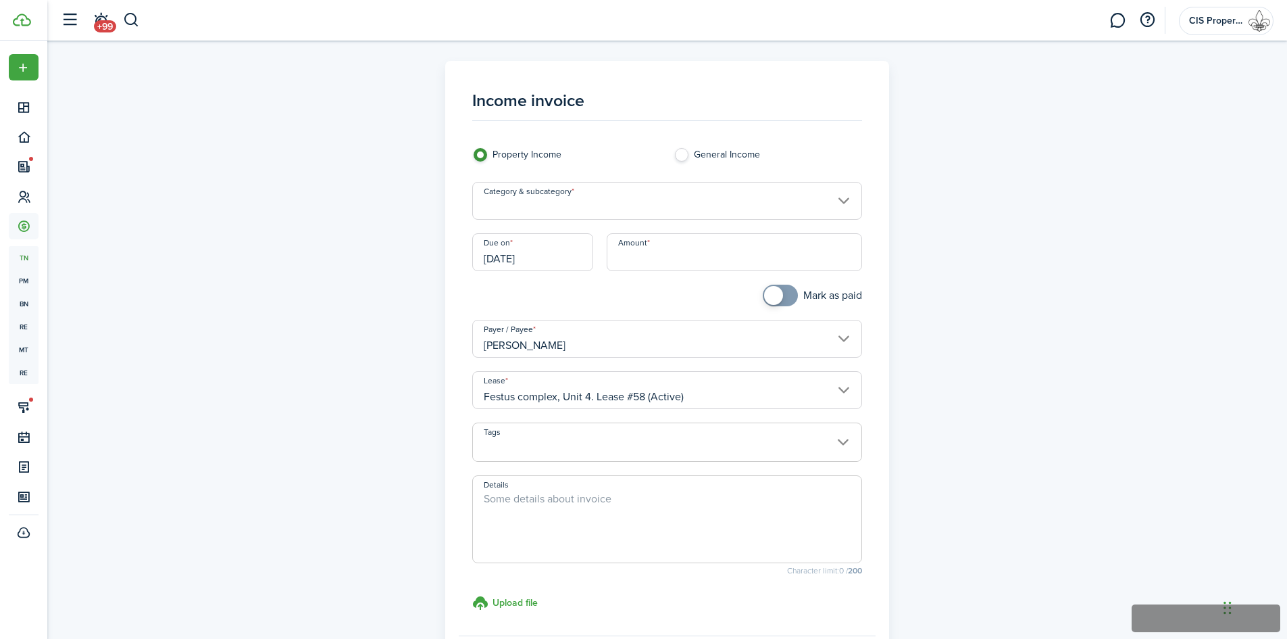
click at [610, 199] on input "Category & subcategory" at bounding box center [667, 201] width 390 height 38
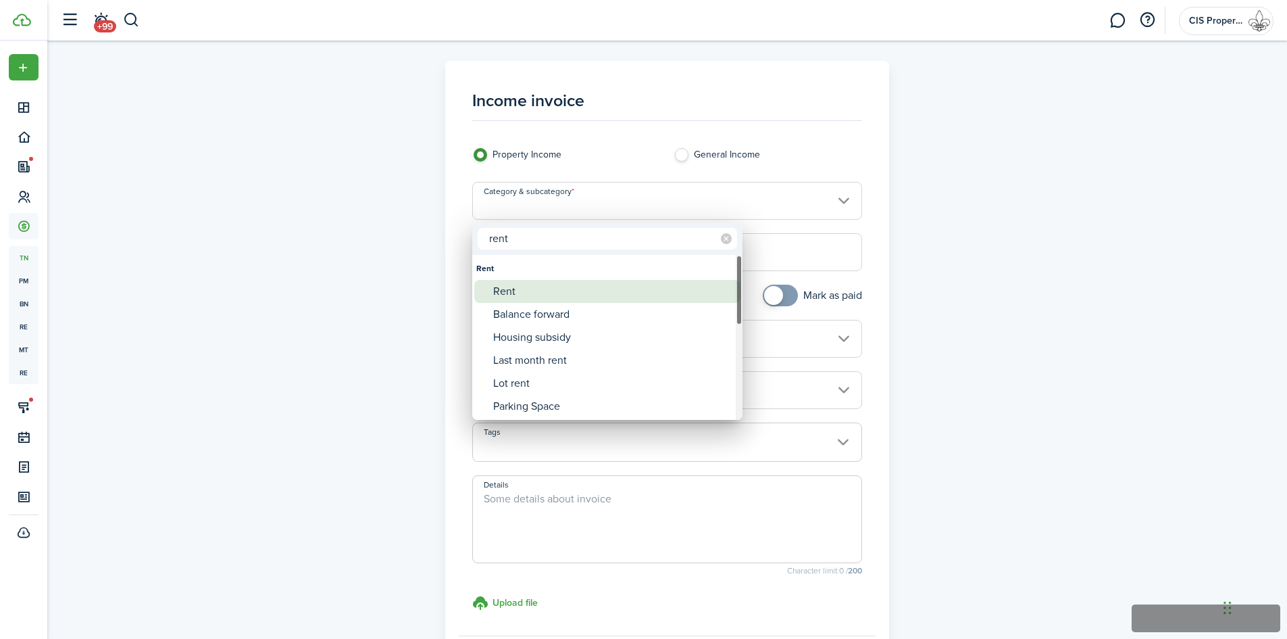
type input "rent"
click at [528, 289] on div "Rent" at bounding box center [612, 291] width 239 height 23
type input "Rent"
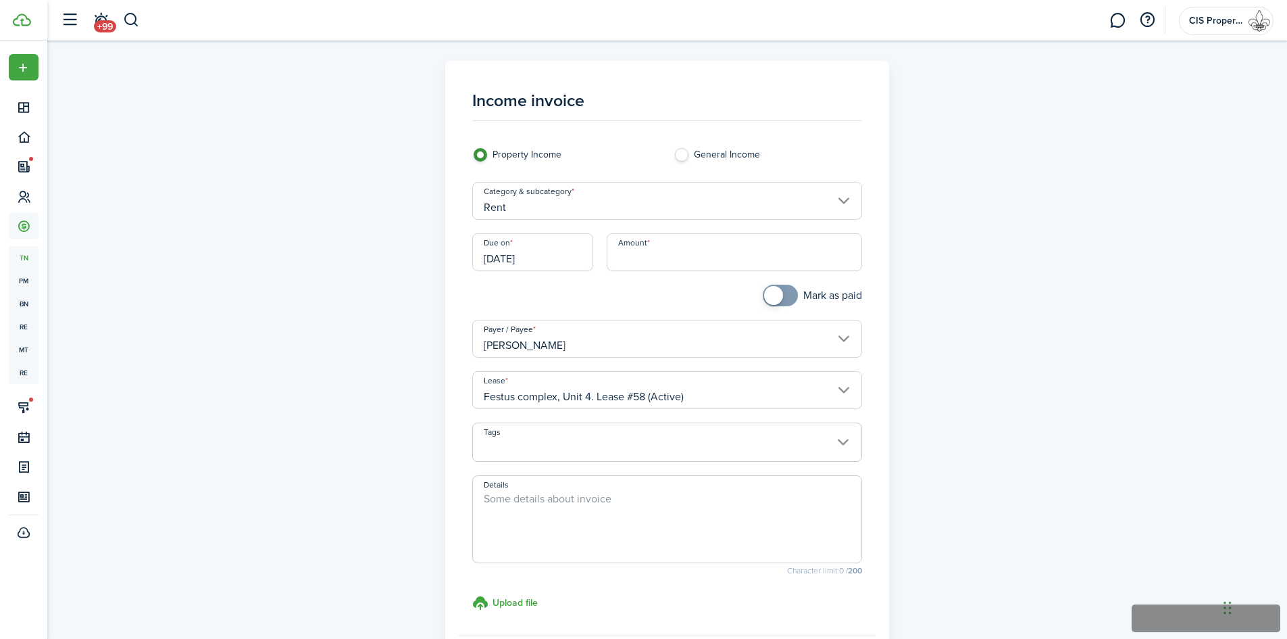
click at [658, 256] on input "Amount" at bounding box center [734, 252] width 255 height 38
click at [523, 265] on input "[DATE]" at bounding box center [532, 252] width 121 height 38
type input "$940.00"
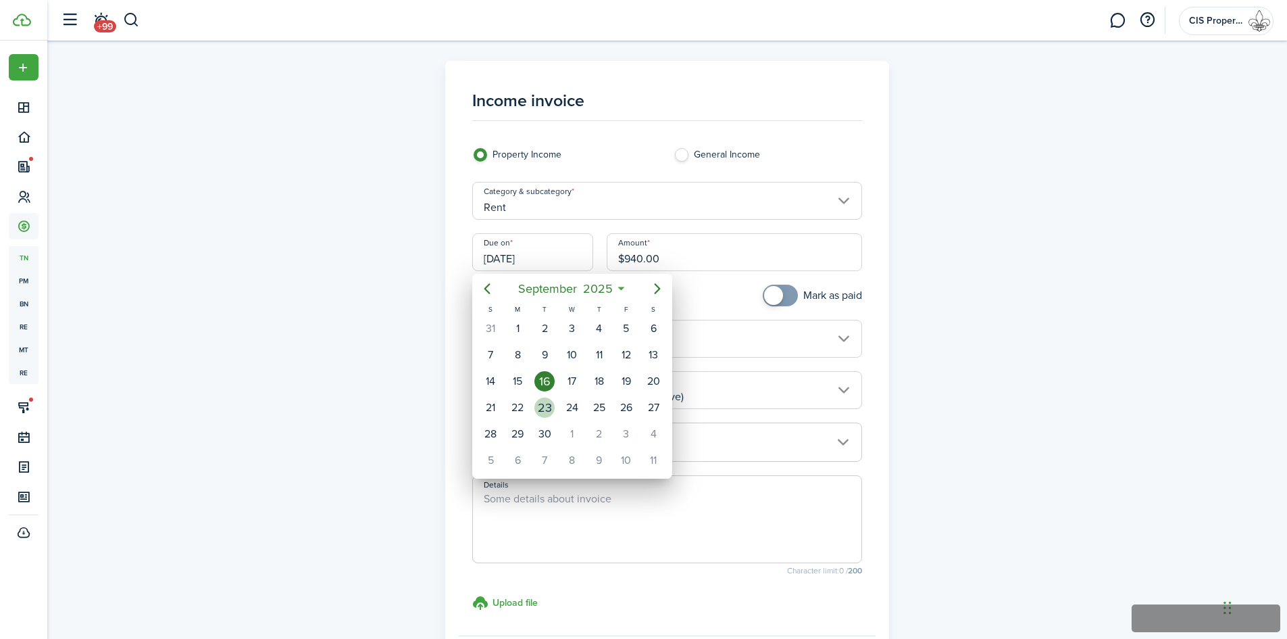
click at [551, 413] on div "23" at bounding box center [545, 407] width 20 height 20
type input "[DATE]"
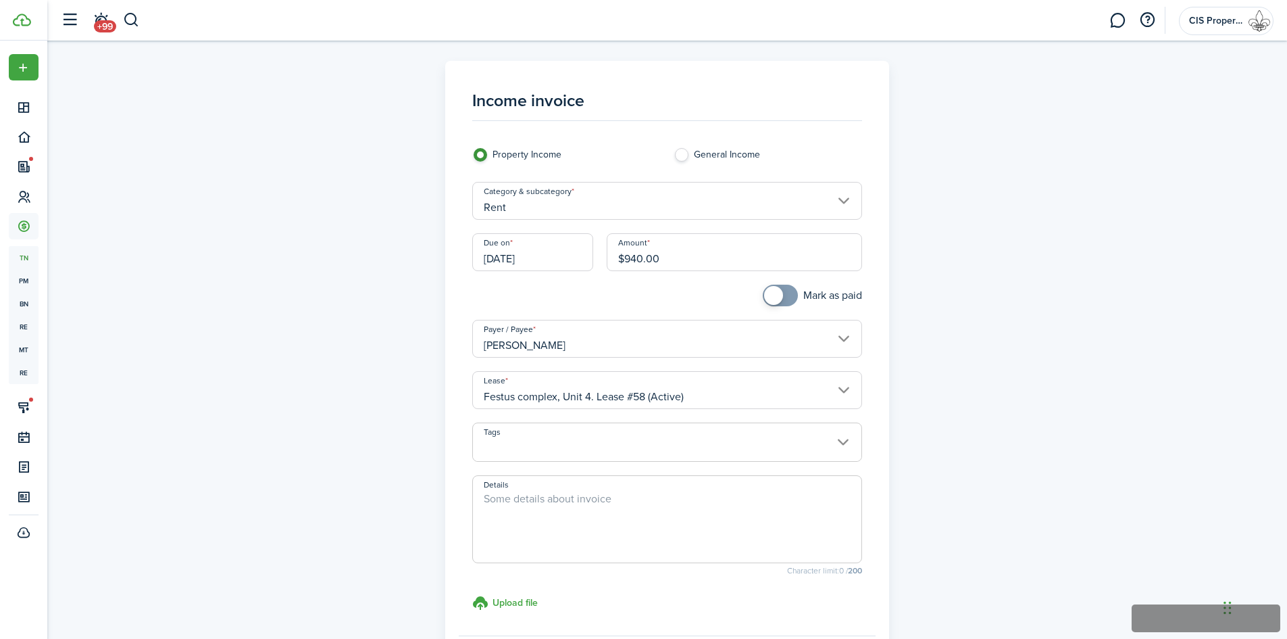
click at [580, 529] on textarea "Details" at bounding box center [667, 523] width 389 height 65
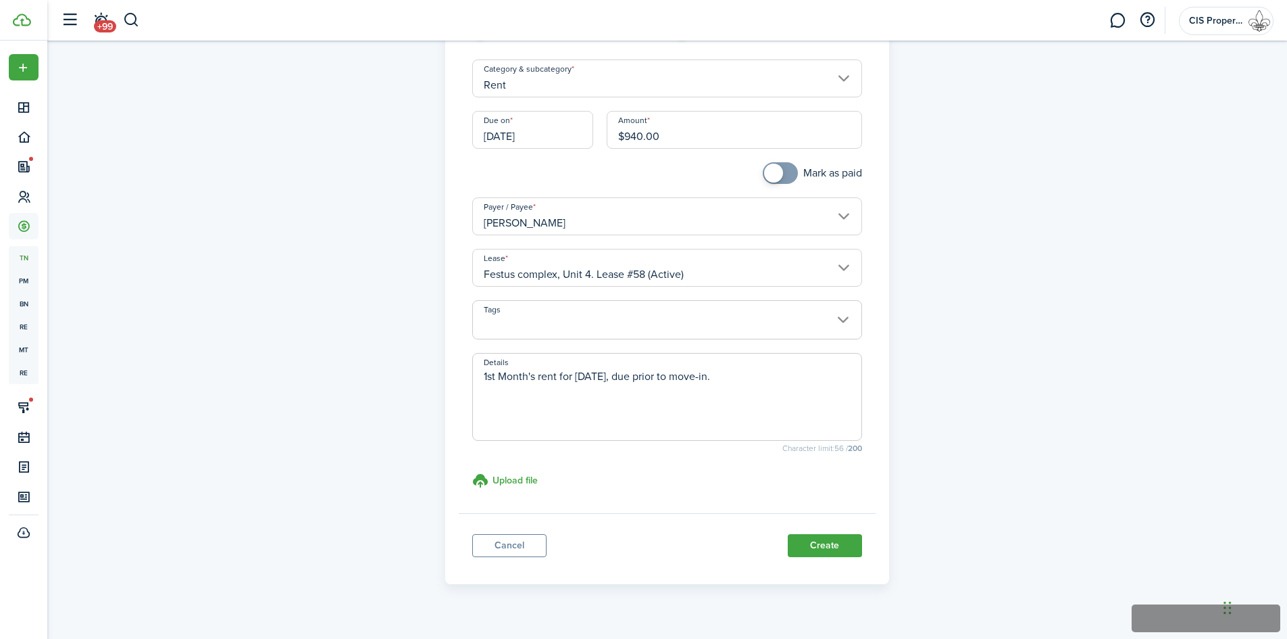
scroll to position [135, 0]
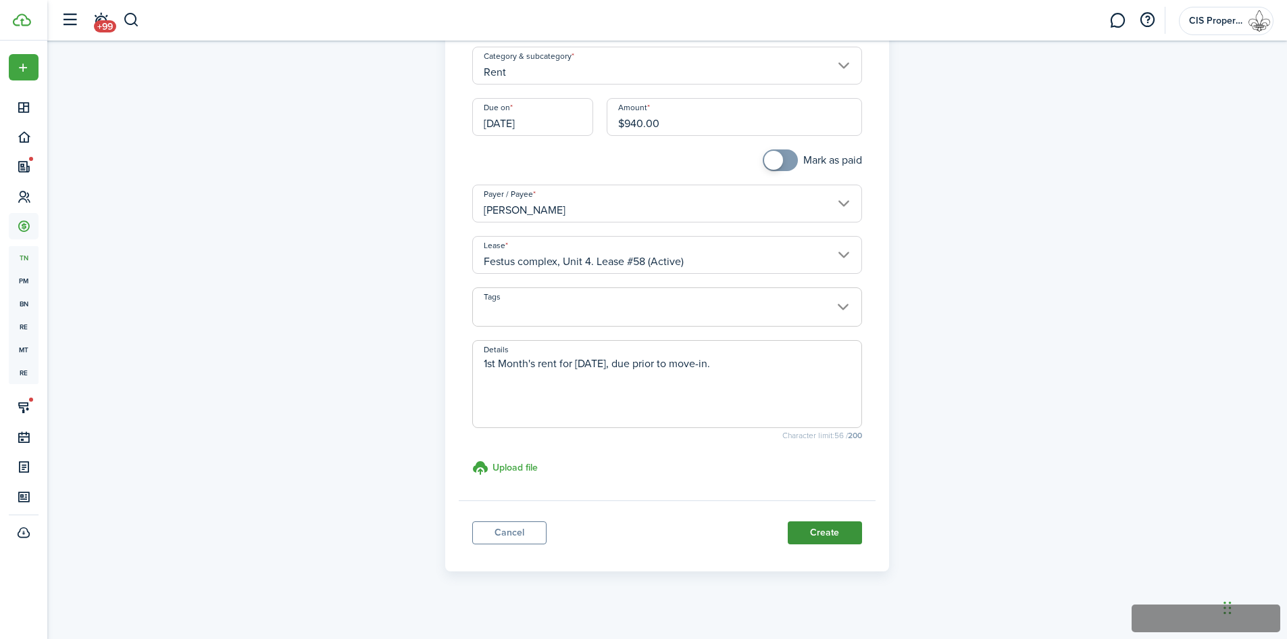
type textarea "1st Month's rent for [DATE], due prior to move-in."
click at [831, 533] on button "Create" at bounding box center [825, 532] width 74 height 23
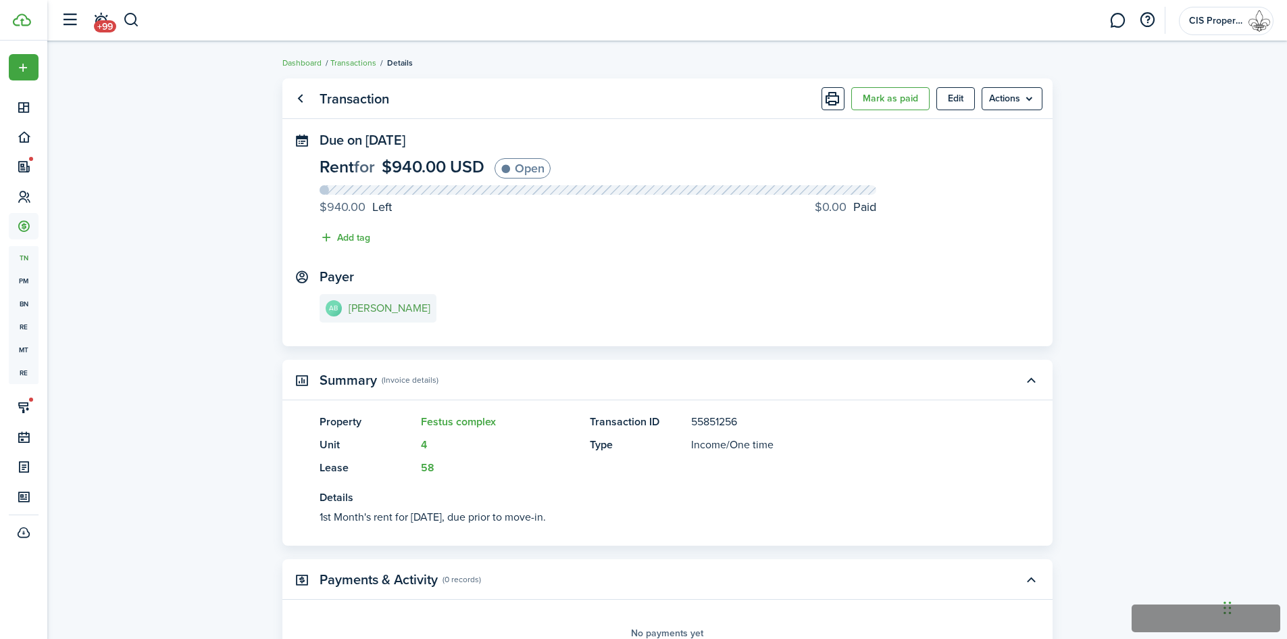
click at [368, 309] on e-details-info-title "[PERSON_NAME]" at bounding box center [390, 308] width 82 height 12
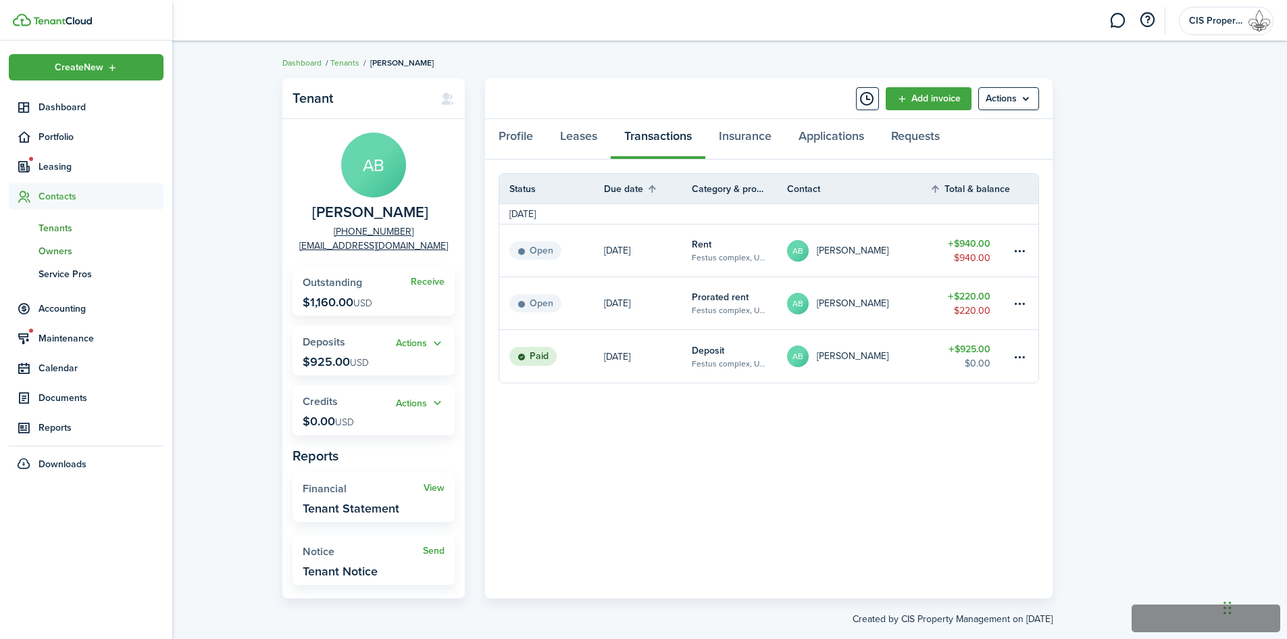
click at [60, 250] on span "Owners" at bounding box center [101, 251] width 125 height 14
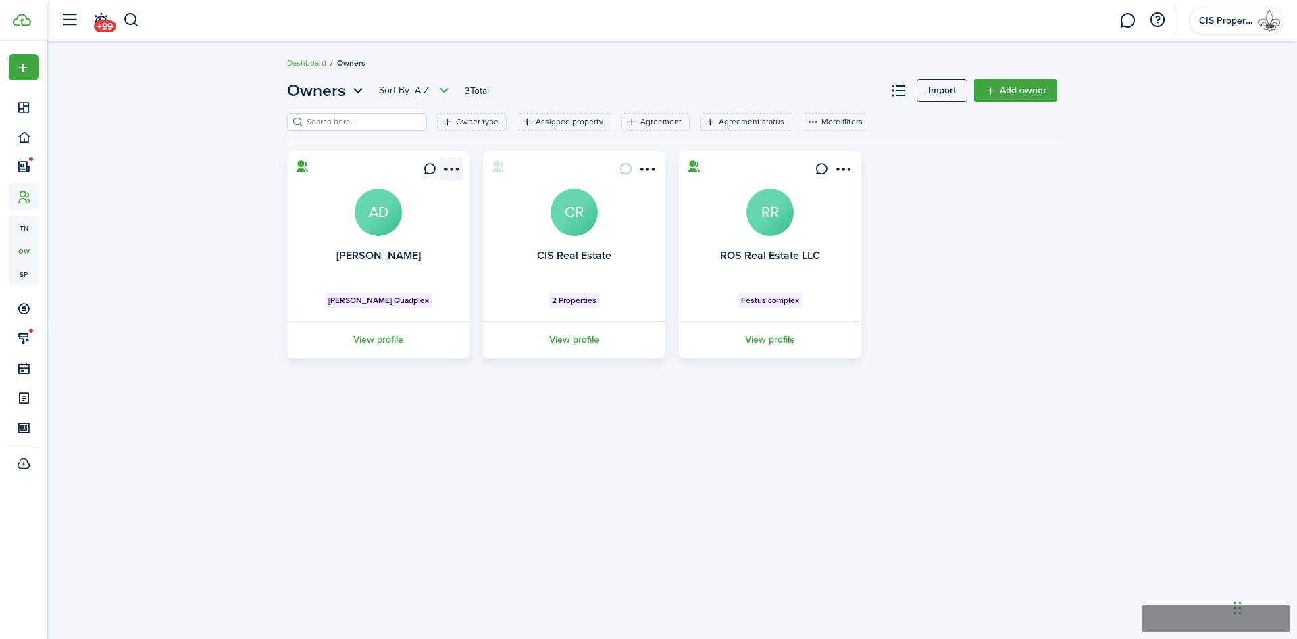
click at [445, 166] on menu-btn-icon "Open menu" at bounding box center [451, 168] width 23 height 23
click at [382, 362] on button "Archive" at bounding box center [402, 364] width 118 height 23
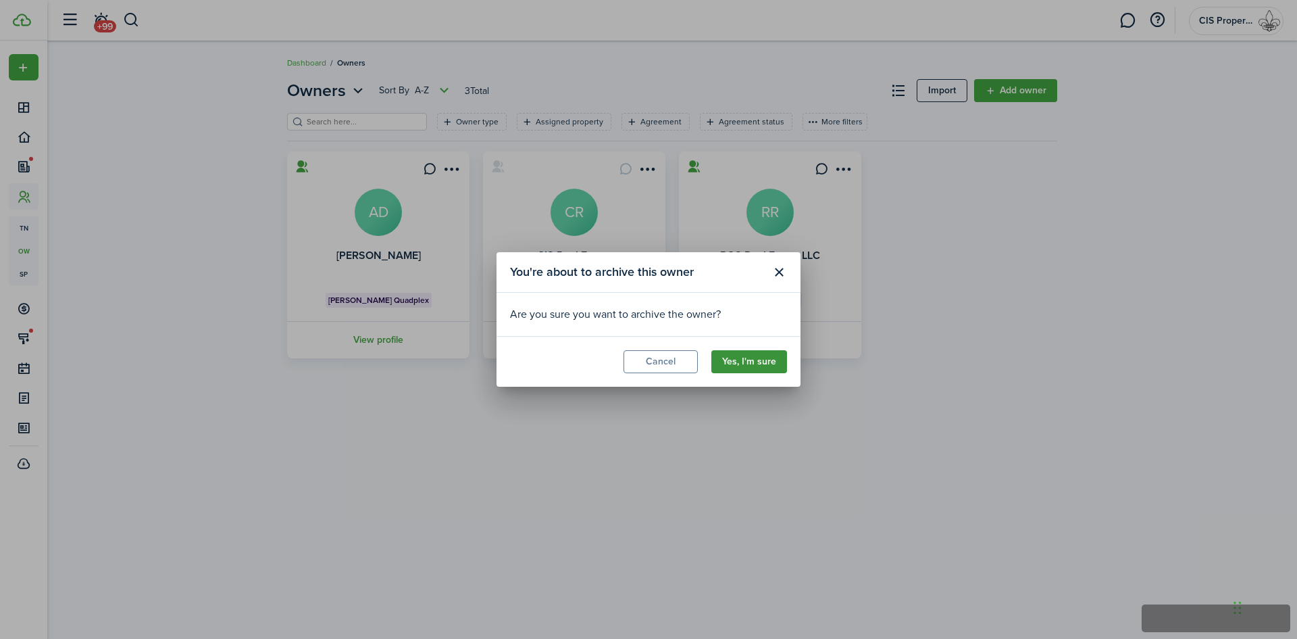
click at [732, 368] on button "Yes, I'm sure" at bounding box center [750, 361] width 76 height 23
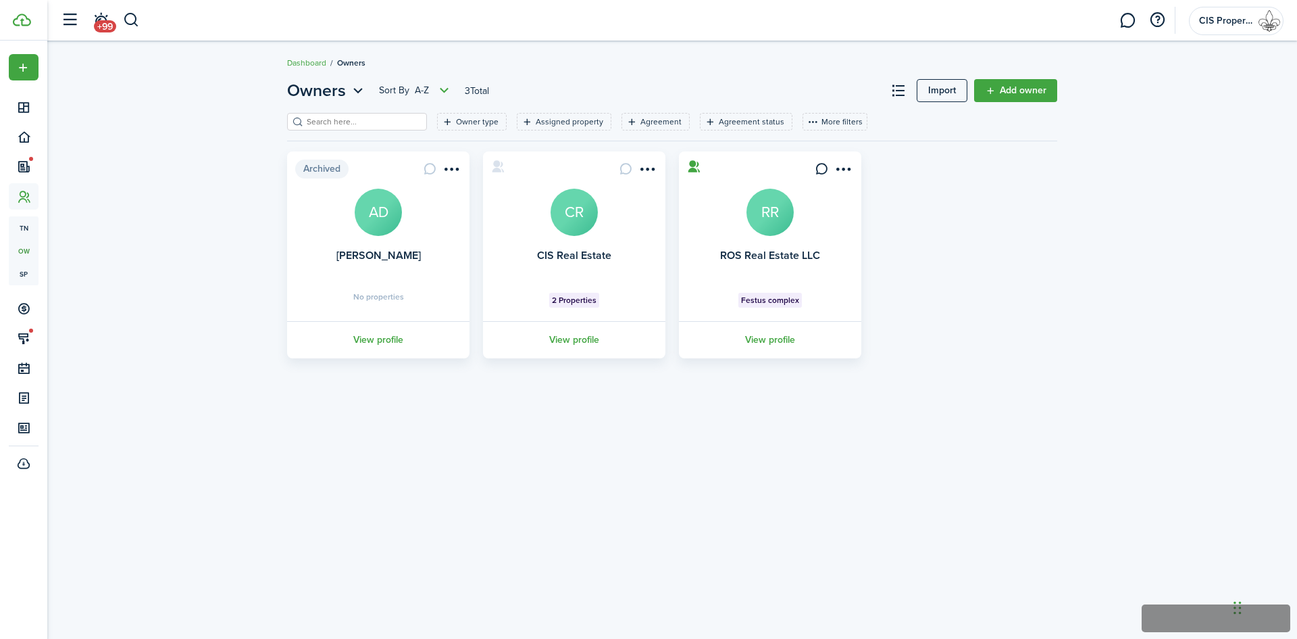
click at [771, 212] on avatar-text "RR" at bounding box center [770, 212] width 47 height 47
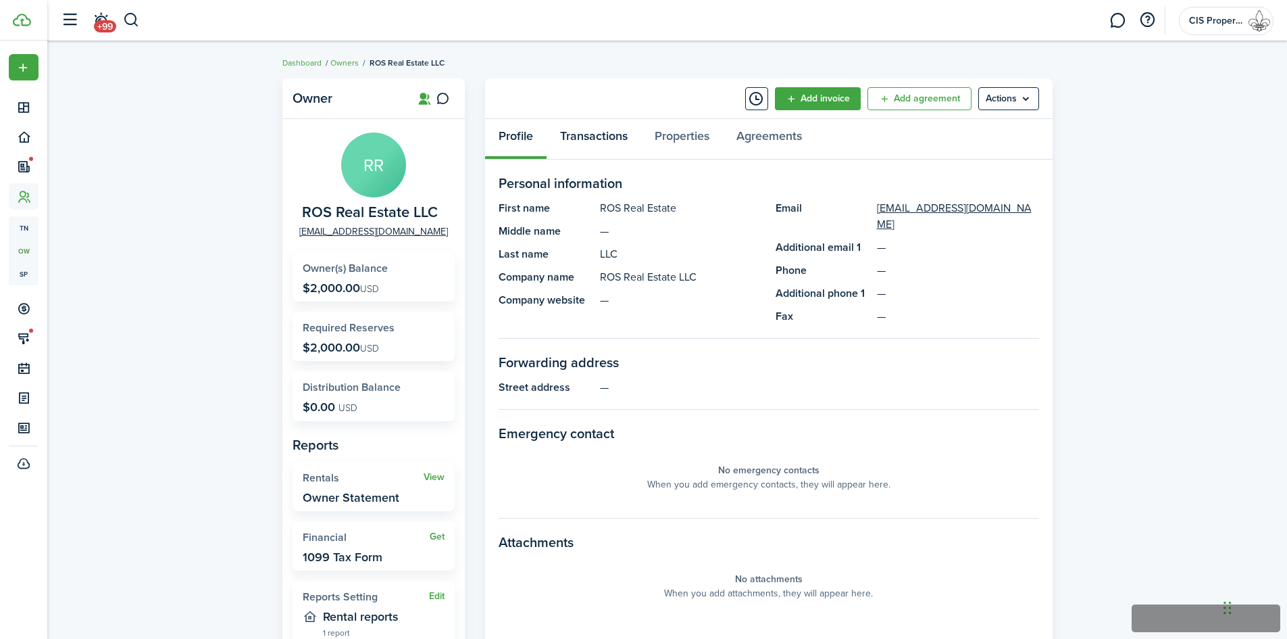
click at [608, 141] on link "Transactions" at bounding box center [594, 139] width 95 height 41
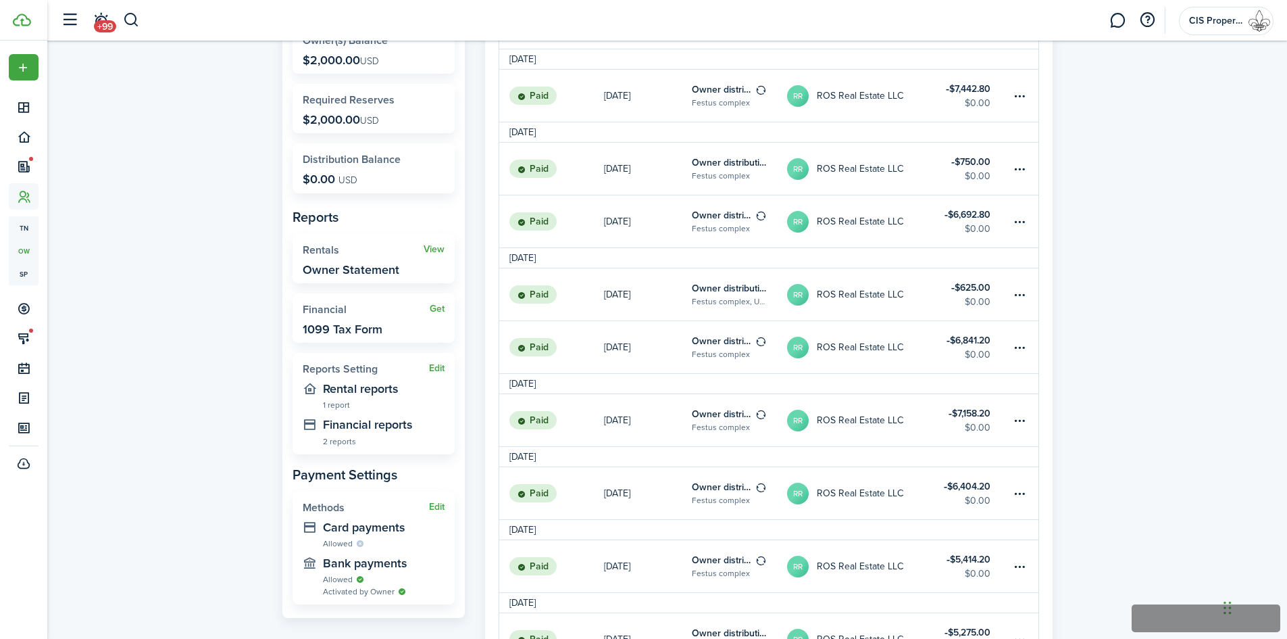
scroll to position [270, 0]
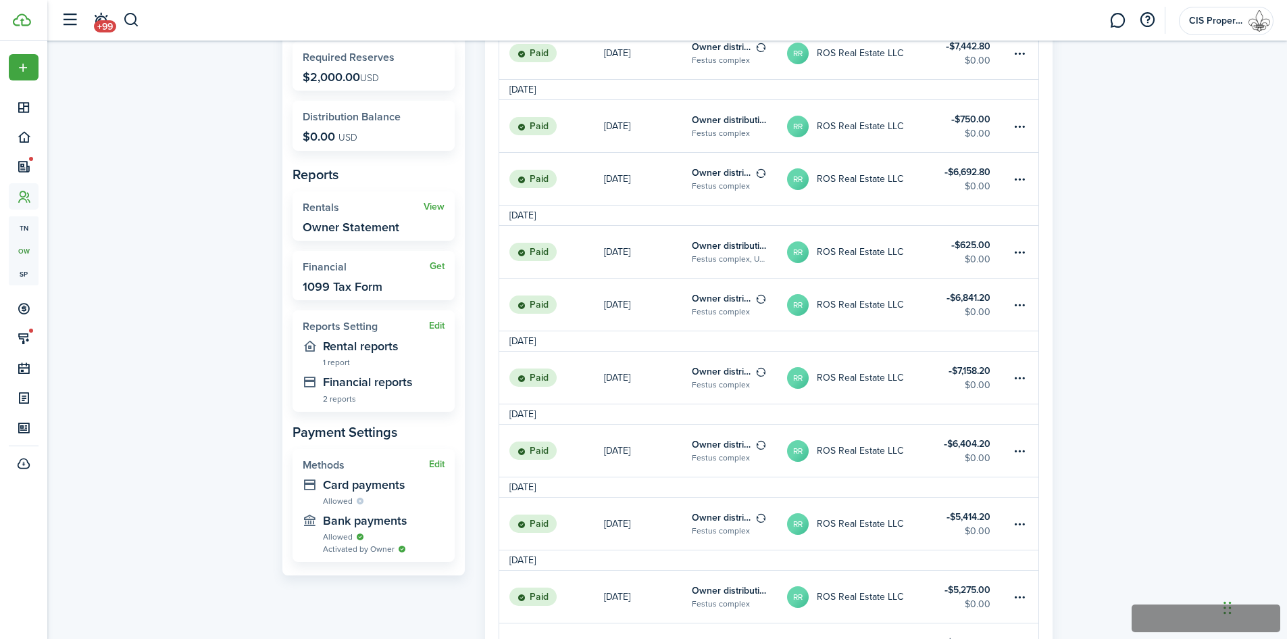
click at [335, 326] on widget-stats-title "Reports Setting" at bounding box center [366, 326] width 126 height 12
click at [335, 357] on widget-stats-subtitle "1 report" at bounding box center [384, 362] width 122 height 14
click at [336, 377] on widget-stats-description "Financial reports" at bounding box center [384, 382] width 122 height 14
click at [333, 393] on widget-stats-subtitle "2 reports" at bounding box center [384, 398] width 122 height 14
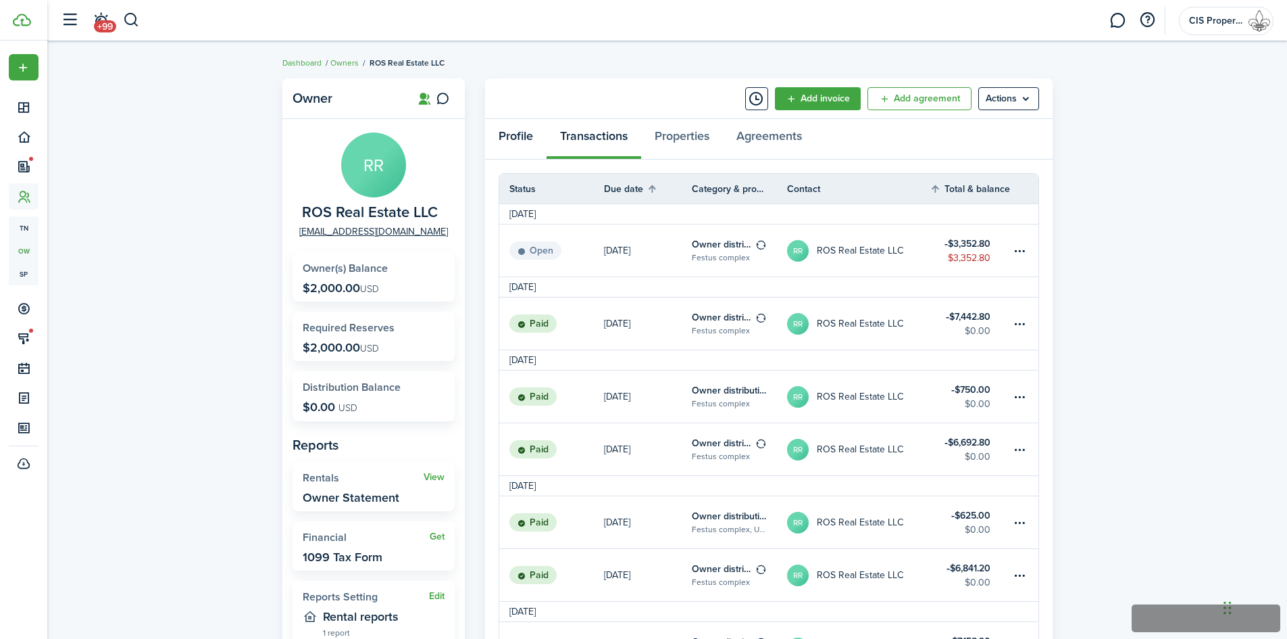
click at [528, 139] on link "Profile" at bounding box center [515, 139] width 61 height 41
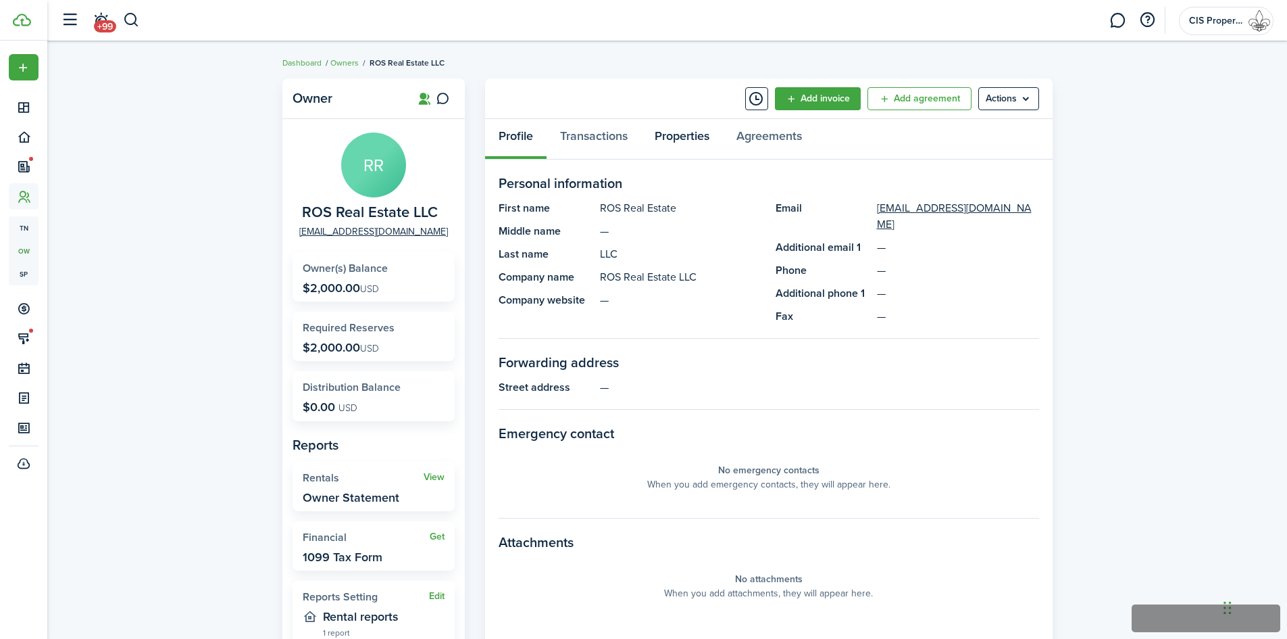
click at [704, 134] on link "Properties" at bounding box center [682, 139] width 82 height 41
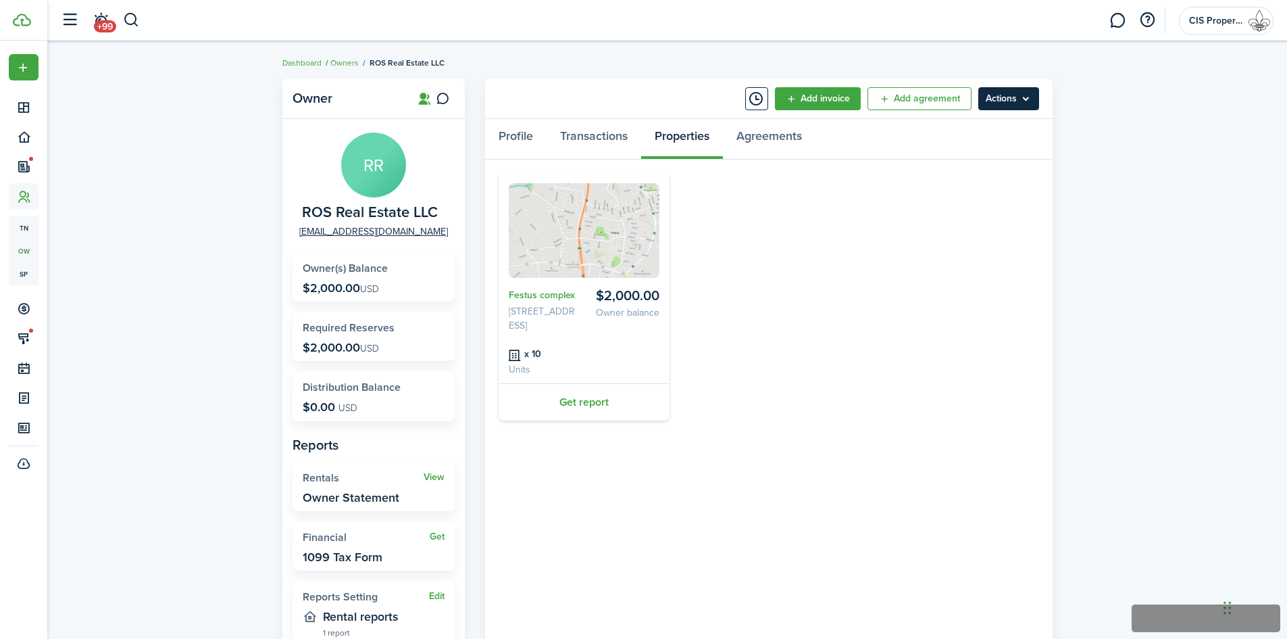
click at [1008, 105] on menu-btn "Actions" at bounding box center [1008, 98] width 61 height 23
click at [792, 286] on div "$2,000.00 Owner balance Festus complex [STREET_ADDRESS] x 10 Units Get report" at bounding box center [769, 296] width 554 height 247
click at [585, 395] on link "Get report" at bounding box center [584, 401] width 171 height 37
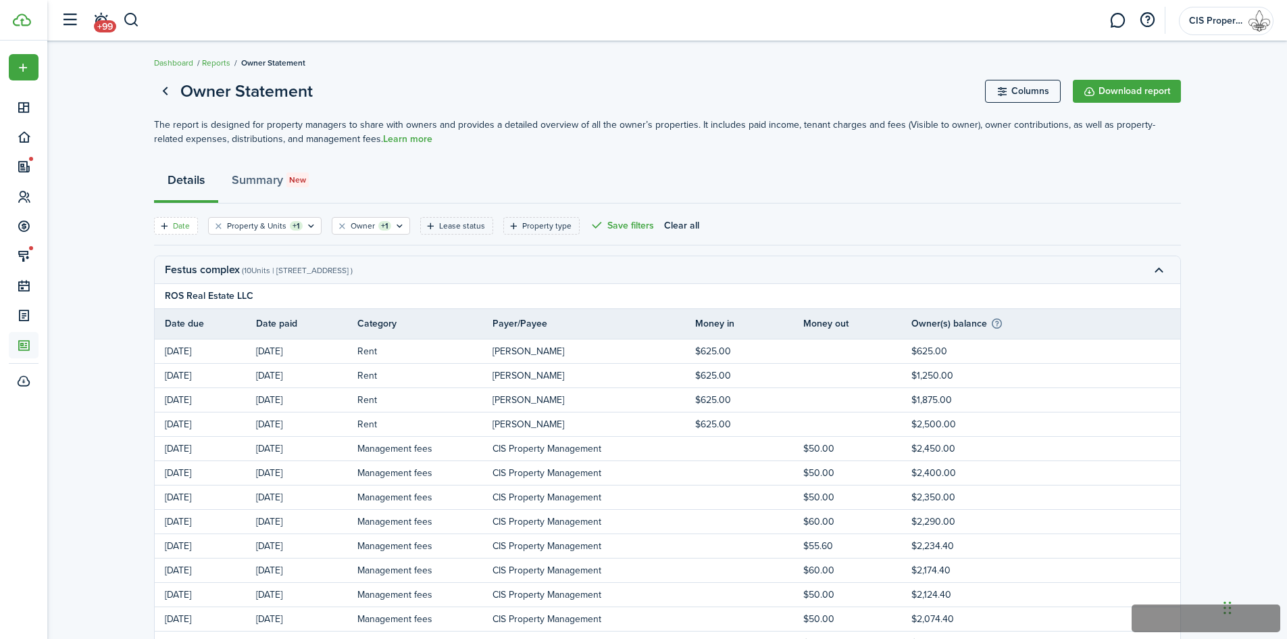
click at [184, 224] on filter-tag-label "Date" at bounding box center [181, 226] width 17 height 12
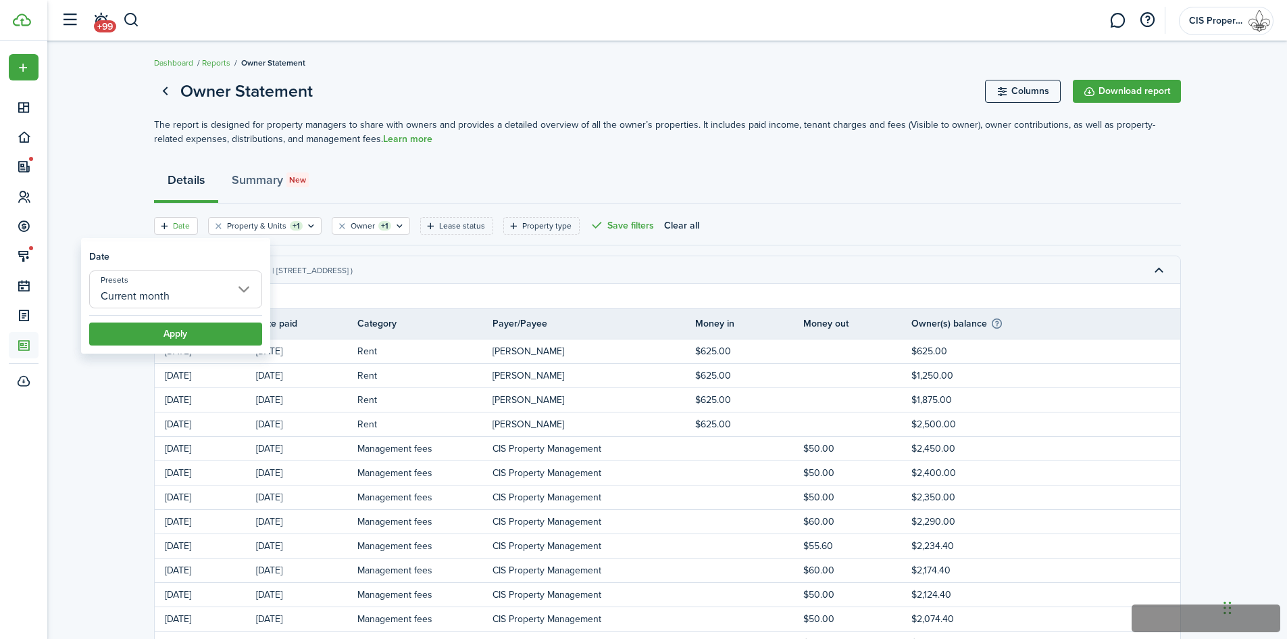
click at [158, 295] on input "Current month" at bounding box center [175, 289] width 173 height 38
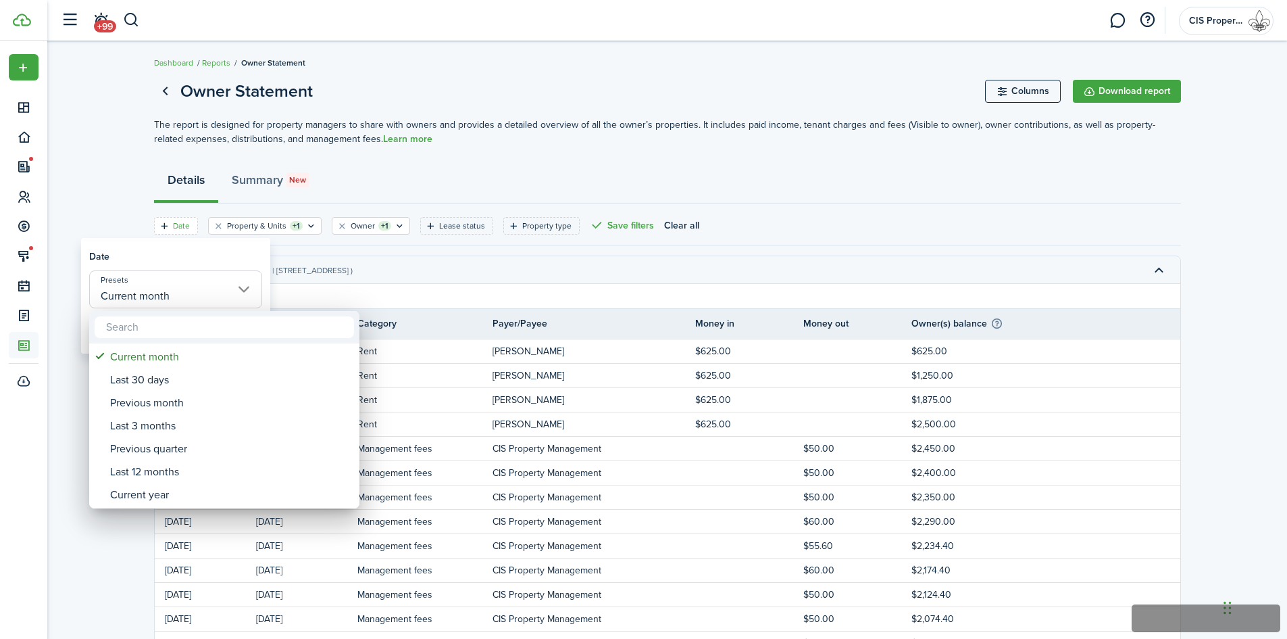
click at [158, 295] on div at bounding box center [644, 319] width 1504 height 855
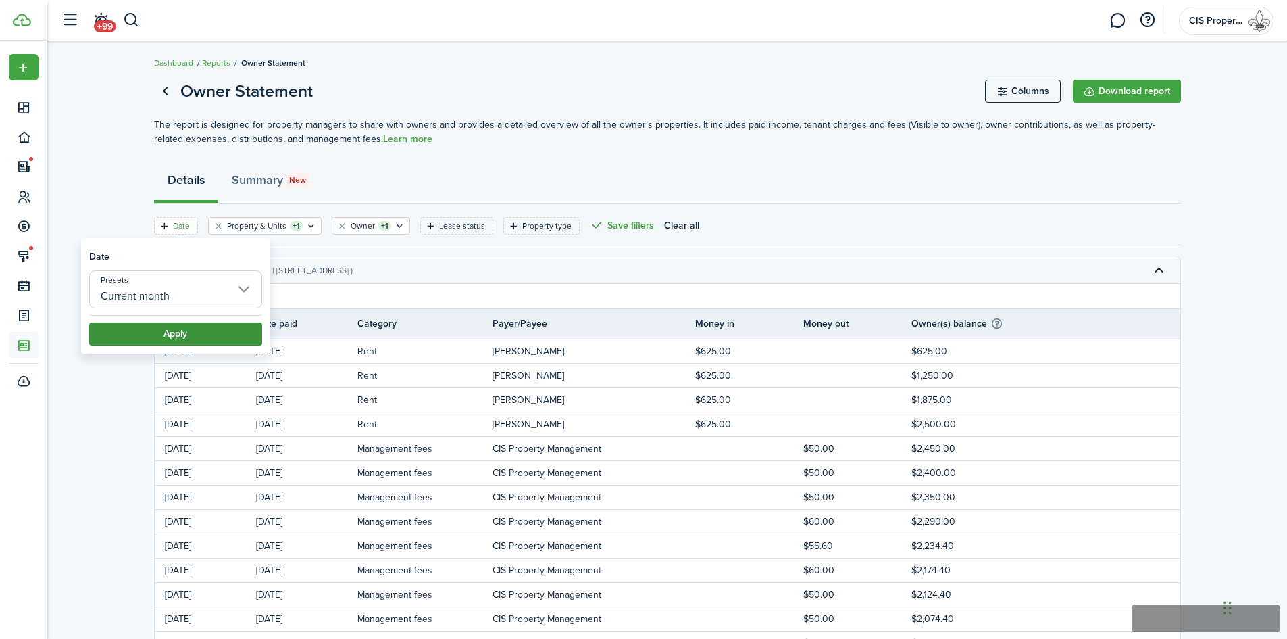
click at [163, 338] on button "Apply" at bounding box center [175, 333] width 173 height 23
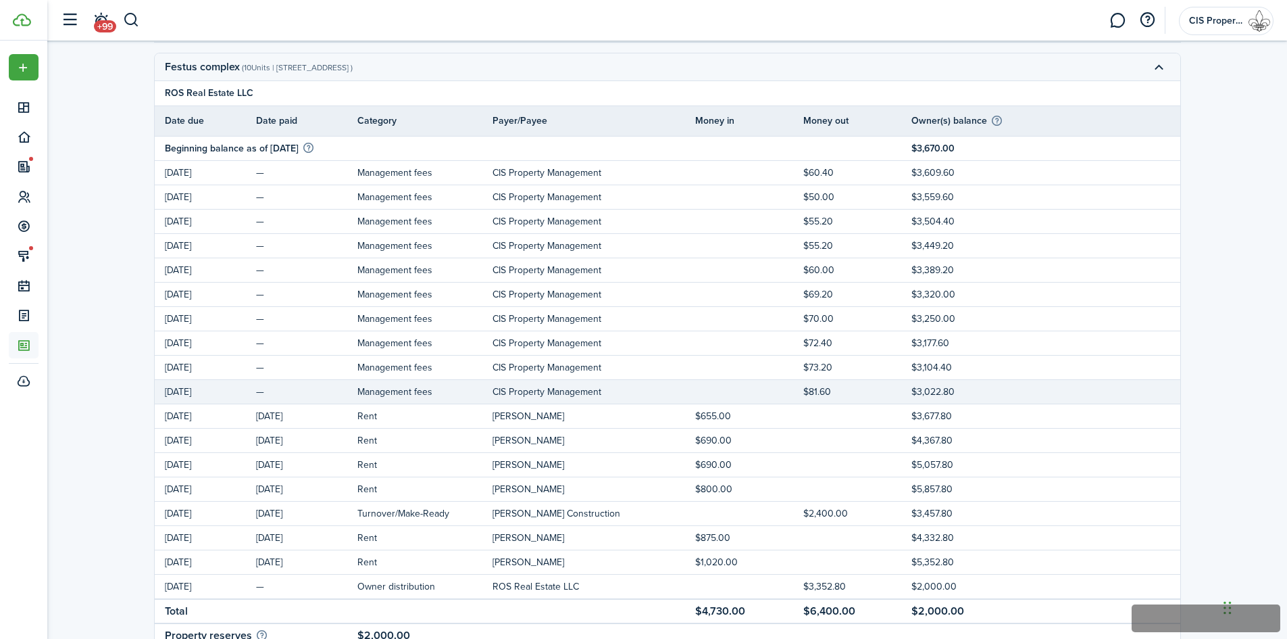
scroll to position [270, 0]
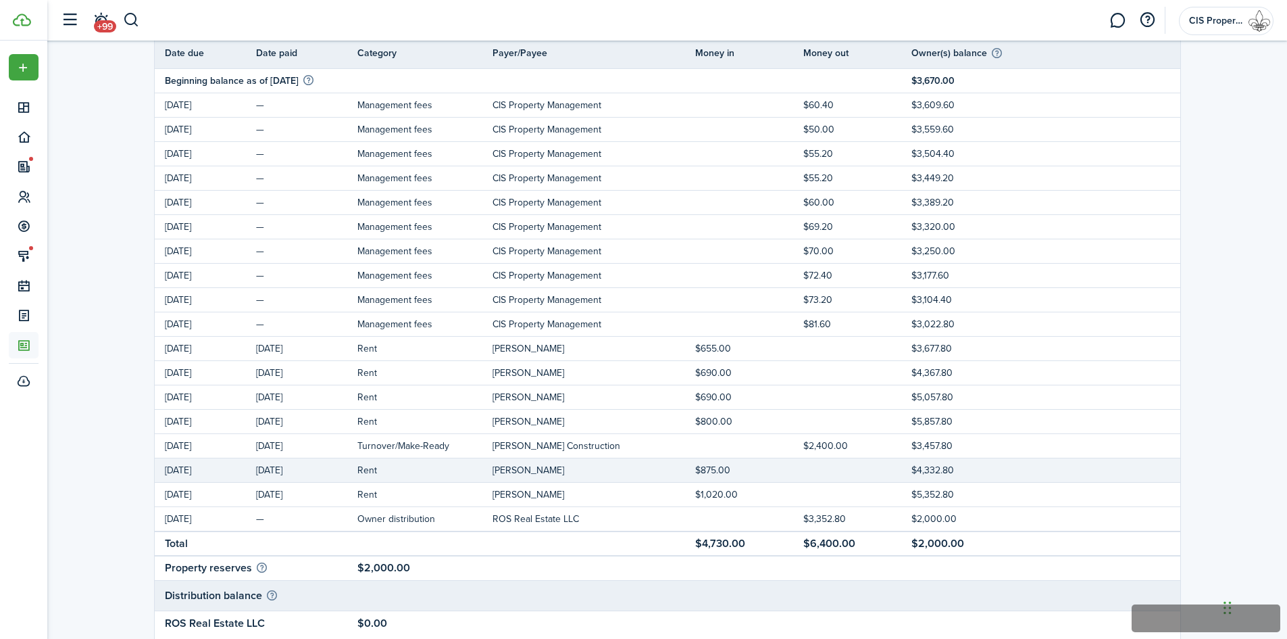
click at [552, 462] on td "[PERSON_NAME]" at bounding box center [594, 470] width 203 height 18
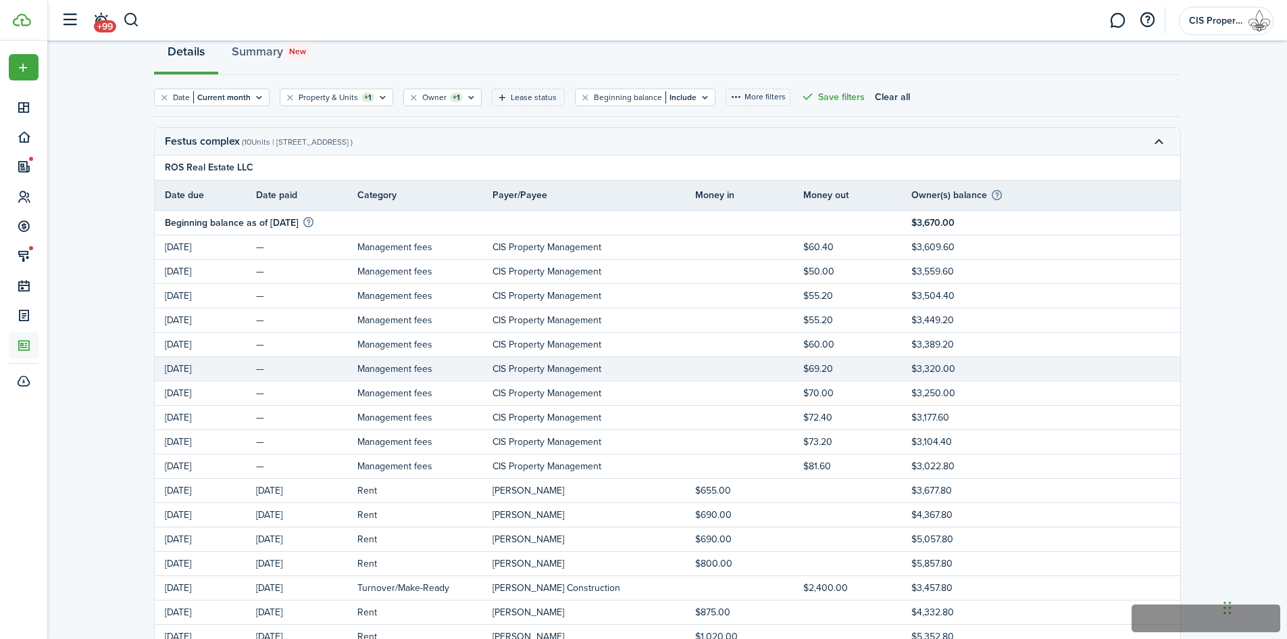
scroll to position [0, 0]
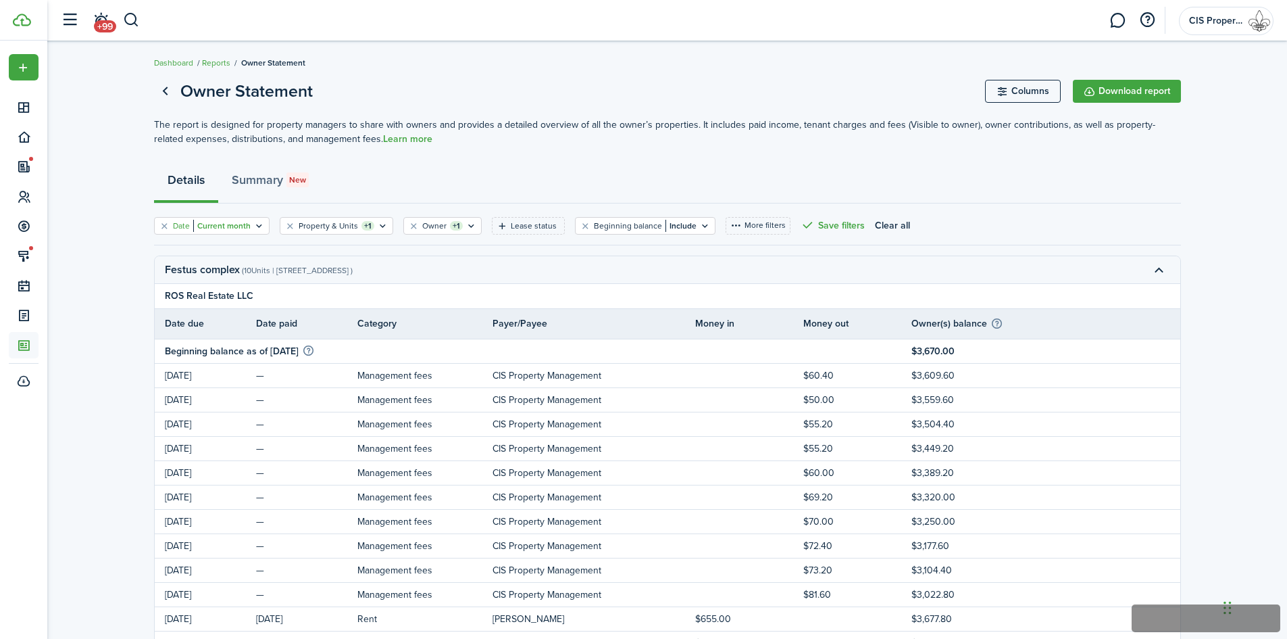
click at [262, 229] on icon "Open filter" at bounding box center [258, 225] width 11 height 11
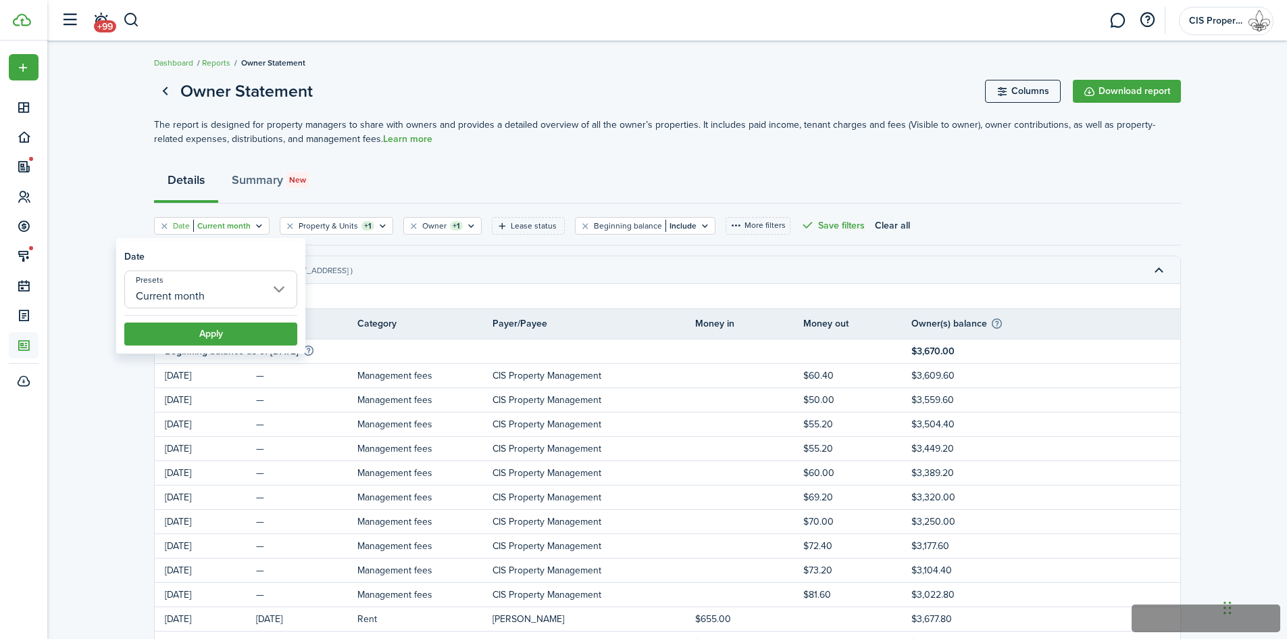
click at [262, 299] on input "Current month" at bounding box center [210, 289] width 173 height 38
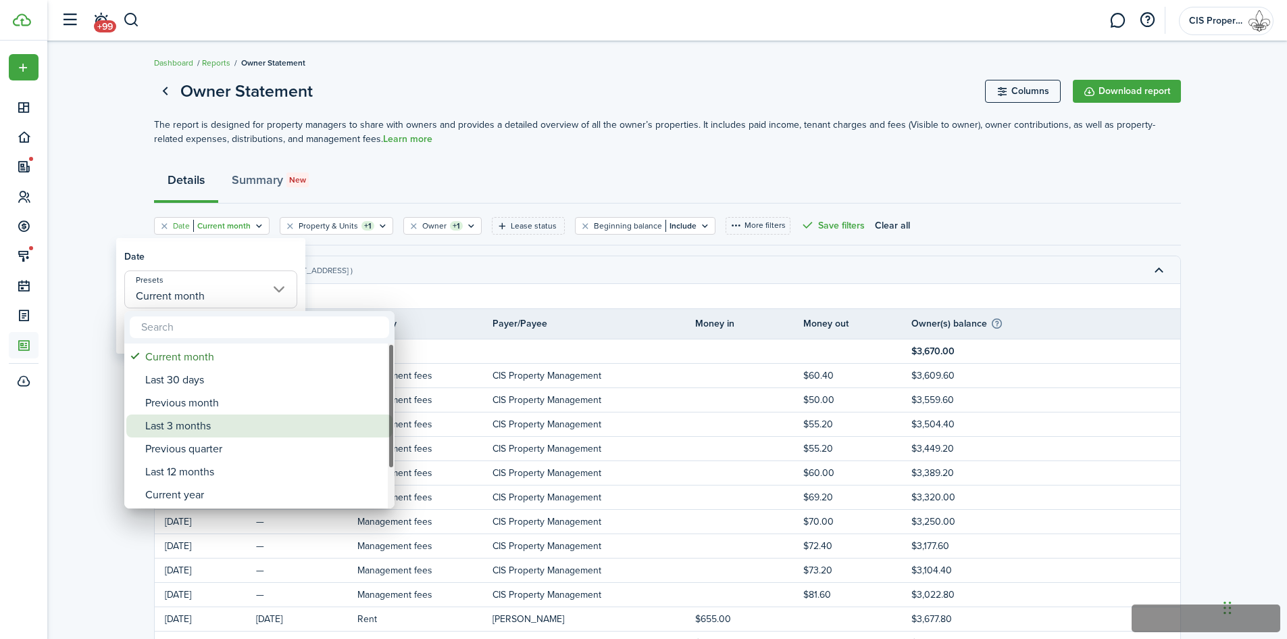
click at [181, 420] on div "Last 3 months" at bounding box center [264, 425] width 239 height 23
type input "Last 3 months"
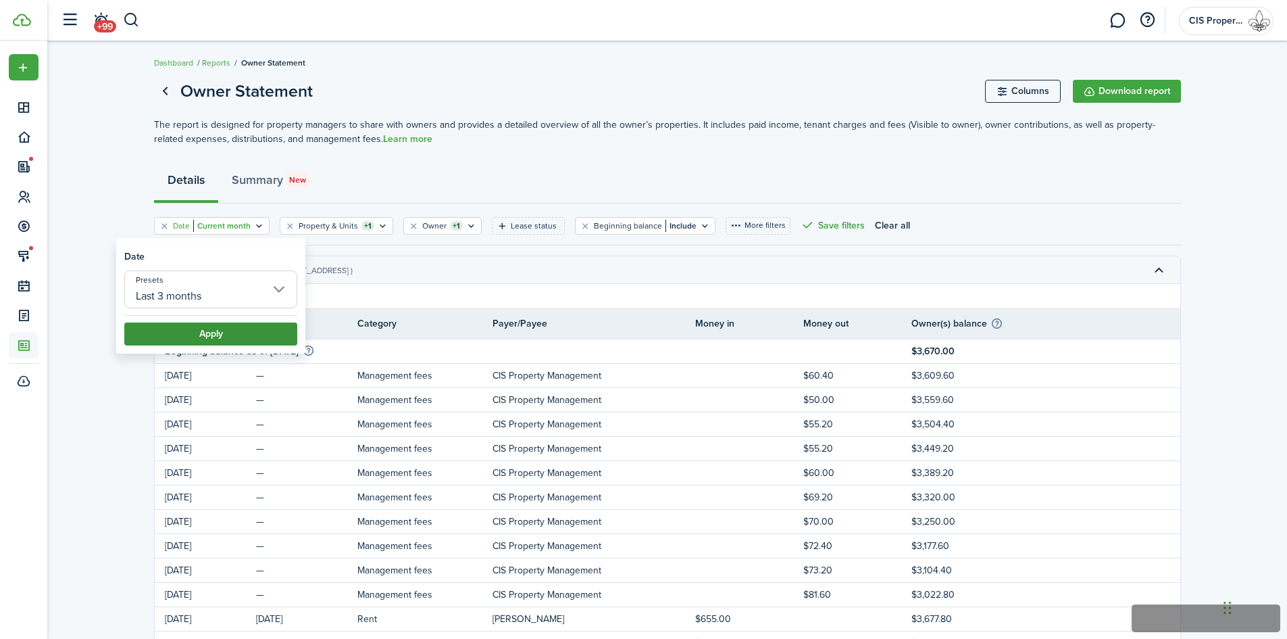
click at [178, 344] on button "Apply" at bounding box center [210, 333] width 173 height 23
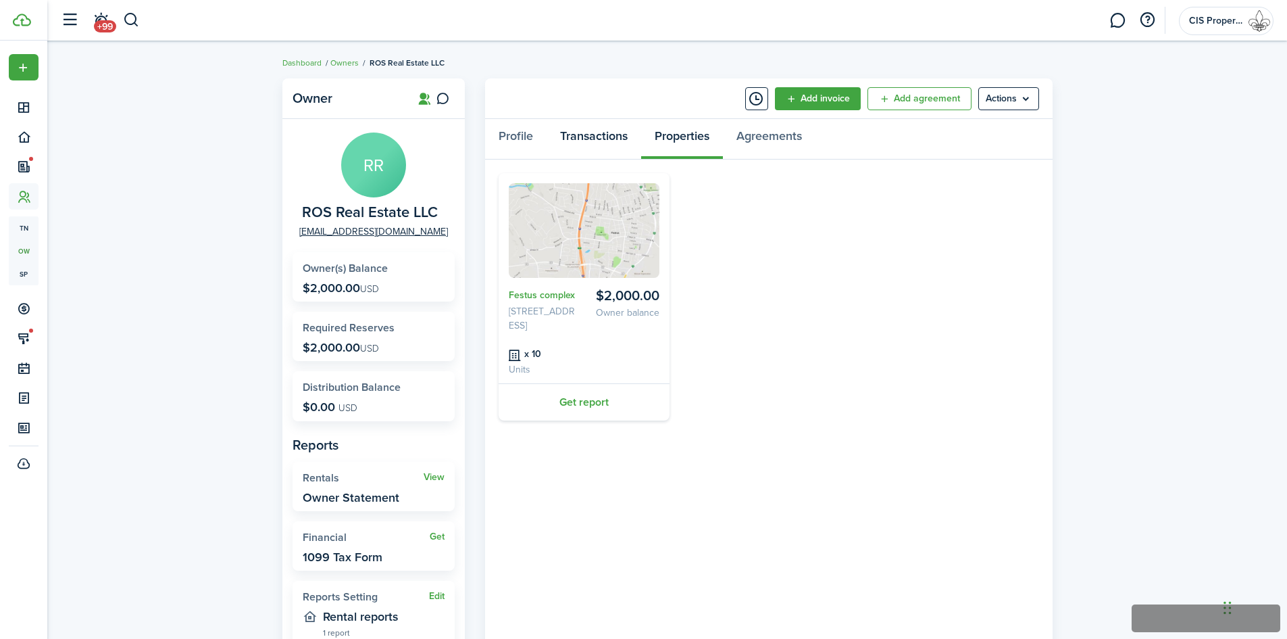
click at [578, 137] on link "Transactions" at bounding box center [594, 139] width 95 height 41
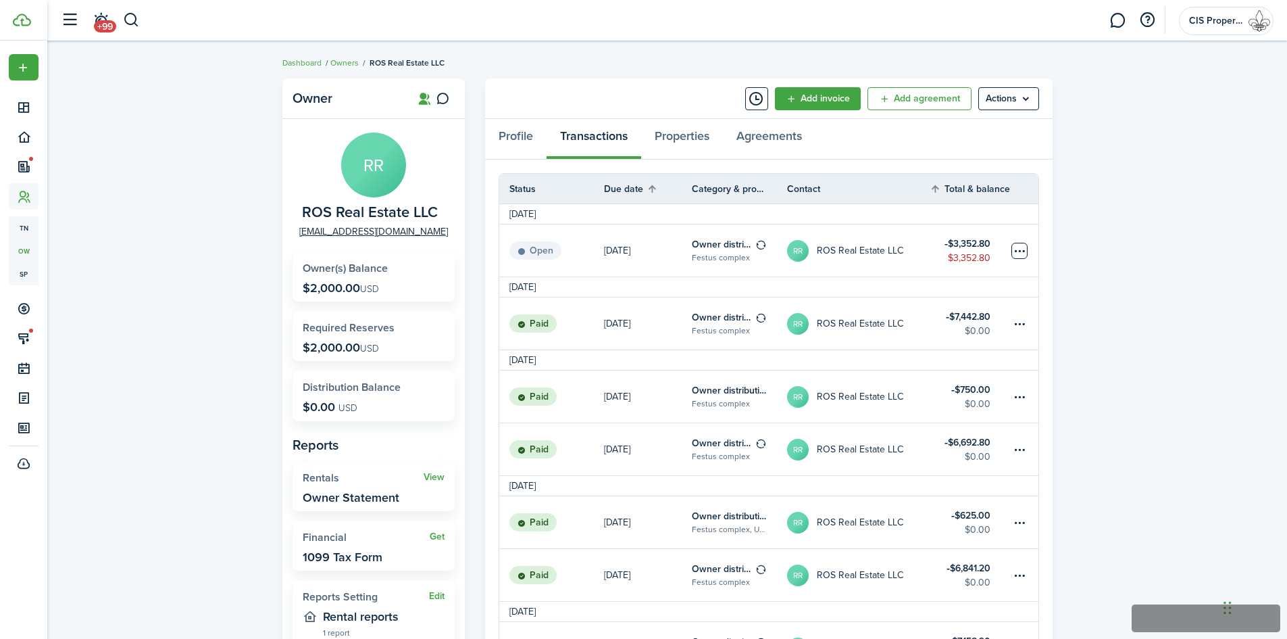
click at [1026, 250] on table-menu-btn-icon at bounding box center [1020, 251] width 16 height 16
click at [844, 247] on table-profile-info-text "ROS Real Estate LLC" at bounding box center [860, 250] width 86 height 11
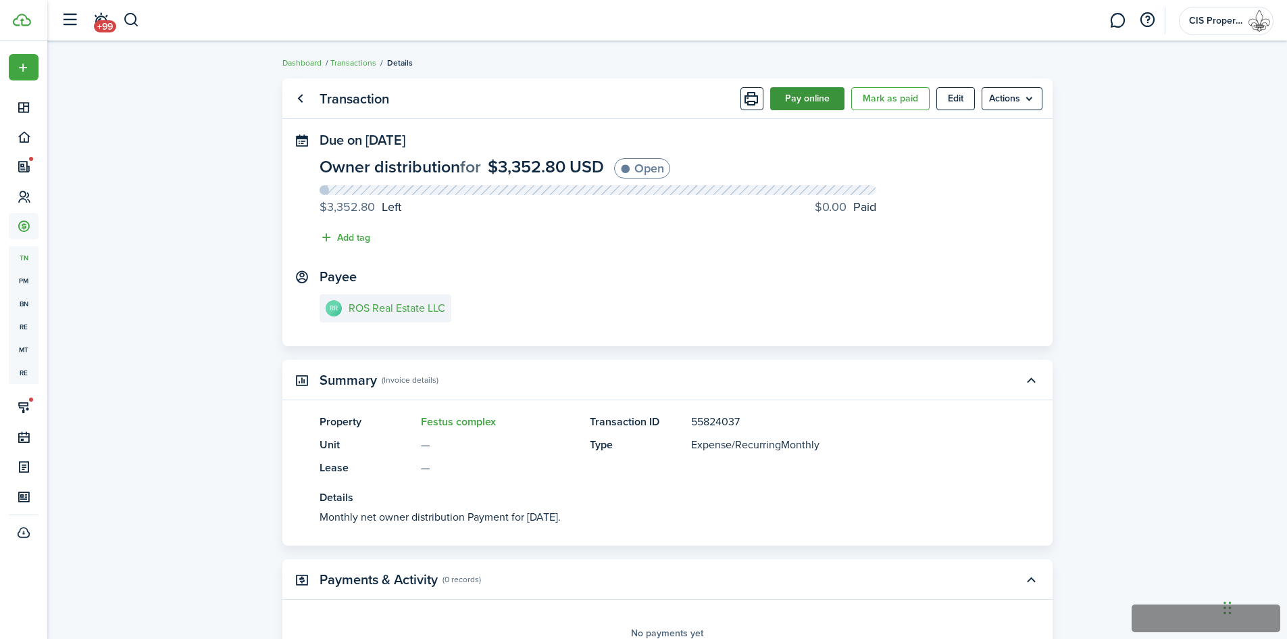
click at [806, 103] on button "Pay online" at bounding box center [807, 98] width 74 height 23
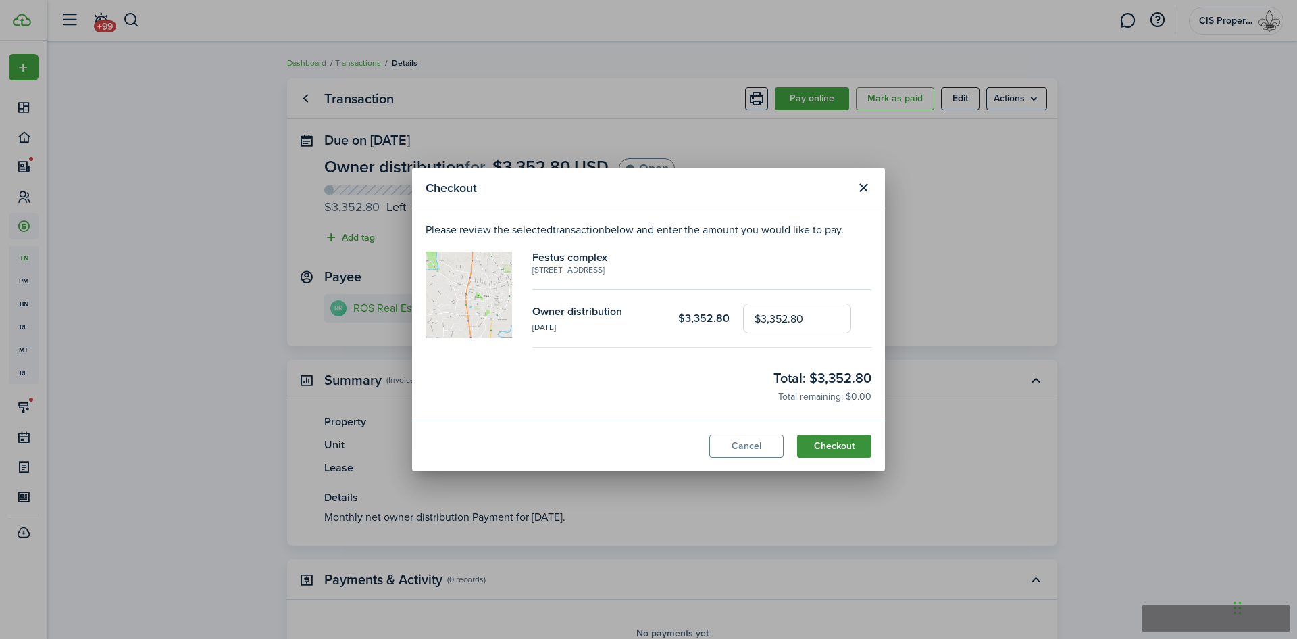
click at [843, 449] on button "Checkout" at bounding box center [834, 446] width 74 height 23
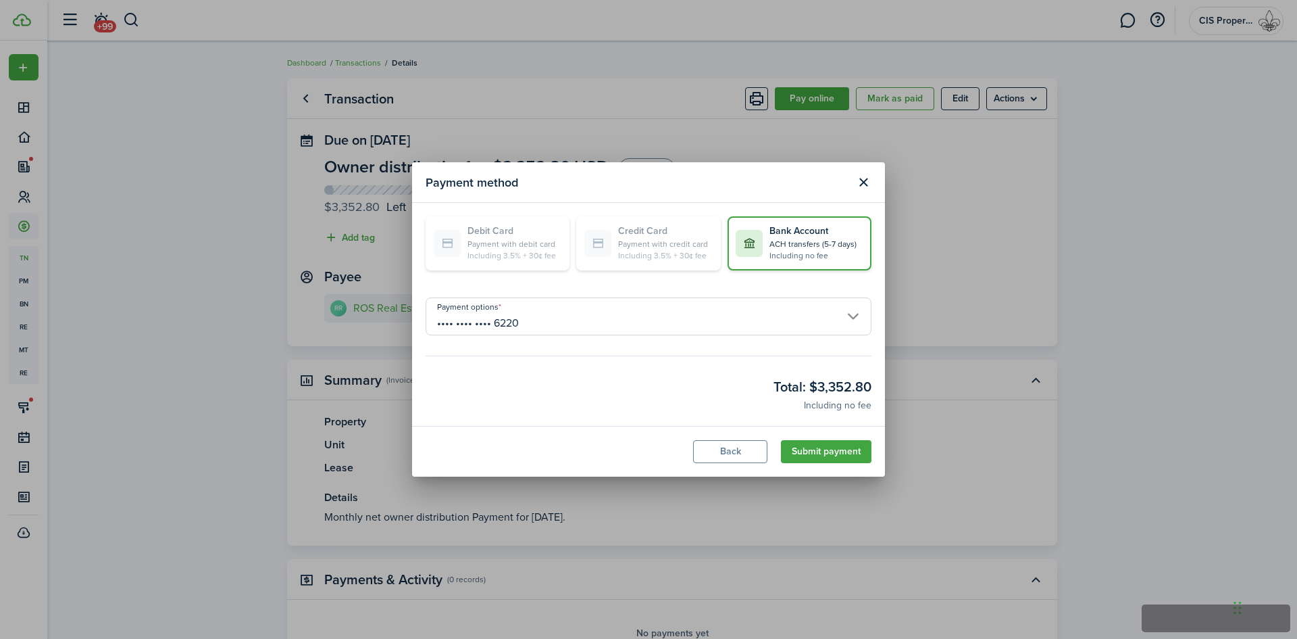
click at [843, 449] on button "Submit payment" at bounding box center [826, 451] width 91 height 23
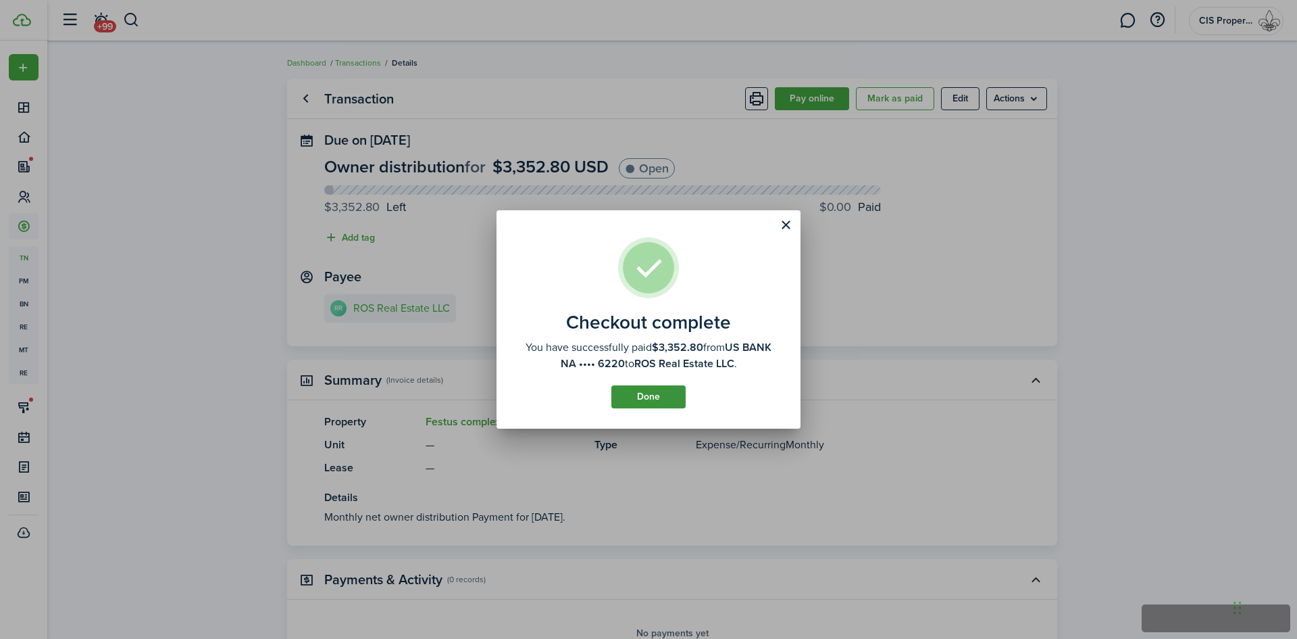
click at [643, 396] on button "Done" at bounding box center [649, 396] width 74 height 23
